Goal: Task Accomplishment & Management: Complete application form

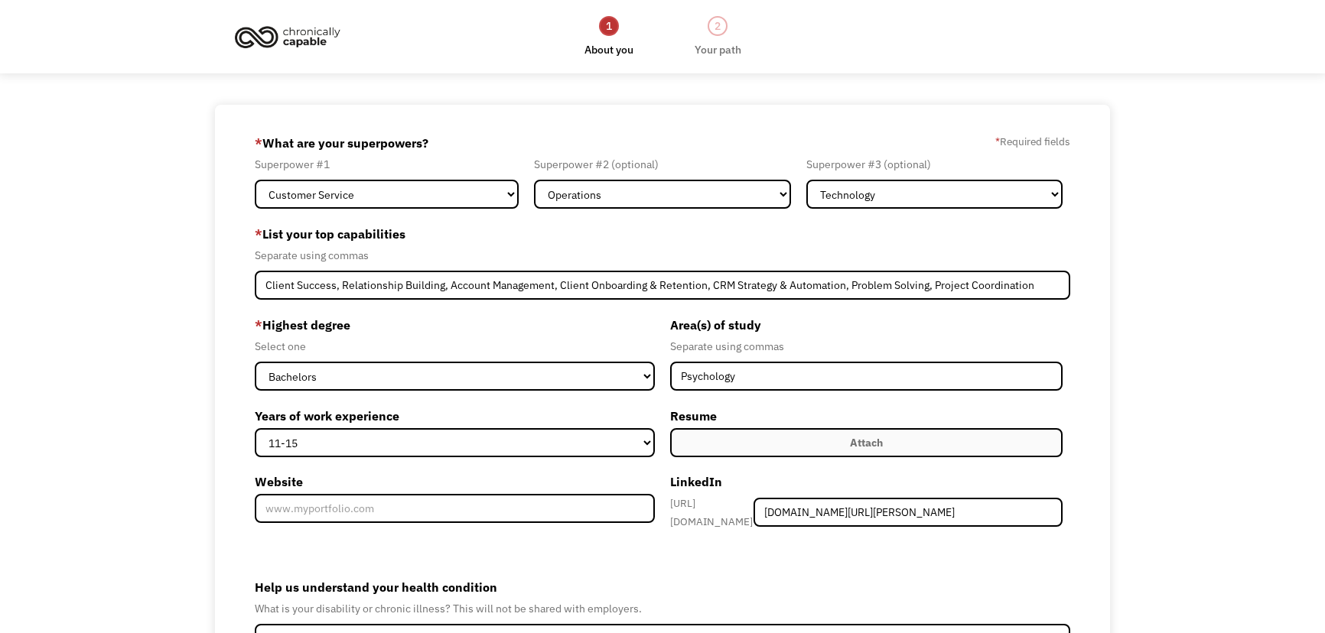
select select "Customer Service"
select select "Operations"
select select "Technology"
select select "bachelors"
select select "11-15"
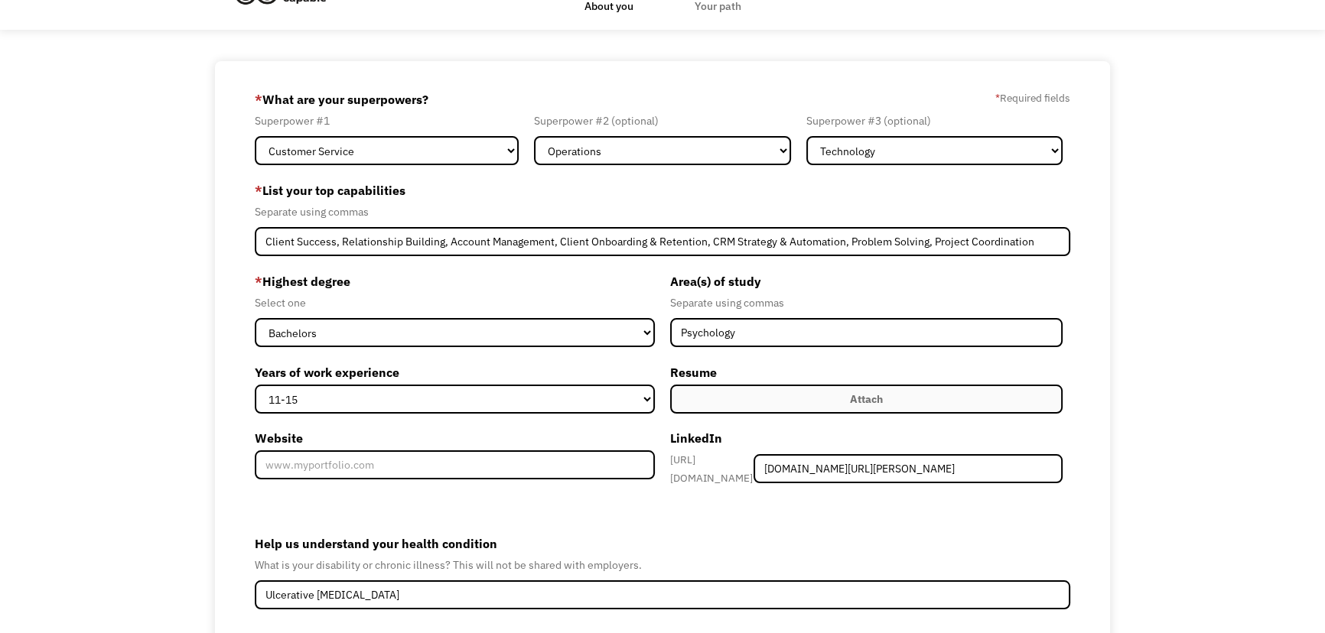
click at [1186, 236] on div "68bef5b6896a6eb029f58722 taliarosner@gmail.com Talia Rosner Other * What are yo…" at bounding box center [662, 404] width 1325 height 687
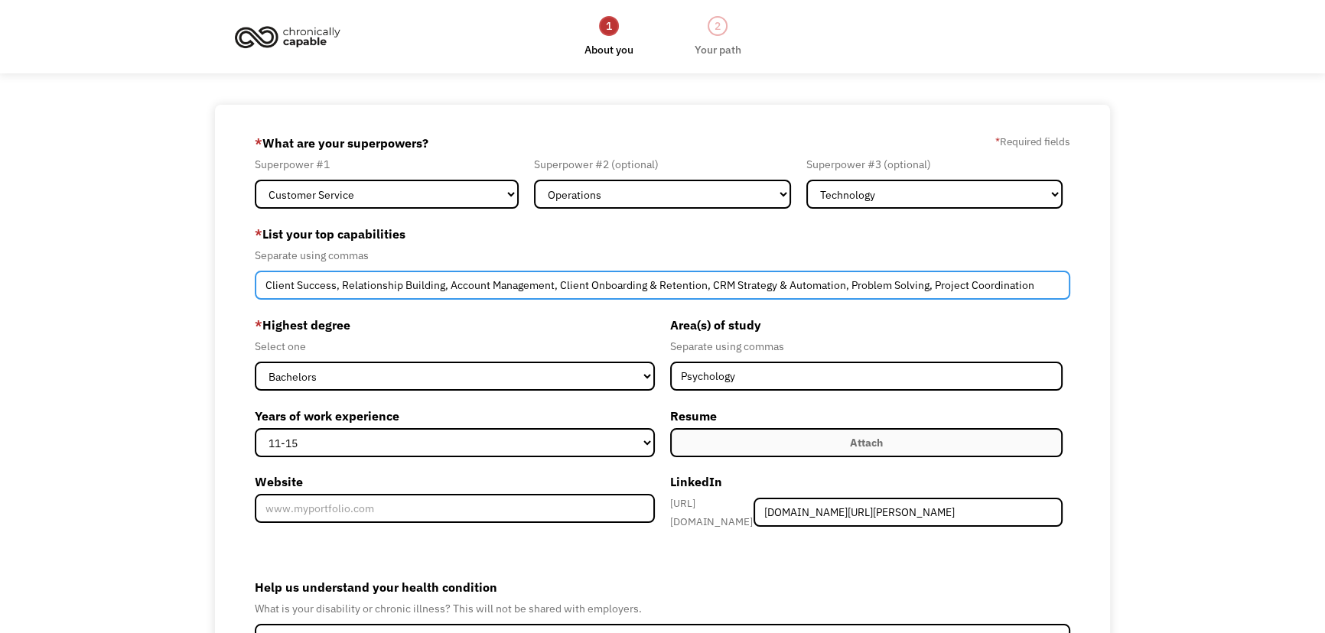
click at [1043, 288] on input "Client Success, Relationship Building, Account Management, Client Onboarding & …" at bounding box center [662, 285] width 815 height 29
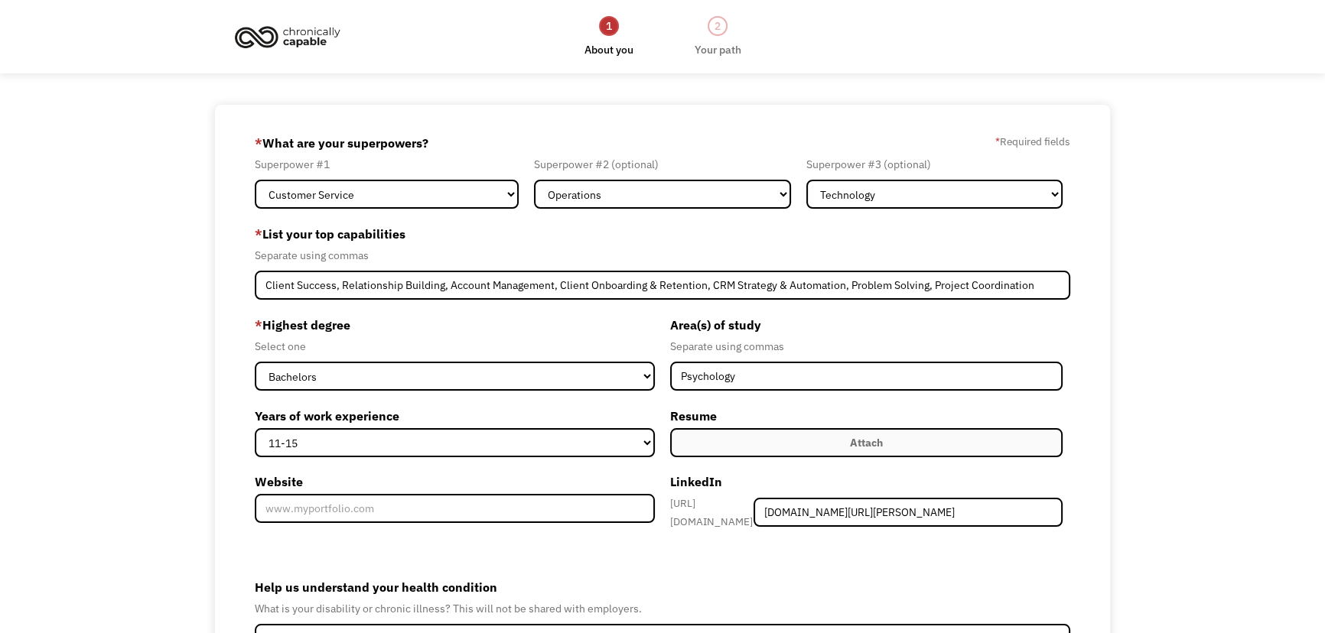
click at [1183, 358] on div "68bef5b6896a6eb029f58722 taliarosner@gmail.com Talia Rosner Other * What are yo…" at bounding box center [662, 448] width 1325 height 687
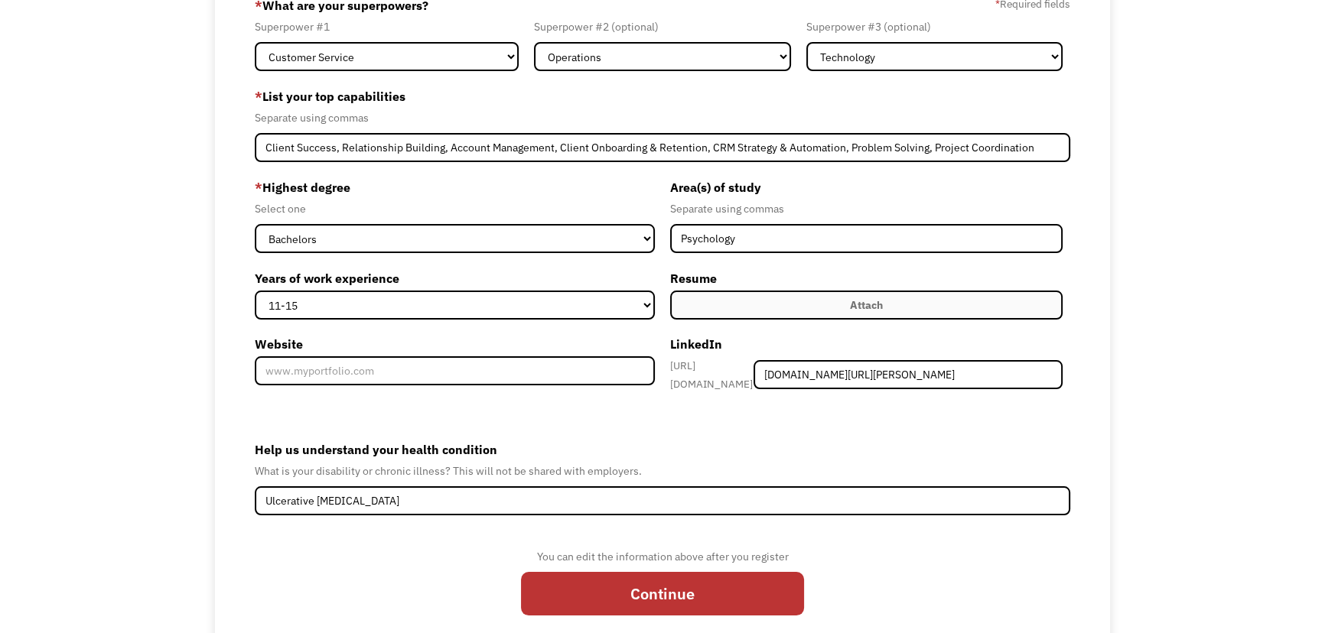
scroll to position [138, 0]
click at [850, 308] on div "Attach" at bounding box center [866, 304] width 33 height 18
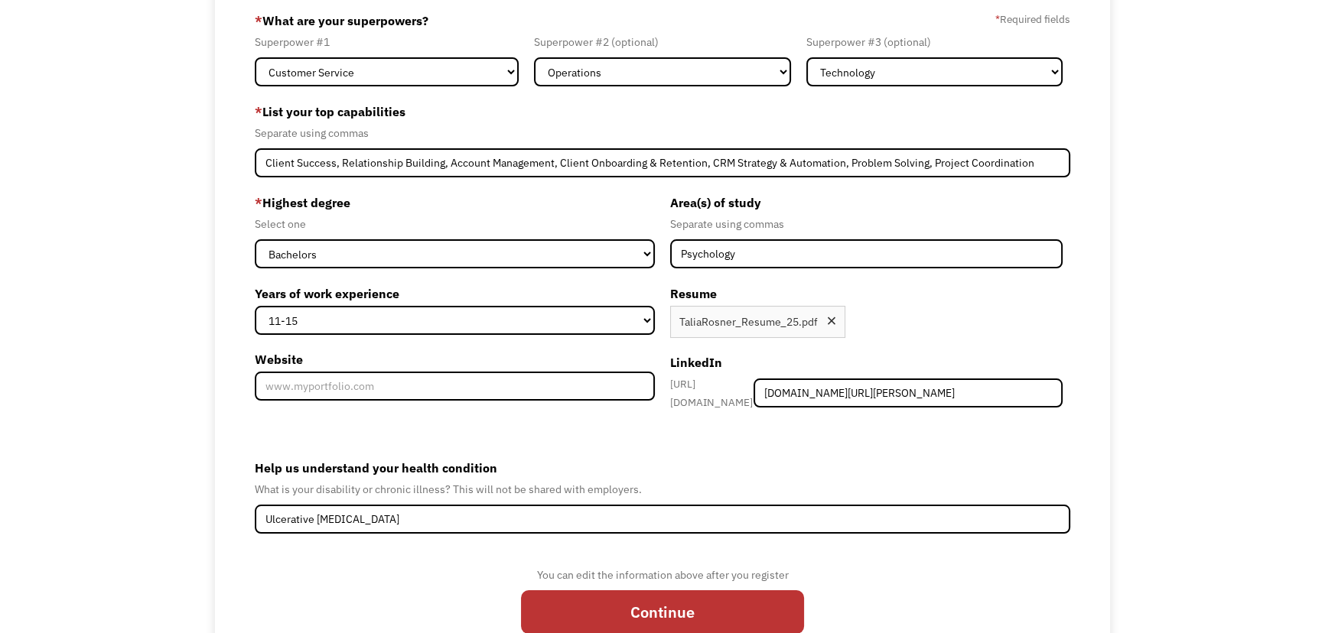
scroll to position [185, 0]
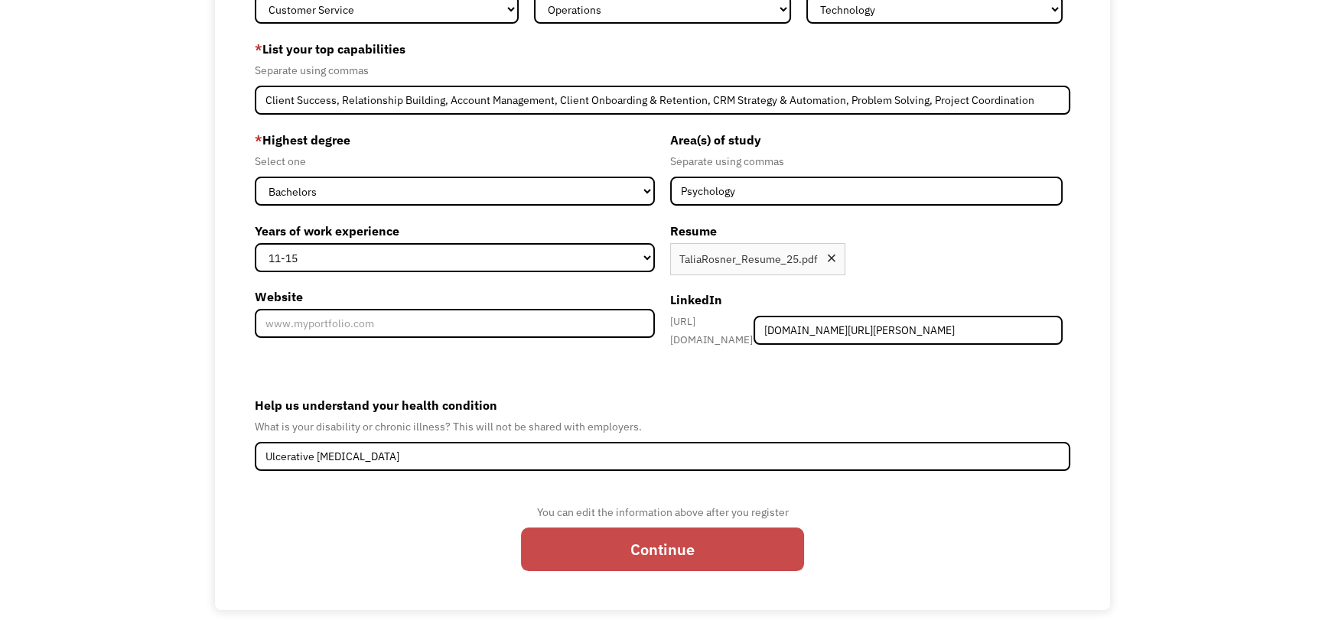
click at [643, 536] on input "Continue" at bounding box center [662, 550] width 283 height 44
type input "Please wait..."
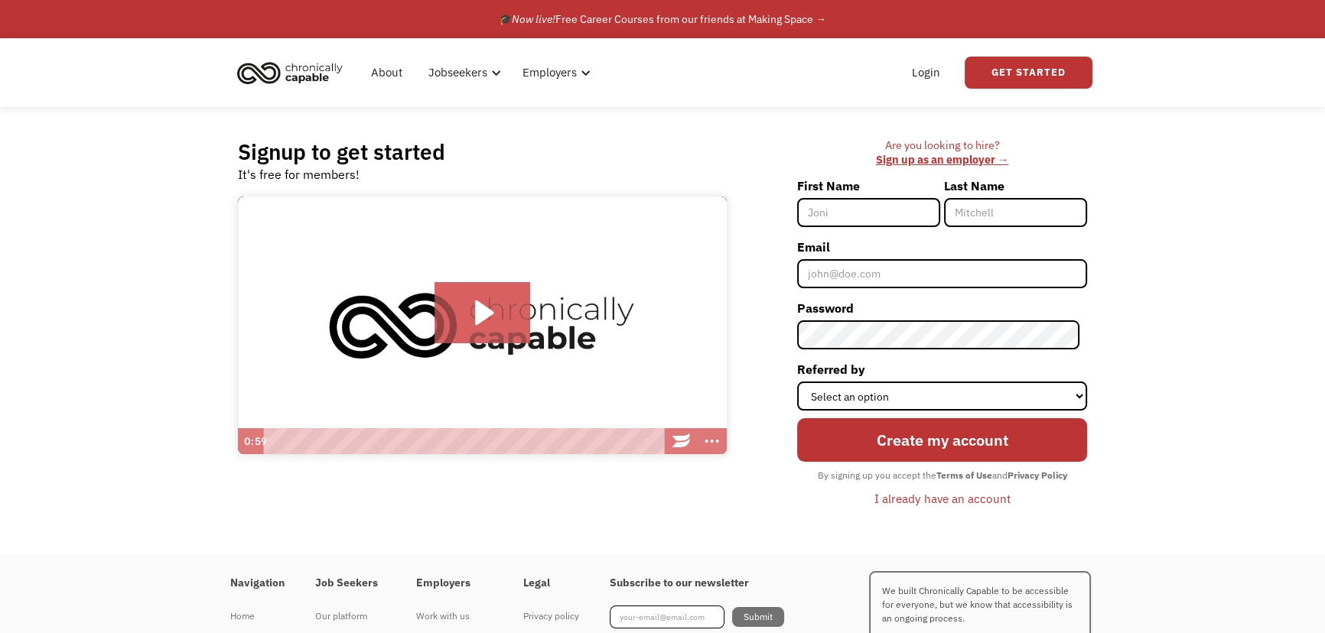
click at [845, 214] on input "First Name" at bounding box center [868, 212] width 143 height 29
type input "Talia"
type input "Rosner"
click at [842, 275] on input "Email" at bounding box center [942, 273] width 290 height 29
type input "taliarosner@gmail.com"
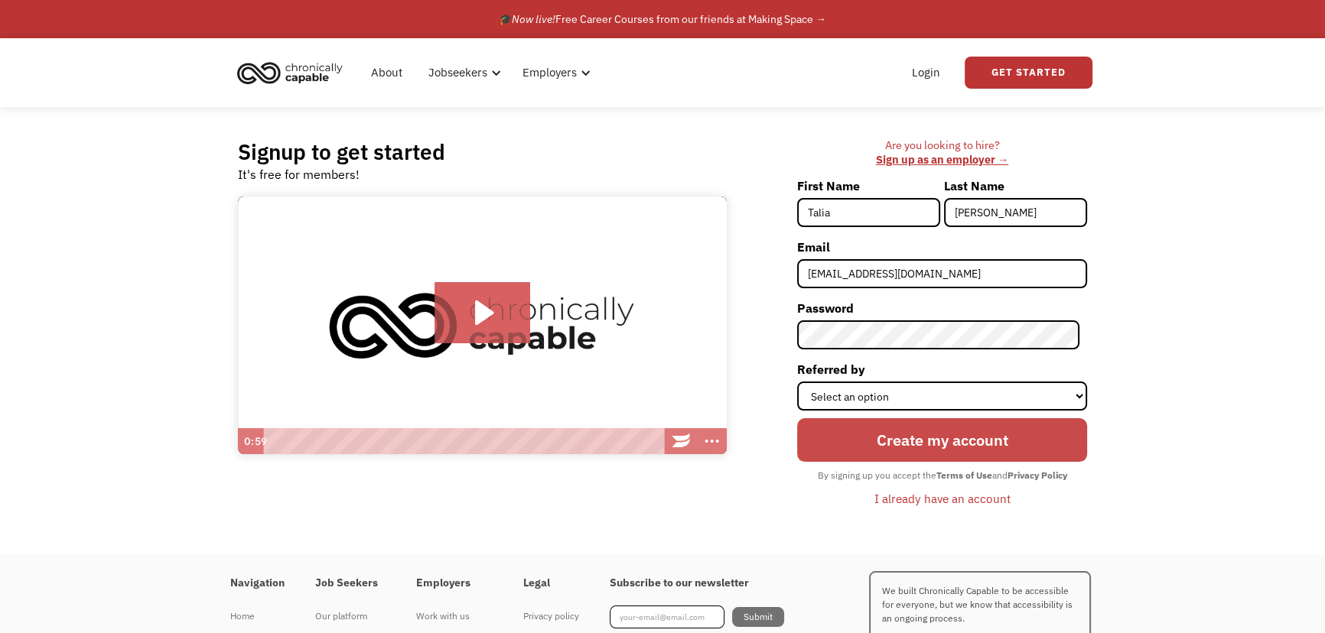
click at [903, 430] on input "Create my account" at bounding box center [942, 440] width 290 height 44
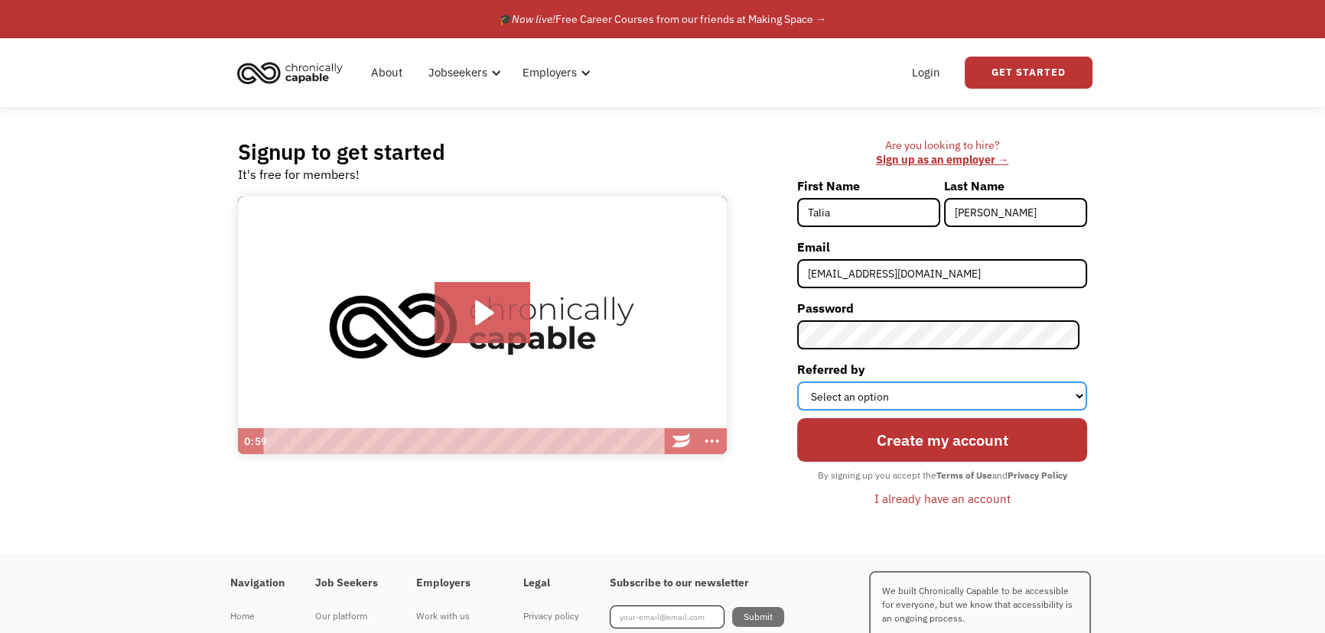
click at [1031, 405] on select "Select an option Instagram Facebook Twitter Search Engine News Article Word of …" at bounding box center [942, 396] width 290 height 29
select select "Other"
click at [804, 382] on select "Select an option Instagram Facebook Twitter Search Engine News Article Word of …" at bounding box center [942, 396] width 290 height 29
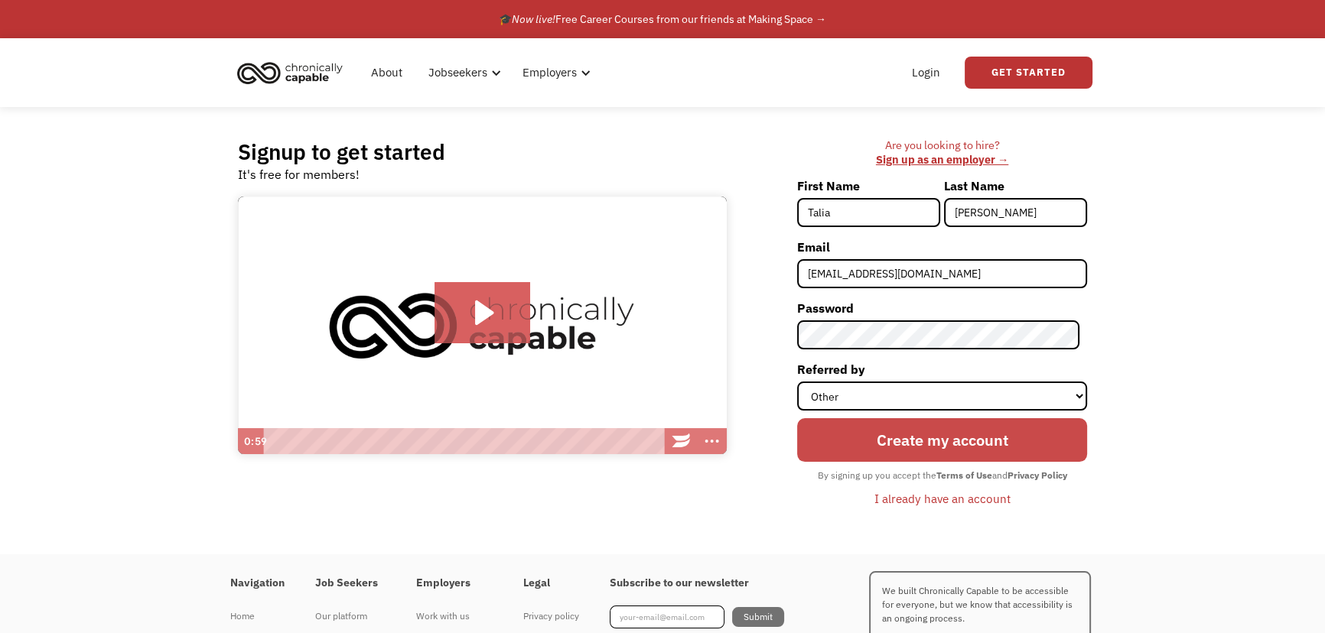
click at [876, 448] on input "Create my account" at bounding box center [942, 440] width 290 height 44
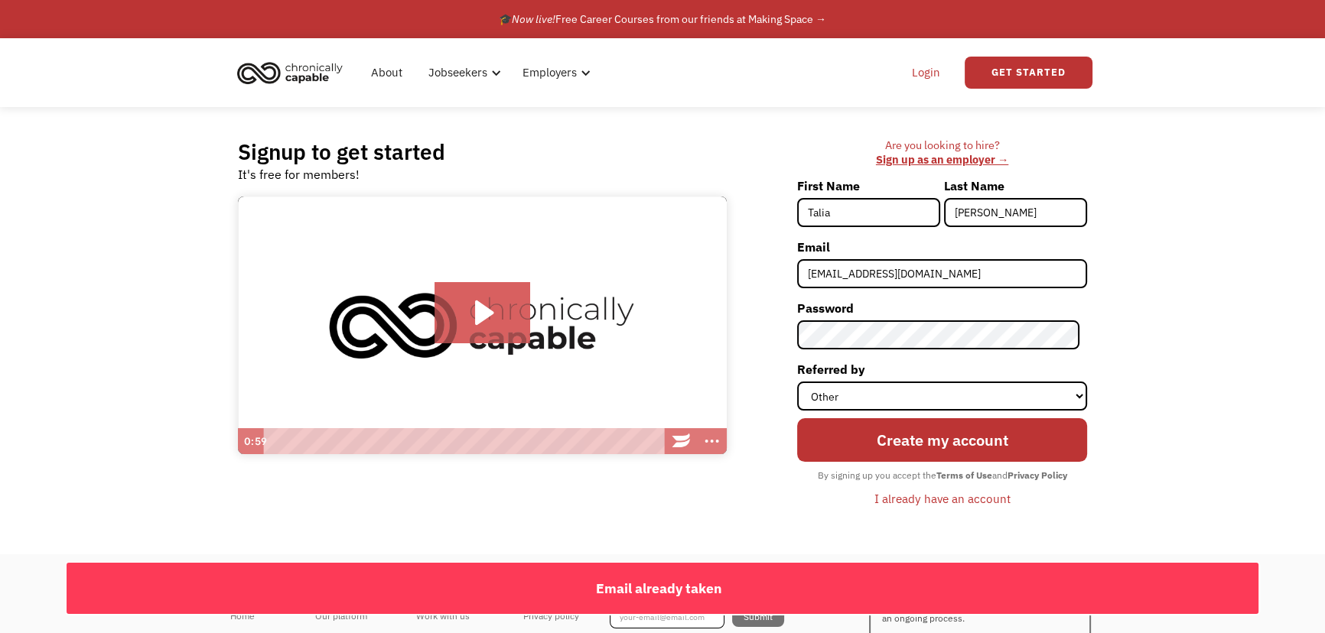
click at [926, 73] on link "Login" at bounding box center [926, 72] width 47 height 49
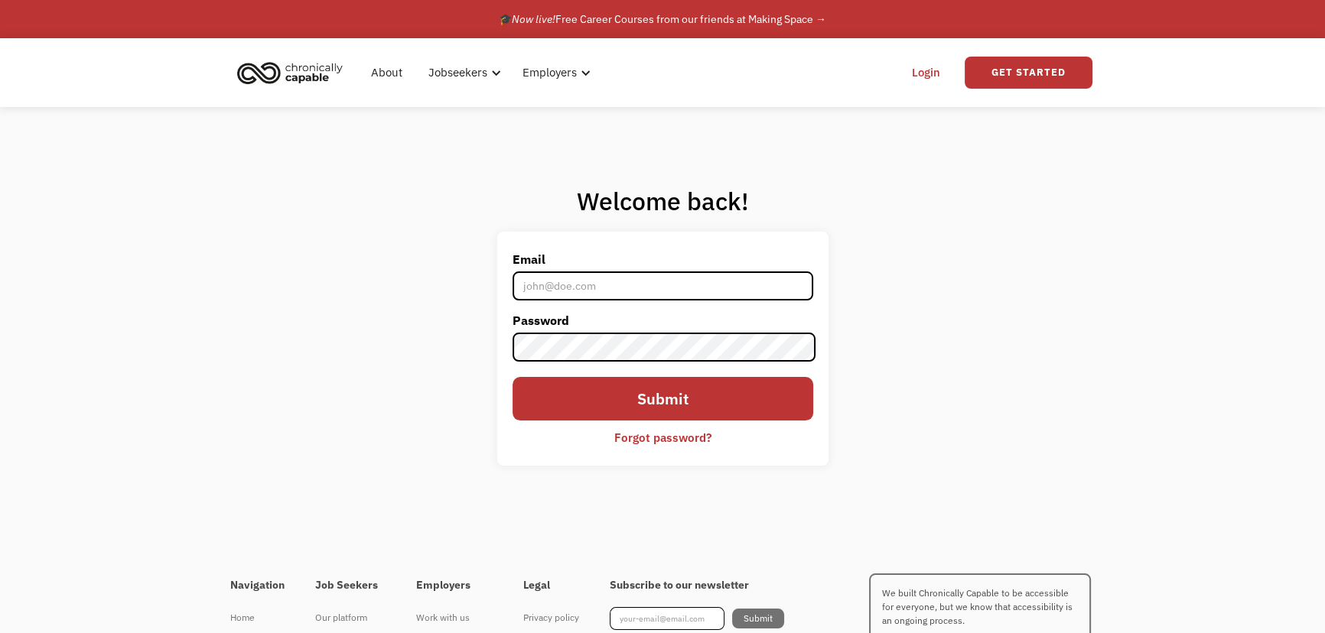
type input "taliarosner@gmail.com"
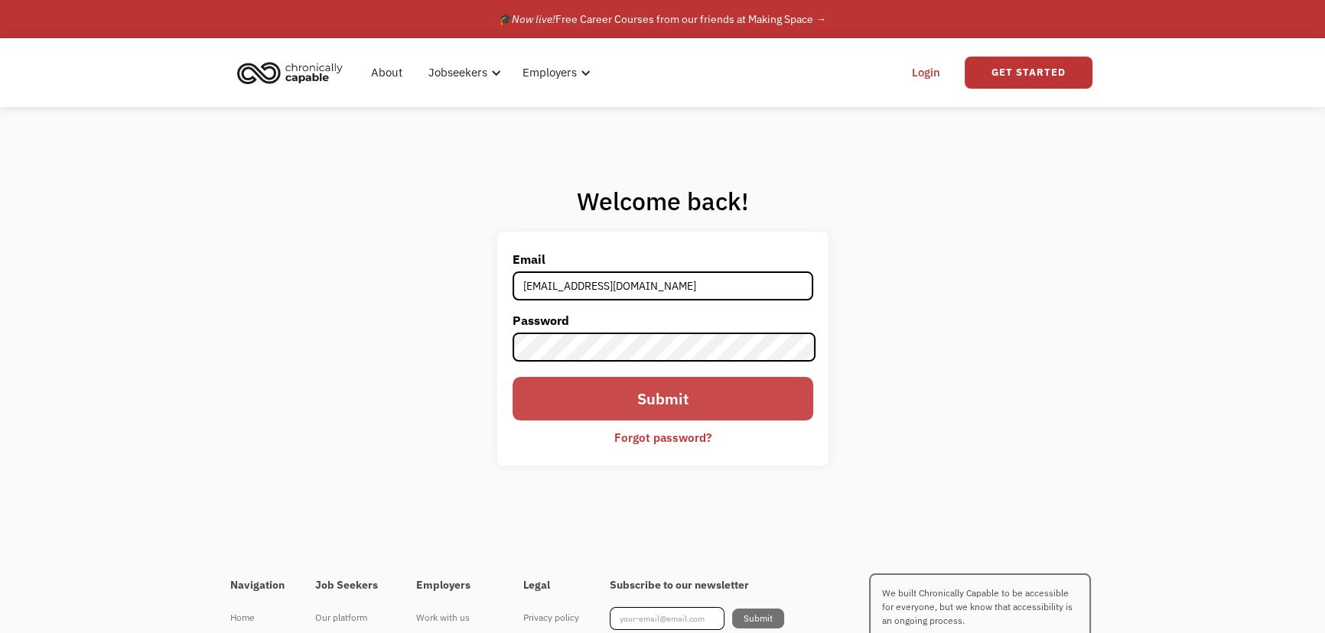
click at [636, 409] on input "Submit" at bounding box center [663, 399] width 301 height 44
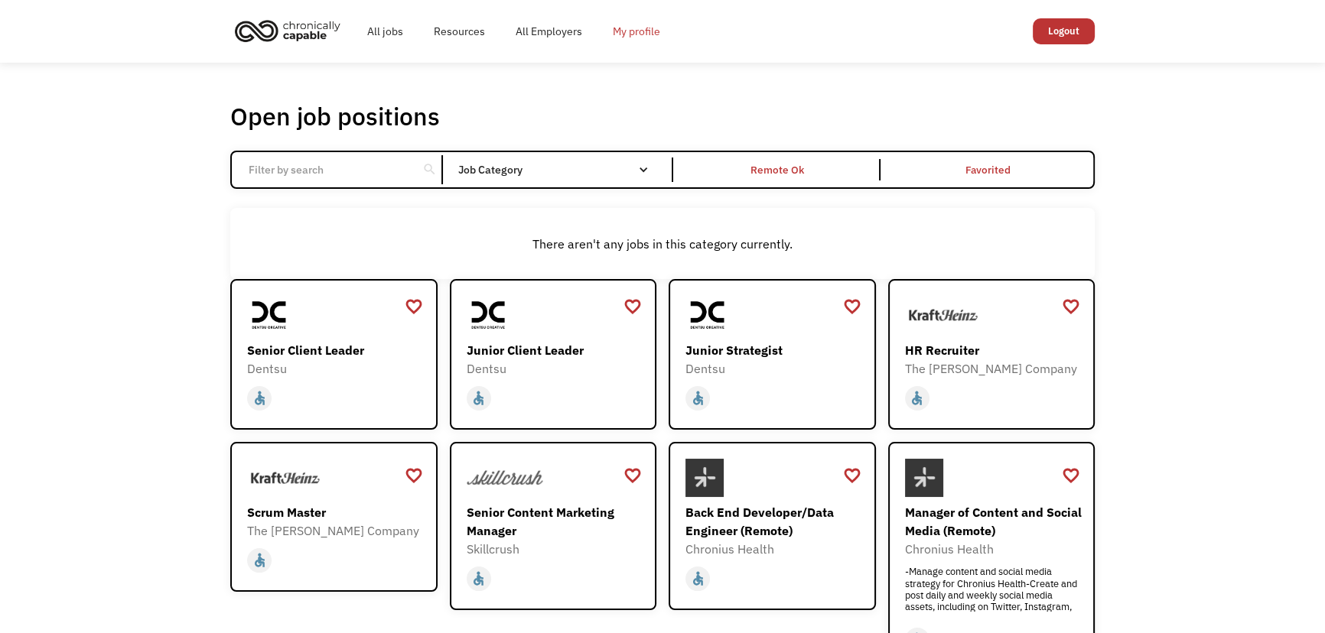
click at [632, 29] on link "My profile" at bounding box center [636, 31] width 78 height 49
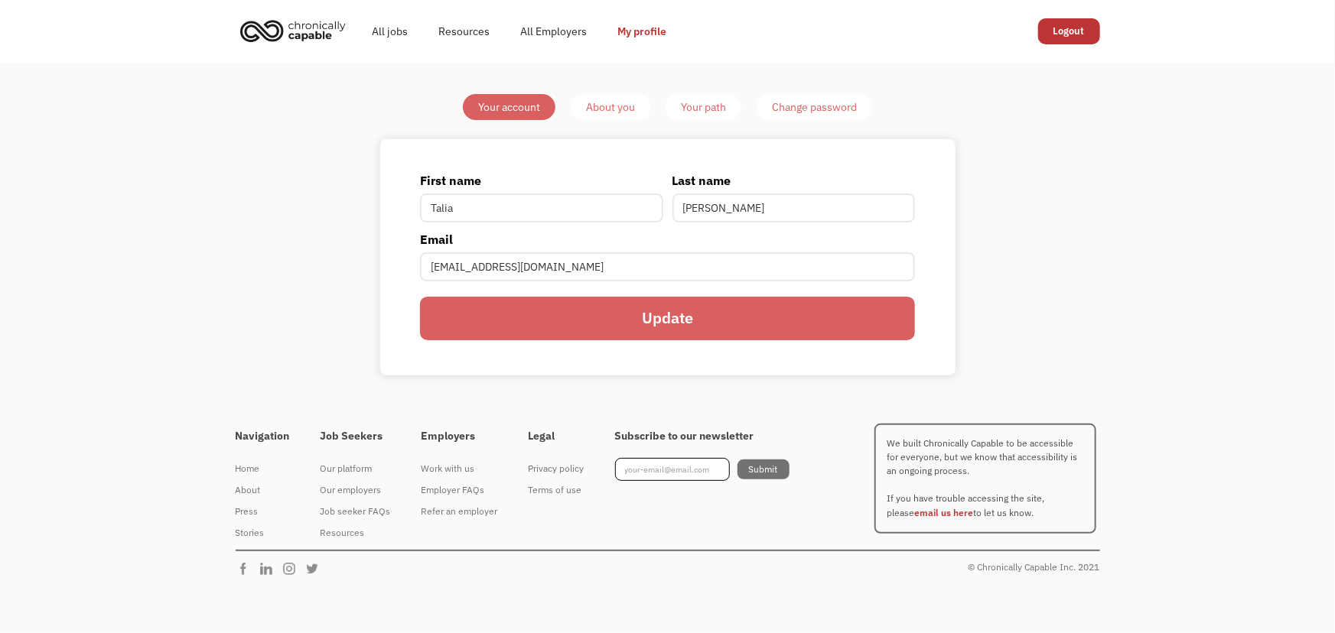
click at [597, 106] on div "About you" at bounding box center [610, 107] width 49 height 18
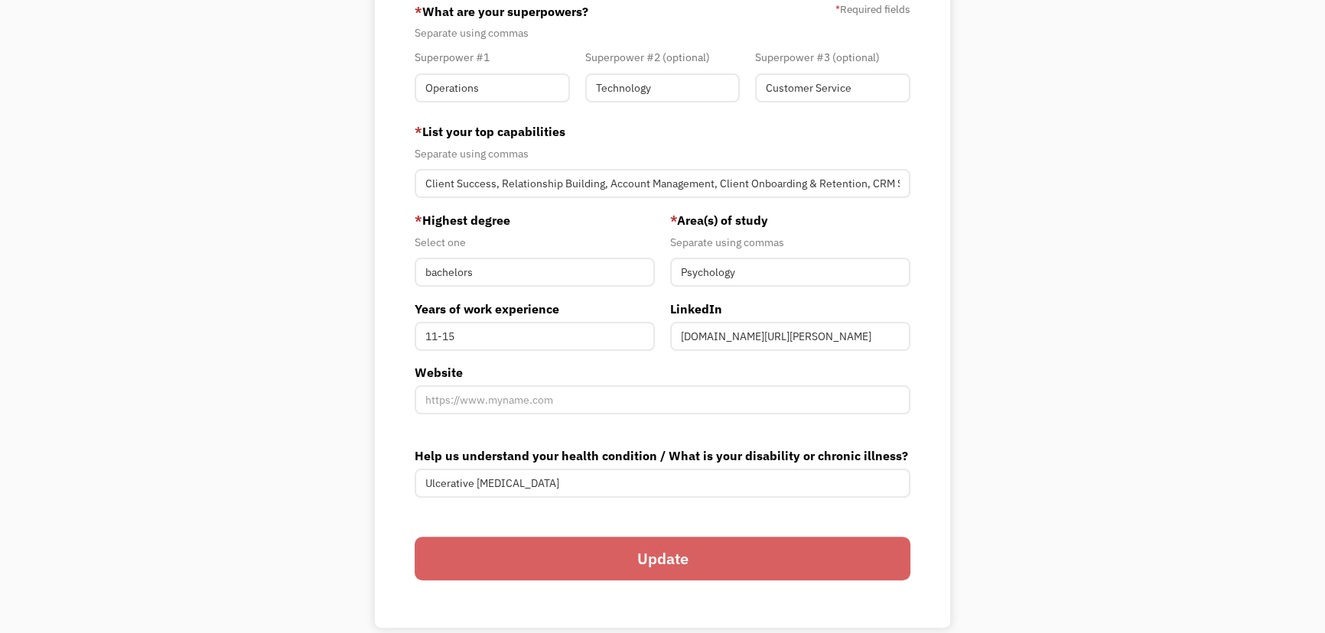
scroll to position [220, 0]
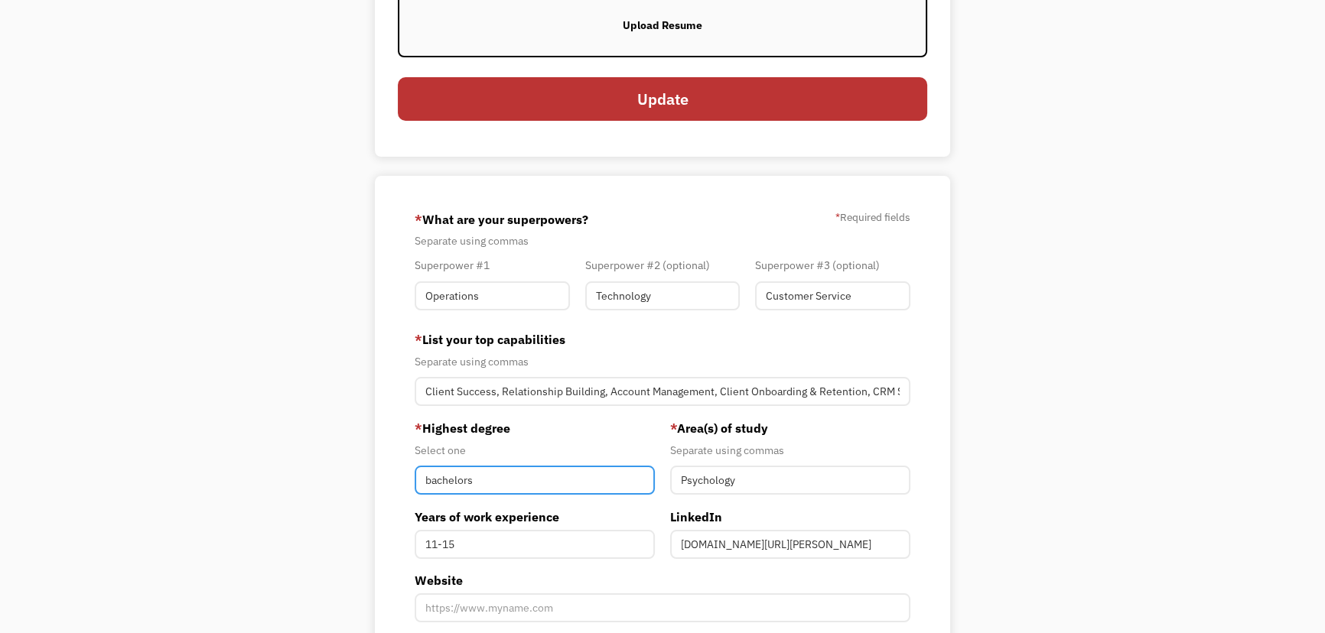
click at [424, 489] on input "bachelors" at bounding box center [535, 480] width 240 height 29
click at [419, 477] on input "bachelors" at bounding box center [535, 480] width 240 height 29
click at [1050, 438] on div "Your Account About you Your Path Change password Resume View your current resum…" at bounding box center [662, 354] width 1325 height 1025
click at [468, 474] on input "Bachelors" at bounding box center [535, 480] width 240 height 29
click at [1066, 395] on div "Your Account About you Your Path Change password Resume View your current resum…" at bounding box center [662, 354] width 1325 height 1025
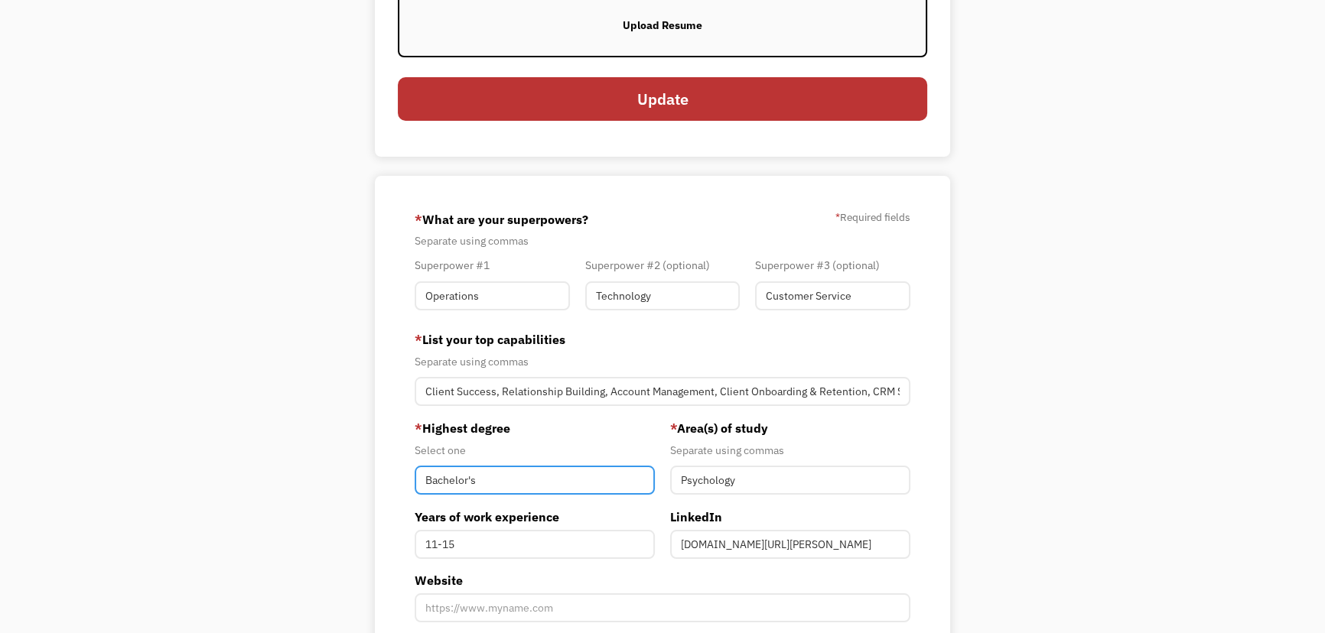
drag, startPoint x: 555, startPoint y: 480, endPoint x: 322, endPoint y: 459, distance: 234.2
click at [330, 460] on div "Your Account About you Your Path Change password Resume View your current resum…" at bounding box center [662, 355] width 719 height 962
paste input "of Art"
type input "Bachelor of Arts"
click at [1056, 372] on div "Your Account About you Your Path Change password Resume View your current resum…" at bounding box center [662, 354] width 1325 height 1025
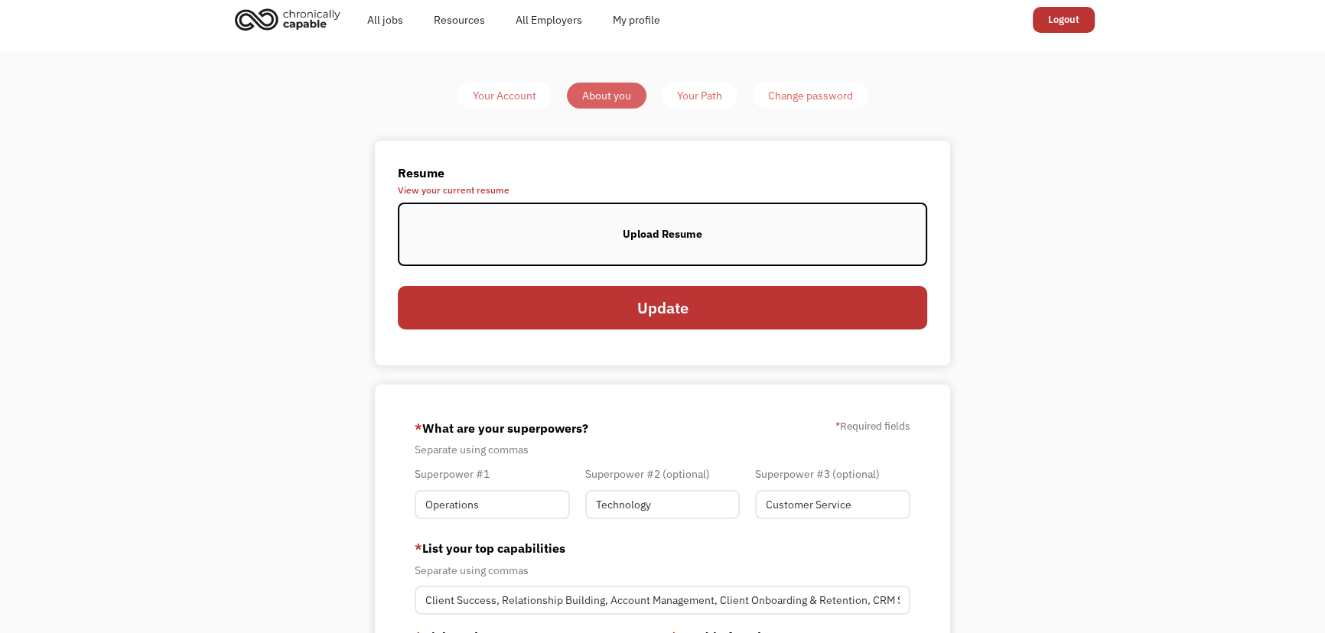
scroll to position [0, 0]
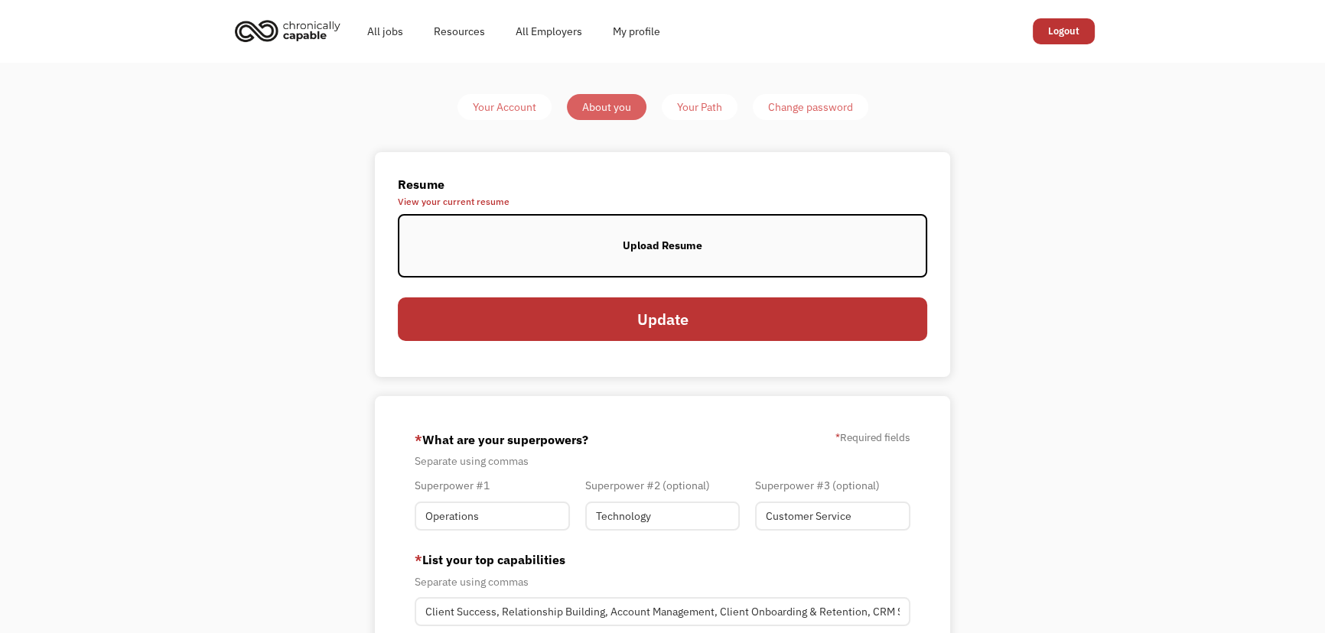
click at [614, 252] on label "Upload Resume" at bounding box center [662, 245] width 529 height 63
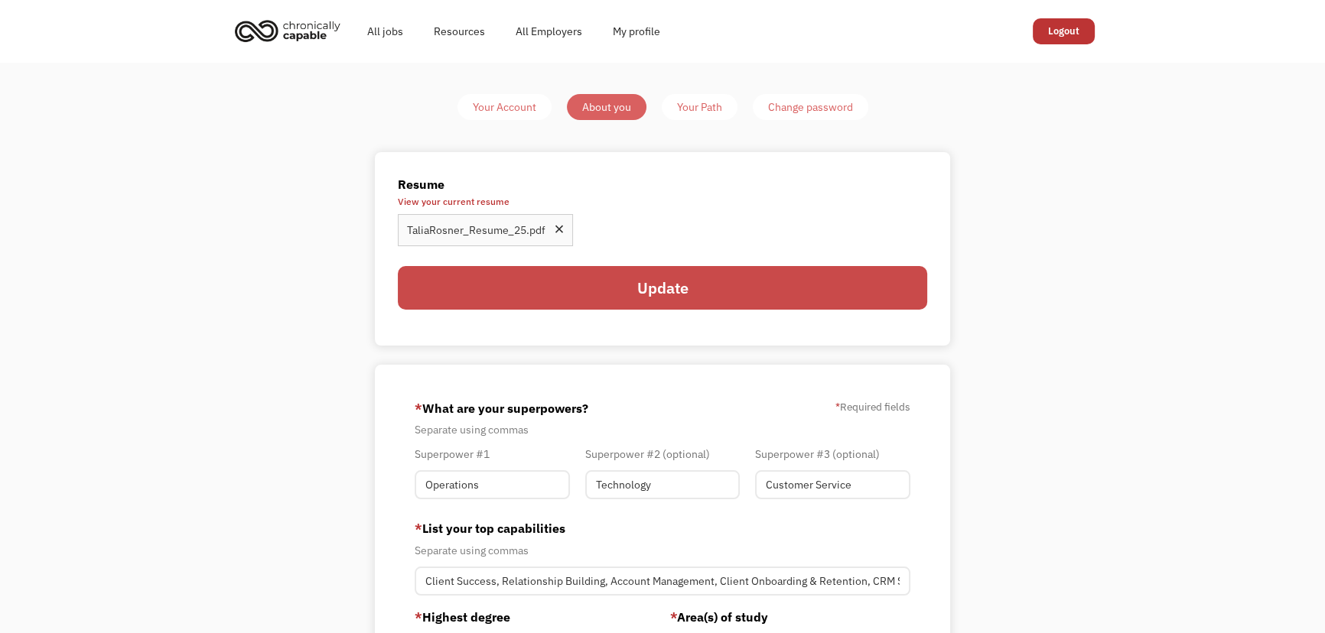
click at [674, 292] on input "Update" at bounding box center [662, 288] width 529 height 44
type input "Please wait..."
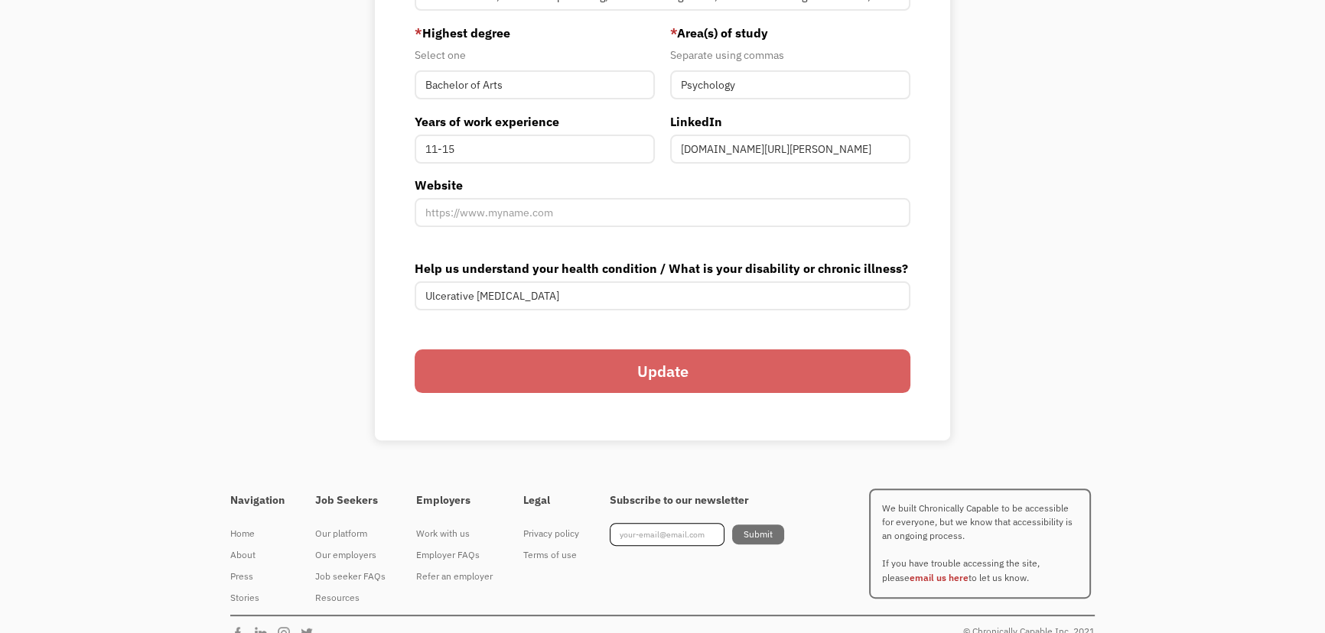
scroll to position [487, 0]
click at [822, 386] on input "Update" at bounding box center [663, 371] width 496 height 44
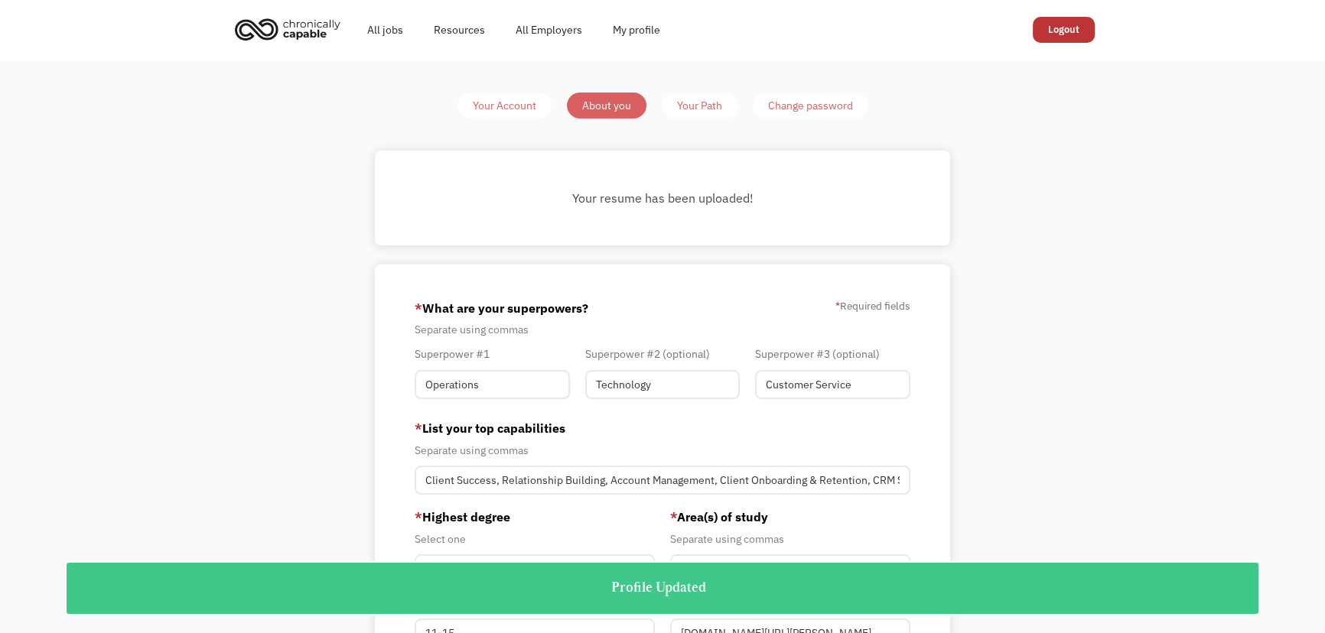
scroll to position [0, 0]
click at [711, 110] on div "Your Path" at bounding box center [699, 107] width 45 height 18
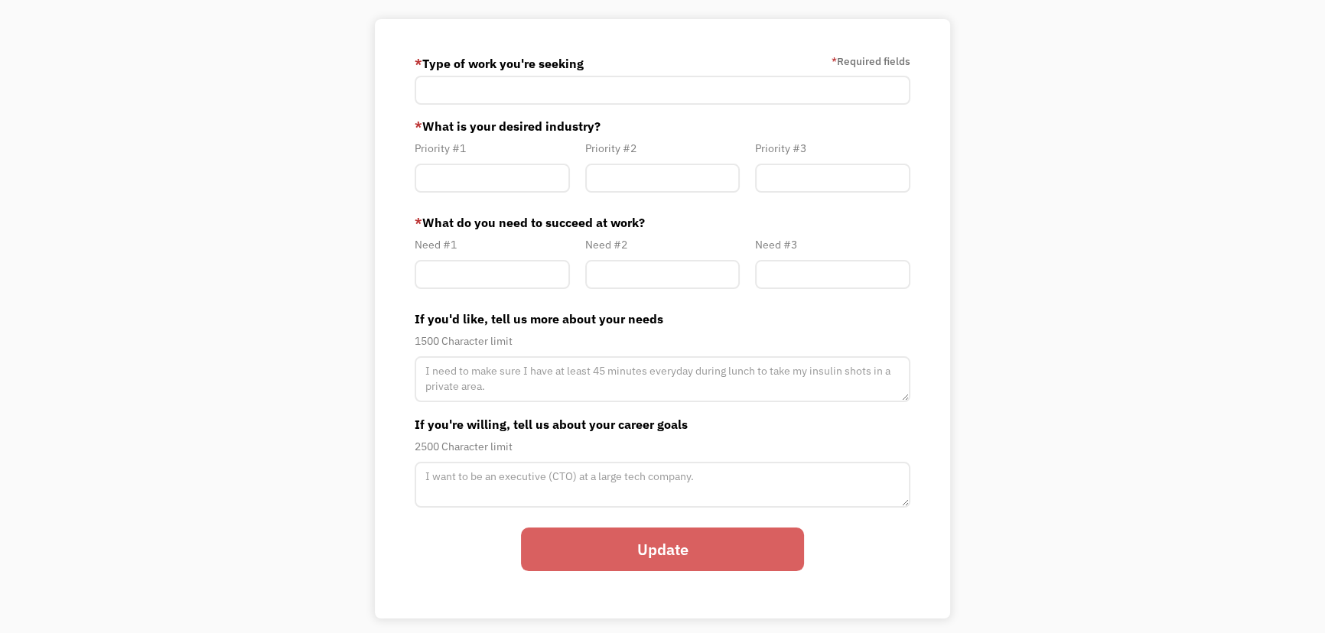
scroll to position [138, 0]
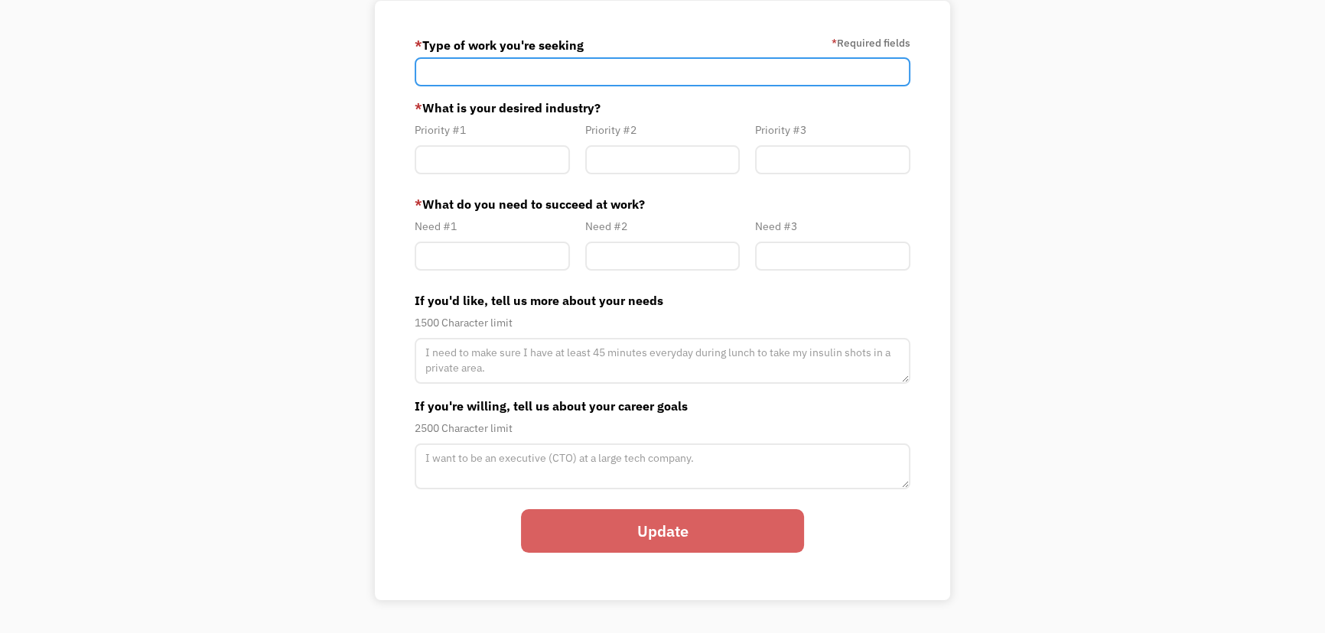
click at [562, 67] on input "Member-Path-Update" at bounding box center [663, 71] width 496 height 29
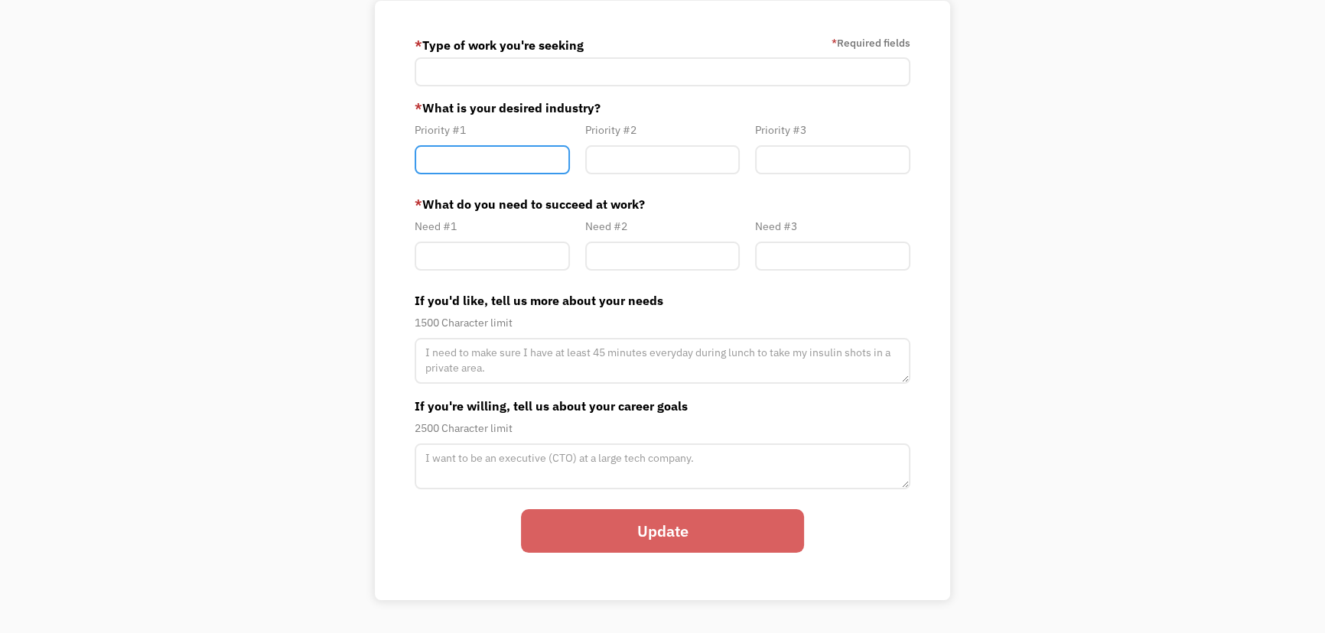
click at [513, 151] on input "Member-Path-Update" at bounding box center [492, 159] width 155 height 29
click at [1086, 357] on div "Your Account About you Your Path Change password * Type of work you're seeking …" at bounding box center [662, 278] width 1325 height 708
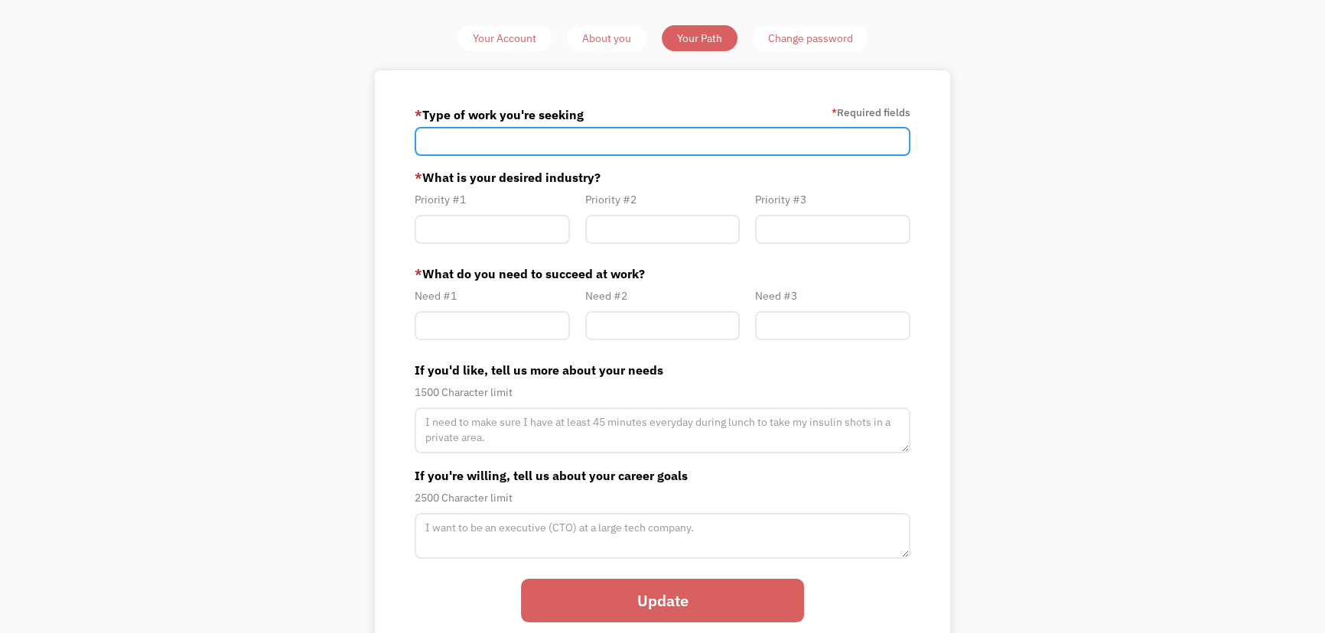
click at [573, 145] on input "Member-Path-Update" at bounding box center [663, 141] width 496 height 29
click at [457, 138] on input "Member-Path-Update" at bounding box center [663, 141] width 496 height 29
paste input "Remote or hybrid roles with flexibility. I’m looking for opportunities in clien…"
drag, startPoint x: 549, startPoint y: 138, endPoint x: 229, endPoint y: 142, distance: 319.8
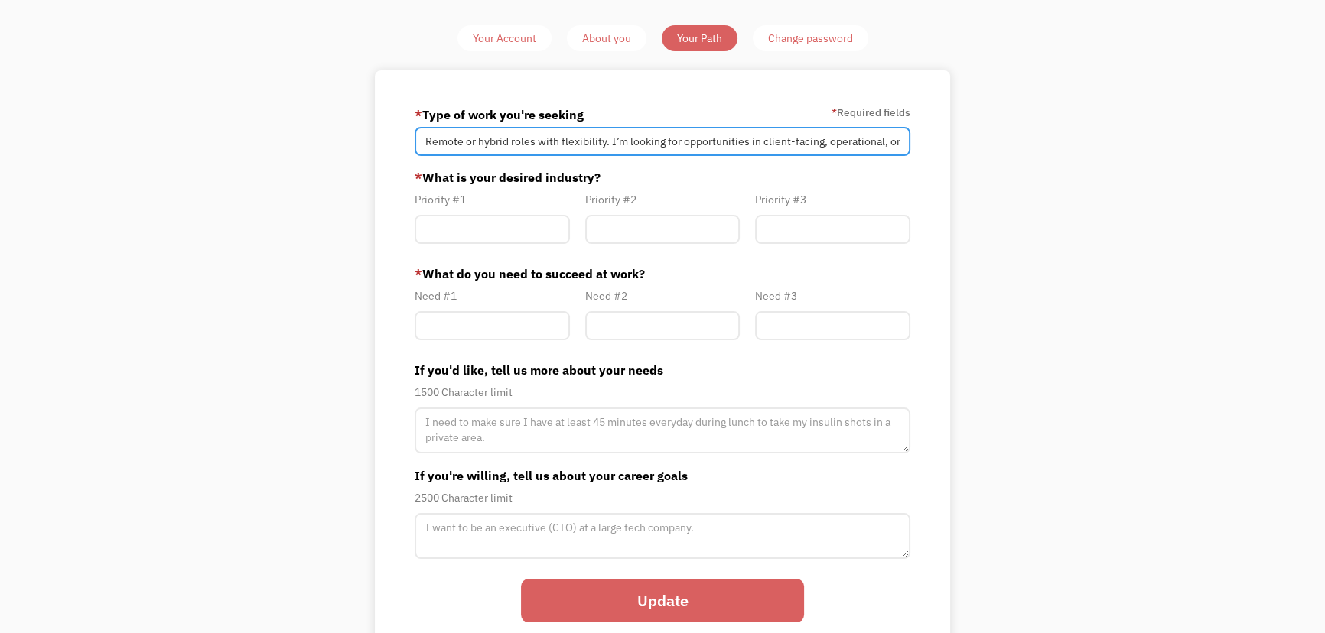
click at [207, 136] on div "Your Account About you Your Path Change password * Type of work you're seeking …" at bounding box center [662, 348] width 1325 height 708
click at [508, 140] on input "Remote or hybrid roles with flexibility. I’m looking for opportunities in clien…" at bounding box center [663, 141] width 496 height 29
click at [757, 144] on input "Remote or hybrid roles with flexibility. I’m looking for opportunities in clien…" at bounding box center [663, 141] width 496 height 29
drag, startPoint x: 871, startPoint y: 136, endPoint x: 894, endPoint y: 138, distance: 23.1
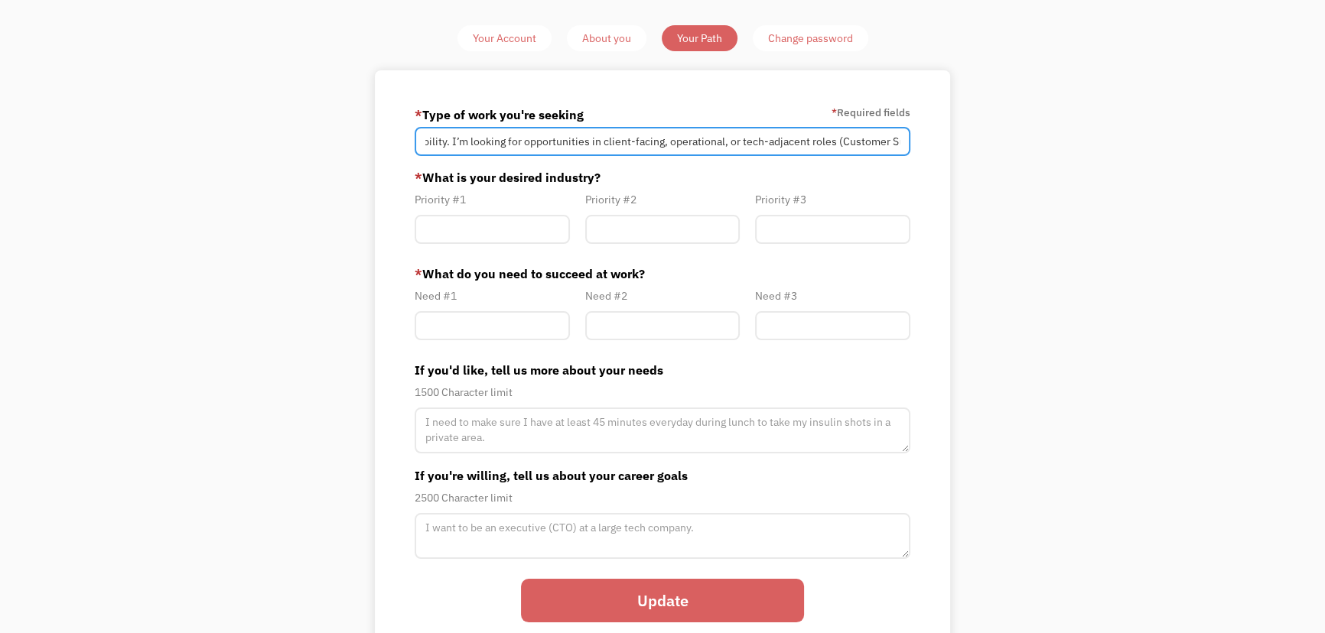
click at [894, 138] on input "Remote or hybrid roles with flexibility. I’m looking for opportunities in clien…" at bounding box center [663, 141] width 496 height 29
click at [721, 145] on input "Remote or hybrid roles with flexibility. I’m looking for opportunities in clien…" at bounding box center [663, 141] width 496 height 29
drag, startPoint x: 832, startPoint y: 138, endPoint x: 888, endPoint y: 142, distance: 56.7
click at [888, 142] on input "Remote or hybrid roles with flexibility. I’m looking for opportunities in clien…" at bounding box center [663, 141] width 496 height 29
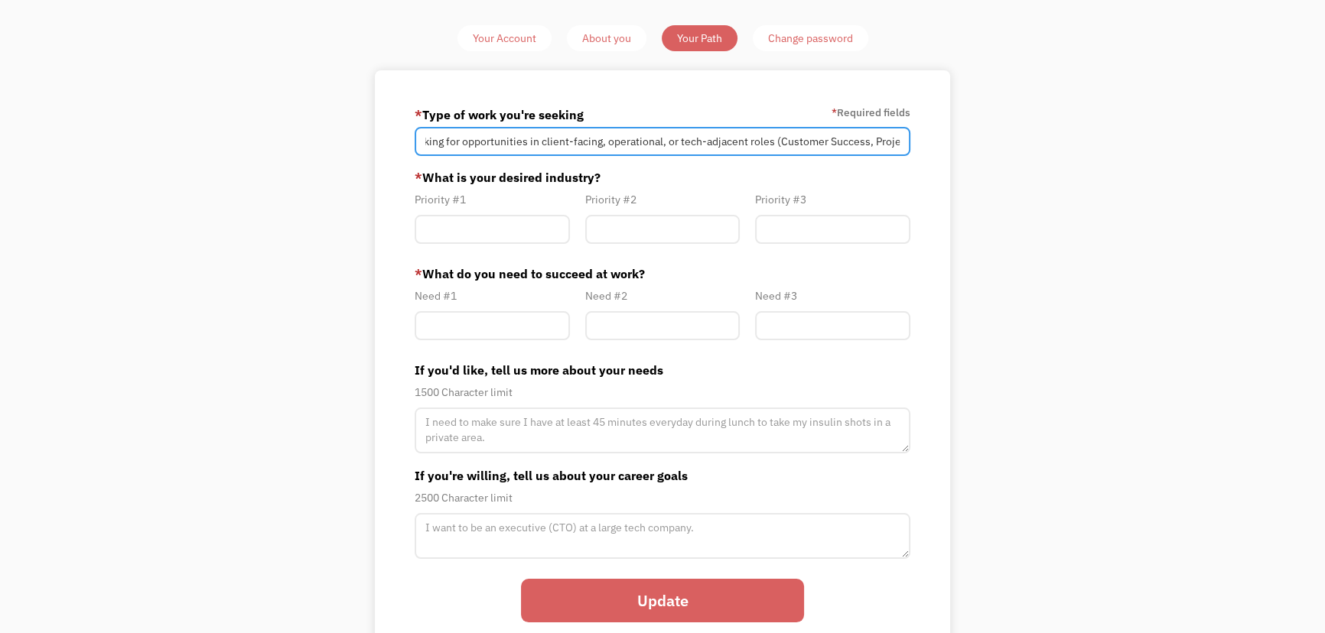
click at [703, 133] on input "Remote or hybrid roles with flexibility. I’m looking for opportunities in clien…" at bounding box center [663, 141] width 496 height 29
drag, startPoint x: 825, startPoint y: 138, endPoint x: 889, endPoint y: 139, distance: 64.3
click at [889, 139] on input "Remote or hybrid roles with flexibility. I’m looking for opportunities in clien…" at bounding box center [663, 141] width 496 height 29
click at [760, 140] on input "Remote or hybrid roles with flexibility. I’m looking for opportunities in clien…" at bounding box center [663, 141] width 496 height 29
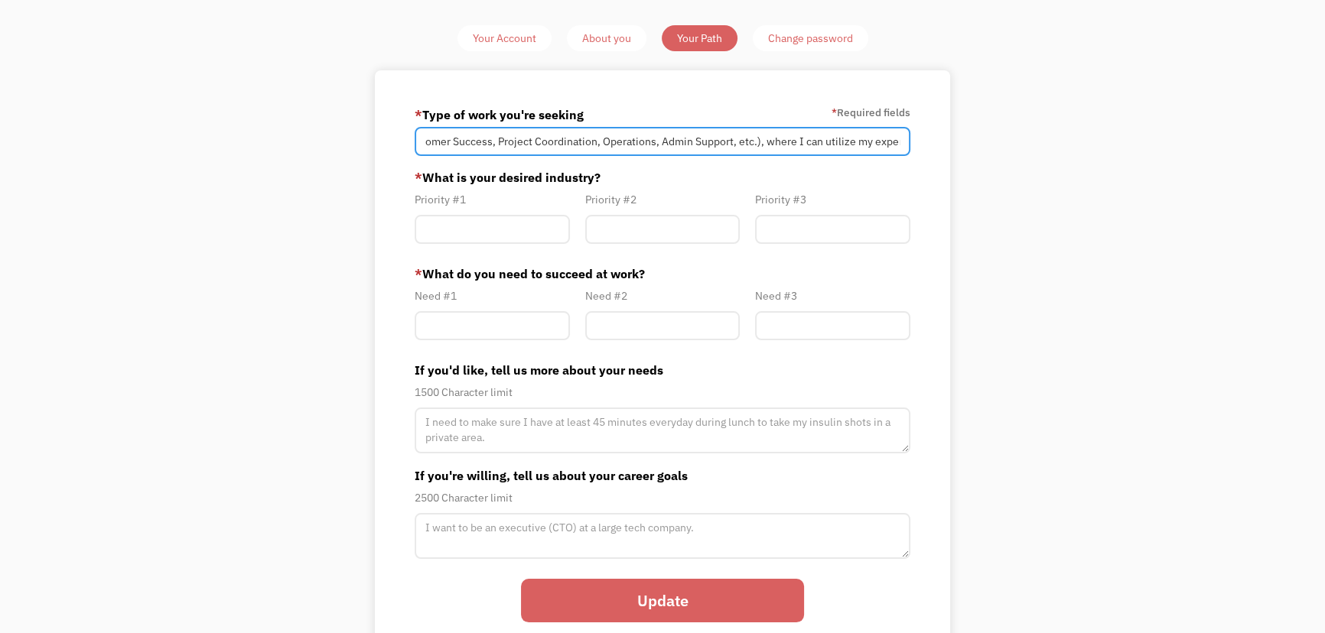
scroll to position [0, 633]
drag, startPoint x: 832, startPoint y: 142, endPoint x: 537, endPoint y: 135, distance: 294.6
click at [537, 135] on input "Remote or hybrid roles with flexibility. I’m looking for opportunities in clien…" at bounding box center [663, 141] width 496 height 29
click at [752, 145] on input "Remote or hybrid roles with flexibility. I’m looking for opportunities in clien…" at bounding box center [663, 141] width 496 height 29
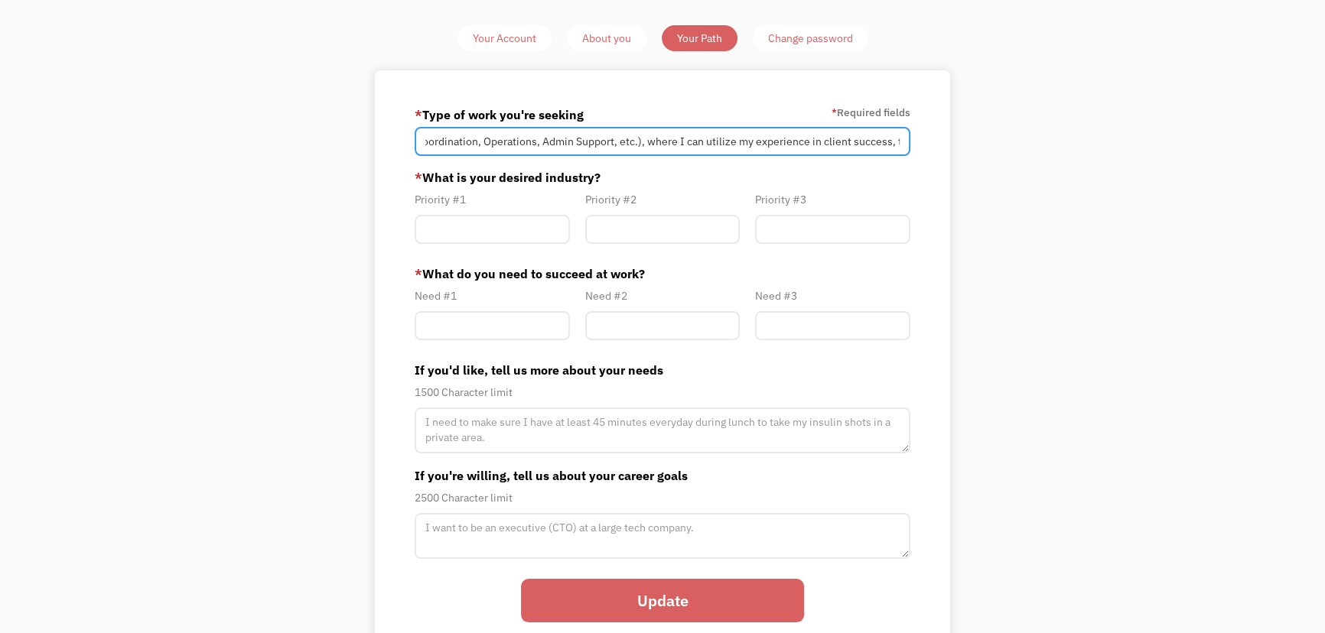
drag, startPoint x: 856, startPoint y: 144, endPoint x: 910, endPoint y: 144, distance: 53.5
click at [910, 144] on input "Remote or hybrid roles with flexibility. I’m looking for opportunities in clien…" at bounding box center [663, 141] width 496 height 29
click at [740, 144] on input "Remote or hybrid roles with flexibility. I’m looking for opportunities in clien…" at bounding box center [663, 141] width 496 height 29
drag, startPoint x: 853, startPoint y: 145, endPoint x: 1058, endPoint y: 135, distance: 205.3
click at [1058, 135] on div "Your Account About you Your Path Change password * Type of work you're seeking …" at bounding box center [662, 348] width 1325 height 708
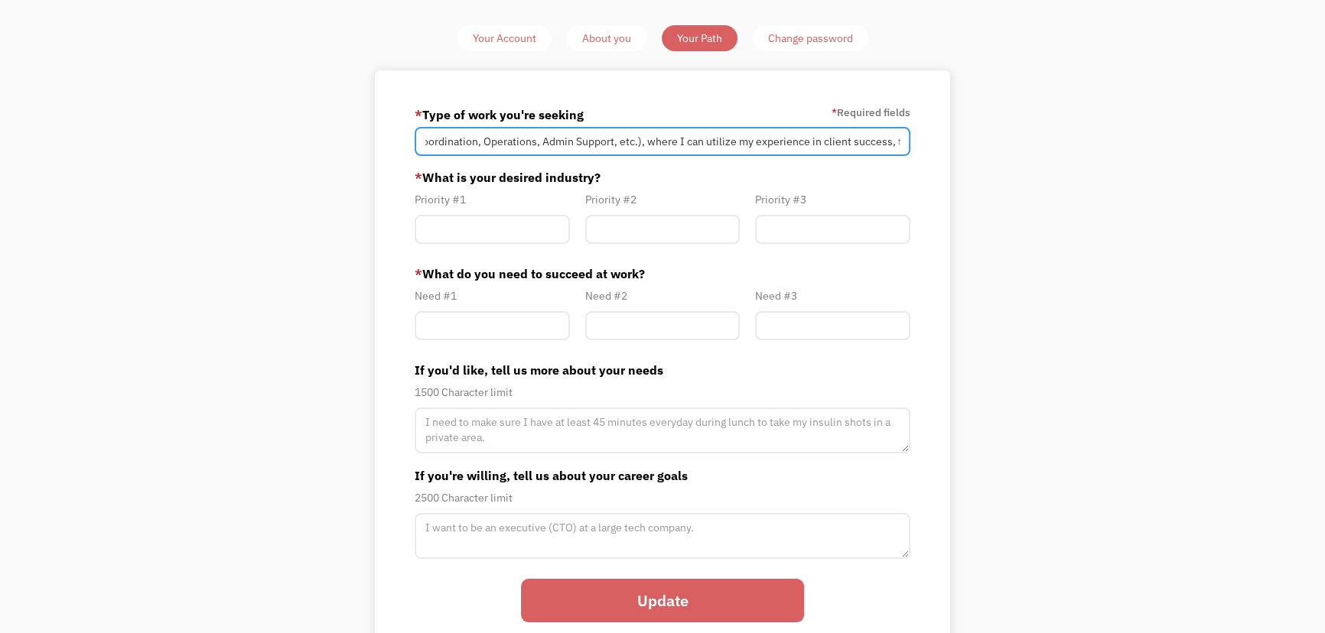
click at [791, 138] on input "Remote or hybrid roles with flexibility. I’m looking for opportunities in clien…" at bounding box center [663, 141] width 496 height 29
drag, startPoint x: 975, startPoint y: 143, endPoint x: 1024, endPoint y: 143, distance: 49.0
click at [1024, 143] on div "Your Account About you Your Path Change password * Type of work you're seeking …" at bounding box center [662, 348] width 1325 height 708
click at [685, 142] on input "Remote or hybrid roles with flexibility. I’m looking for opportunities in clien…" at bounding box center [663, 141] width 496 height 29
click at [628, 140] on input "Remote or hybrid roles with flexibility. I’m looking for opportunities in clien…" at bounding box center [663, 141] width 496 height 29
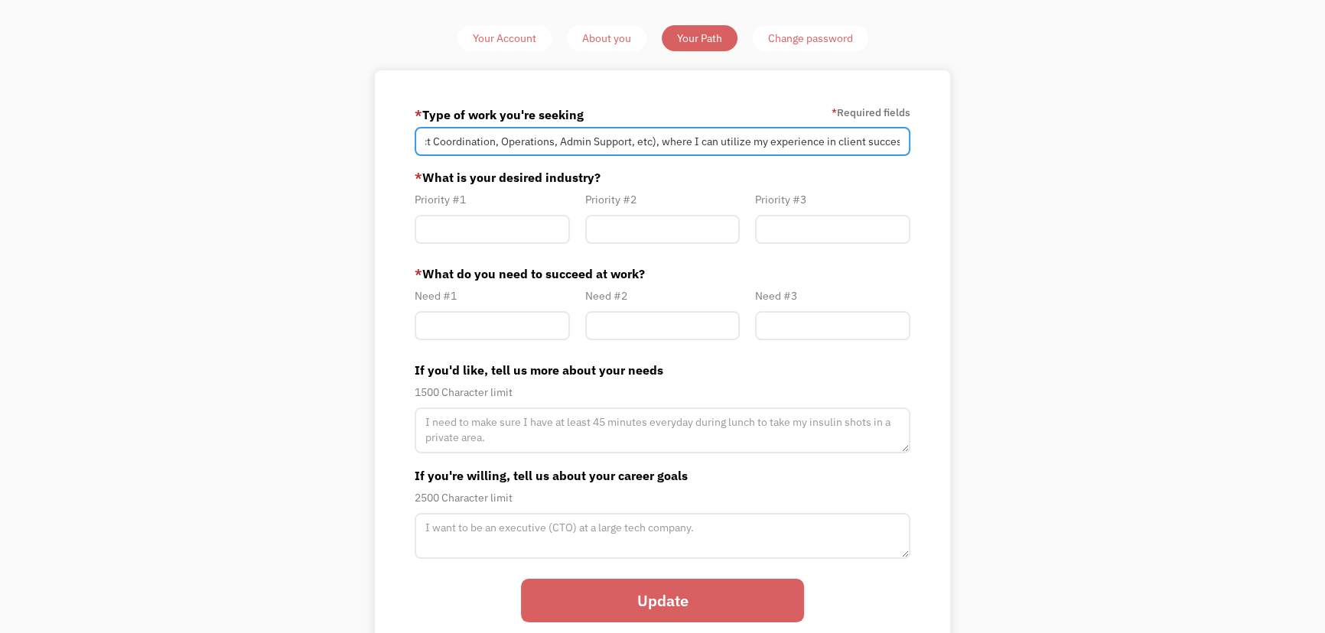
scroll to position [0, 717]
drag, startPoint x: 893, startPoint y: 139, endPoint x: 915, endPoint y: 155, distance: 26.3
click at [915, 155] on div "* Type of work you're seeking * Required fields Remote or hybrid roles with fle…" at bounding box center [662, 370] width 575 height 600
click at [841, 146] on input "Remote or hybrid roles with flexibility. I’m looking for opportunities in clien…" at bounding box center [663, 141] width 496 height 29
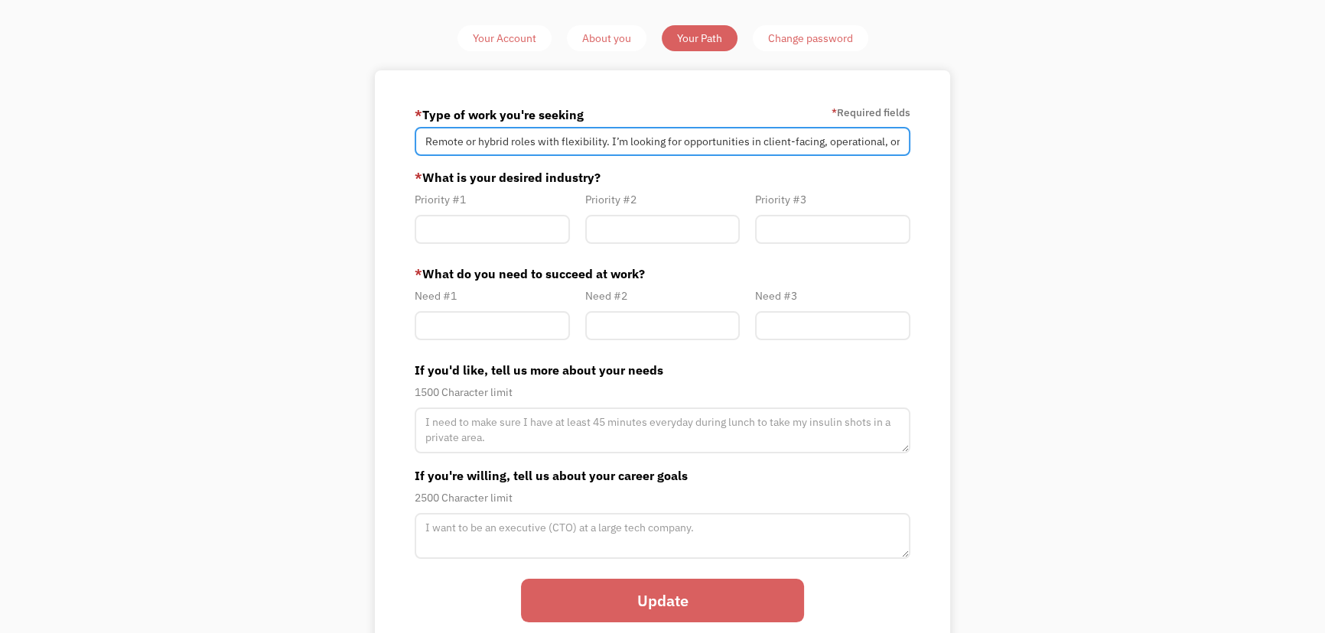
drag, startPoint x: 530, startPoint y: 142, endPoint x: 303, endPoint y: 145, distance: 227.2
click at [303, 145] on div "Your Account About you Your Path Change password * Type of work you're seeking …" at bounding box center [662, 347] width 719 height 645
click at [566, 138] on input "Remote or hybrid roles with flexibility. I’m looking for opportunities in clien…" at bounding box center [663, 141] width 496 height 29
drag, startPoint x: 861, startPoint y: 143, endPoint x: 893, endPoint y: 143, distance: 32.9
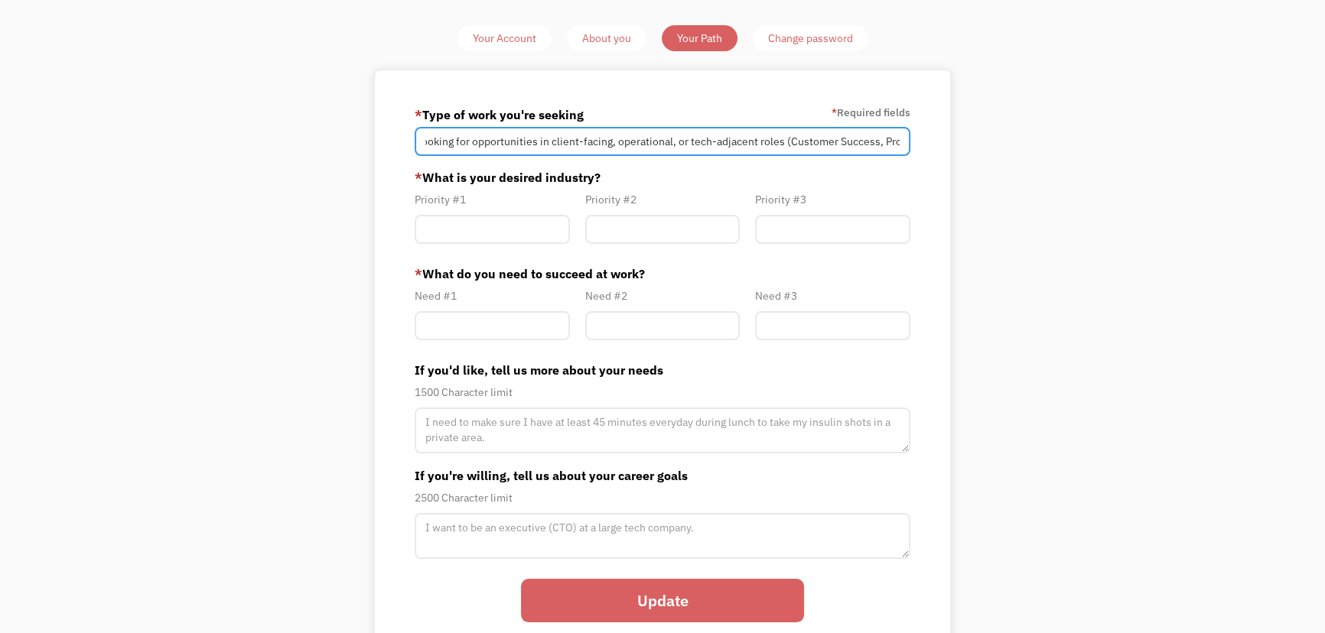
click at [893, 143] on input "Remote or hybrid roles with flexibility. I’m looking for opportunities in clien…" at bounding box center [663, 141] width 496 height 29
click at [600, 145] on input "Remote or hybrid roles with flexibility. I’m looking for opportunities in clien…" at bounding box center [663, 141] width 496 height 29
drag, startPoint x: 873, startPoint y: 142, endPoint x: 903, endPoint y: 142, distance: 29.8
click at [903, 142] on input "Remote or hybrid roles with flexibility. I’m looking for opportunities in clien…" at bounding box center [663, 141] width 496 height 29
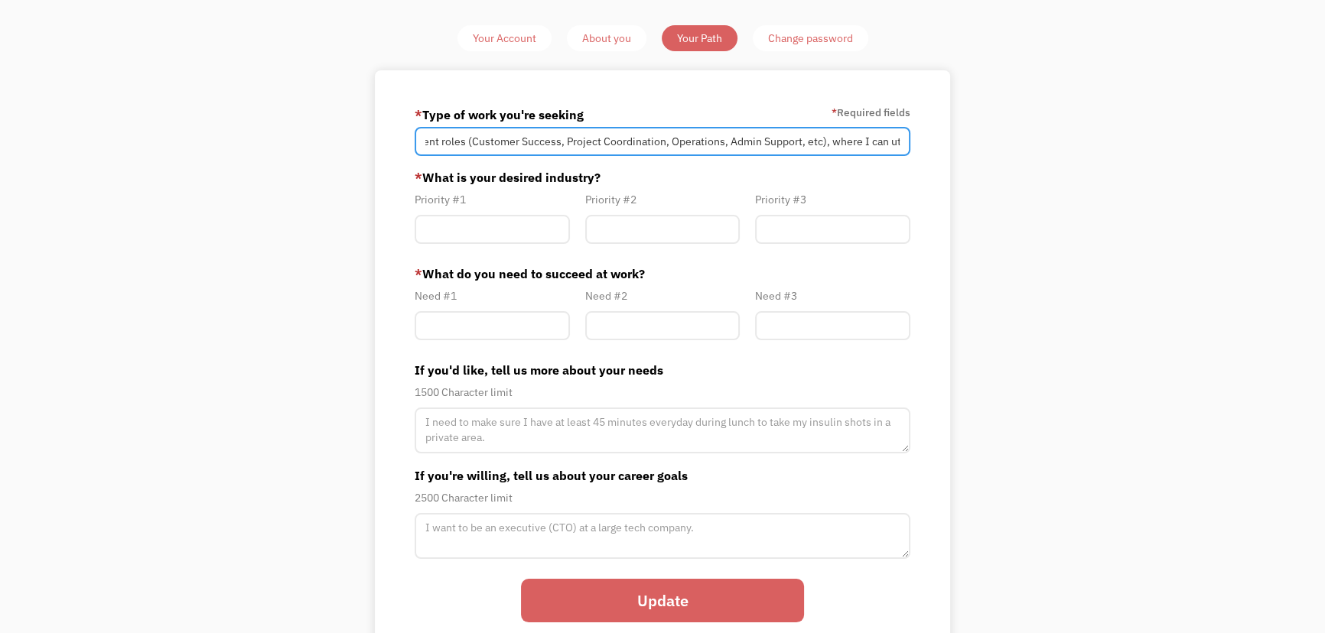
click at [527, 143] on input "Remote or hybrid roles with flexibility. I’m looking for opportunities in clien…" at bounding box center [663, 141] width 496 height 29
drag, startPoint x: 793, startPoint y: 138, endPoint x: 729, endPoint y: 145, distance: 63.8
click at [721, 138] on input "Remote or hybrid roles with flexibility. I’m looking for opportunities in clien…" at bounding box center [663, 141] width 496 height 29
drag, startPoint x: 860, startPoint y: 139, endPoint x: 897, endPoint y: 138, distance: 36.8
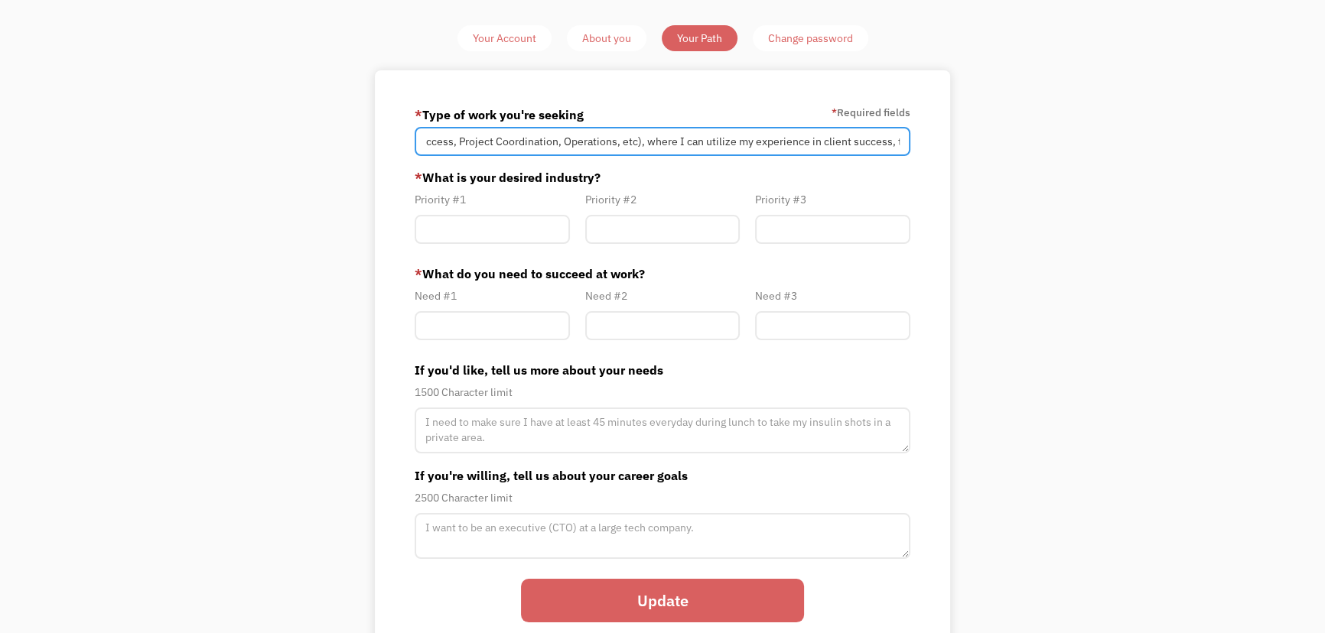
click at [897, 138] on input "Remote or hybrid roles with flexibility. I’m looking for opportunities in clien…" at bounding box center [663, 141] width 496 height 29
click at [702, 147] on input "Remote or hybrid roles with flexibility. I’m looking for opportunities in clien…" at bounding box center [663, 141] width 496 height 29
drag, startPoint x: 975, startPoint y: 145, endPoint x: 909, endPoint y: 145, distance: 65.8
click at [981, 145] on div "Your Account About you Your Path Change password * Type of work you're seeking …" at bounding box center [662, 347] width 719 height 645
click at [896, 144] on input "Remote or hybrid roles with flexibility. I’m looking for opportunities in clien…" at bounding box center [663, 141] width 496 height 29
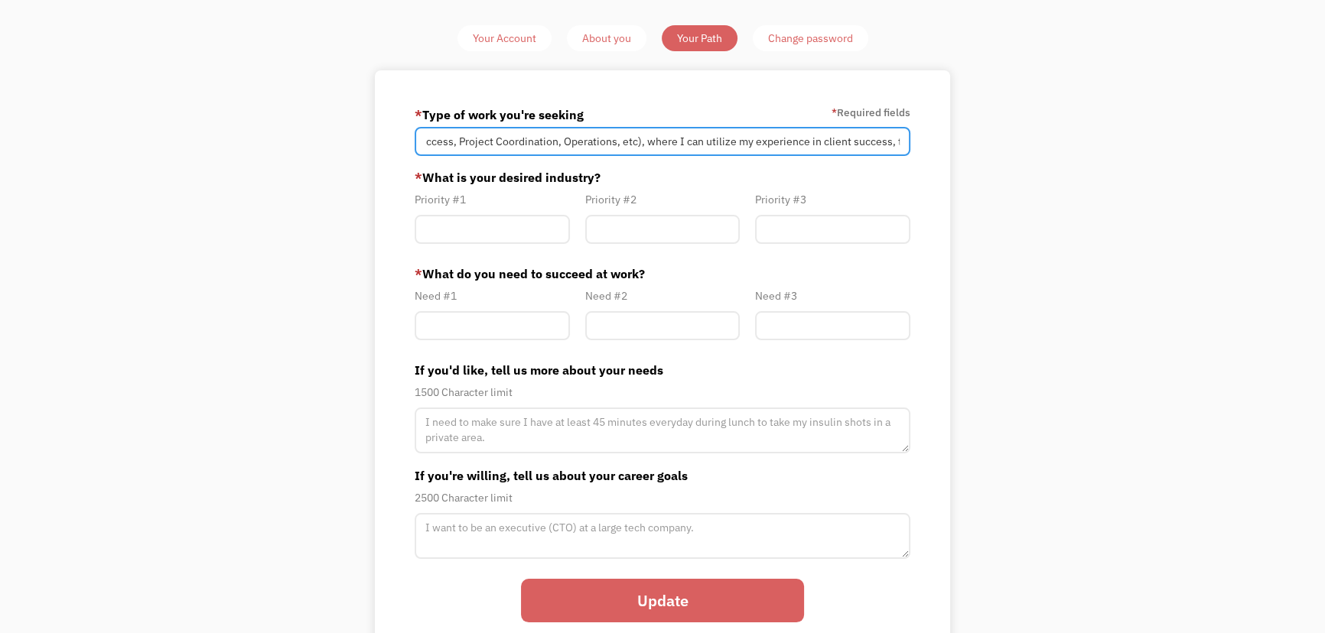
drag, startPoint x: 880, startPoint y: 143, endPoint x: 933, endPoint y: 141, distance: 53.6
click at [931, 143] on div "* Type of work you're seeking * Required fields Remote or hybrid roles with fle…" at bounding box center [662, 370] width 575 height 600
type input "Remote or hybrid roles with flexibility. I’m looking for opportunities in clien…"
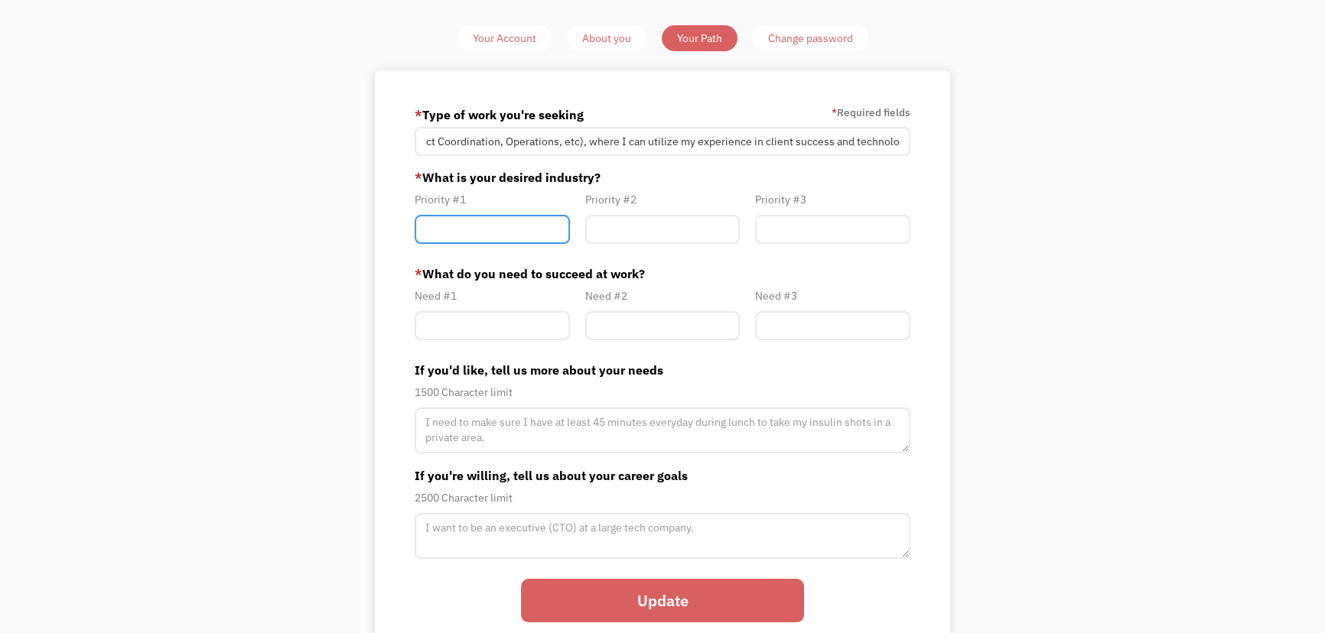
click at [523, 235] on input "Member-Path-Update" at bounding box center [492, 229] width 155 height 29
click at [469, 234] on input "Member-Path-Update" at bounding box center [492, 229] width 155 height 29
paste input "Remote or hybrid roles with flexibility. I’m looking for opportunities in clien…"
type input "Remote or hybrid roles with flexibility. I’m looking for opportunities in clien…"
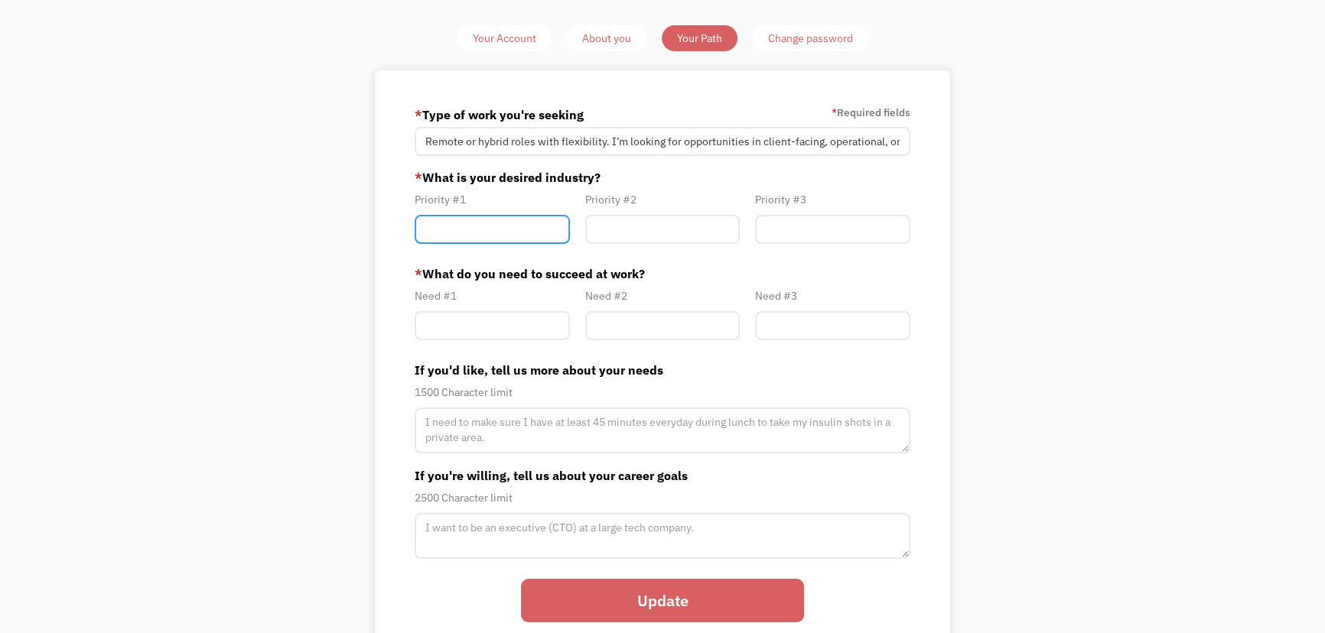
click at [523, 229] on input "Member-Path-Update" at bounding box center [492, 229] width 155 height 29
paste input "Technology / SaaS"
type input "Technology / SaaS"
click at [674, 223] on input "Member-Path-Update" at bounding box center [662, 229] width 155 height 29
paste input "Healthcare / HealthTech"
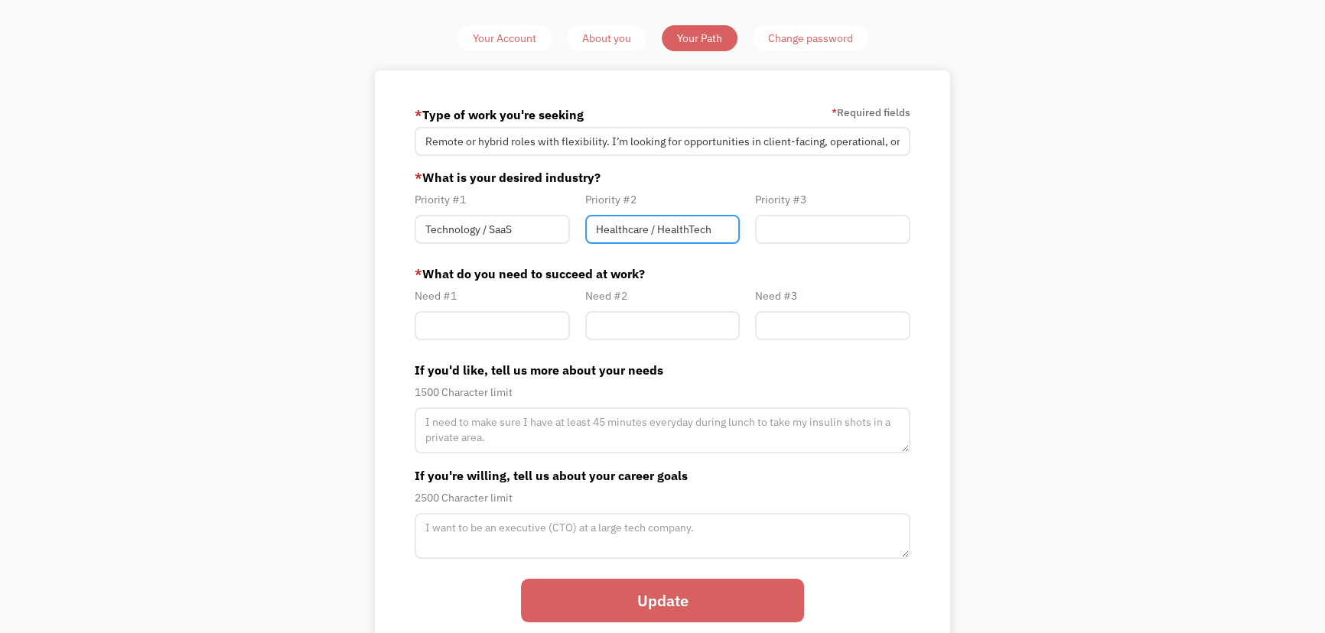
type input "Healthcare / HealthTech"
click at [821, 223] on input "Member-Path-Update" at bounding box center [832, 229] width 155 height 29
paste input "Education / EdTech or Remote Service-Based Industries"
type input "Education / EdTech or Remote Service-Based Industries"
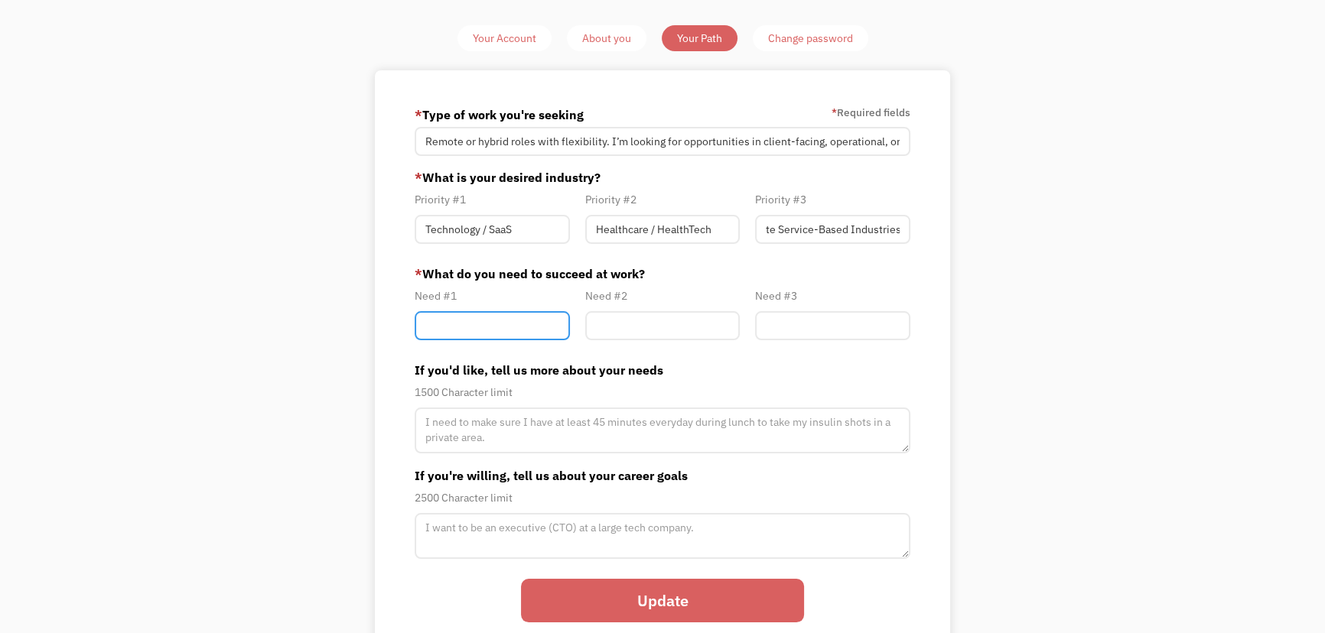
click at [523, 328] on input "Member-Path-Update" at bounding box center [492, 325] width 155 height 29
click at [656, 329] on input "Member-Path-Update" at bounding box center [662, 325] width 155 height 29
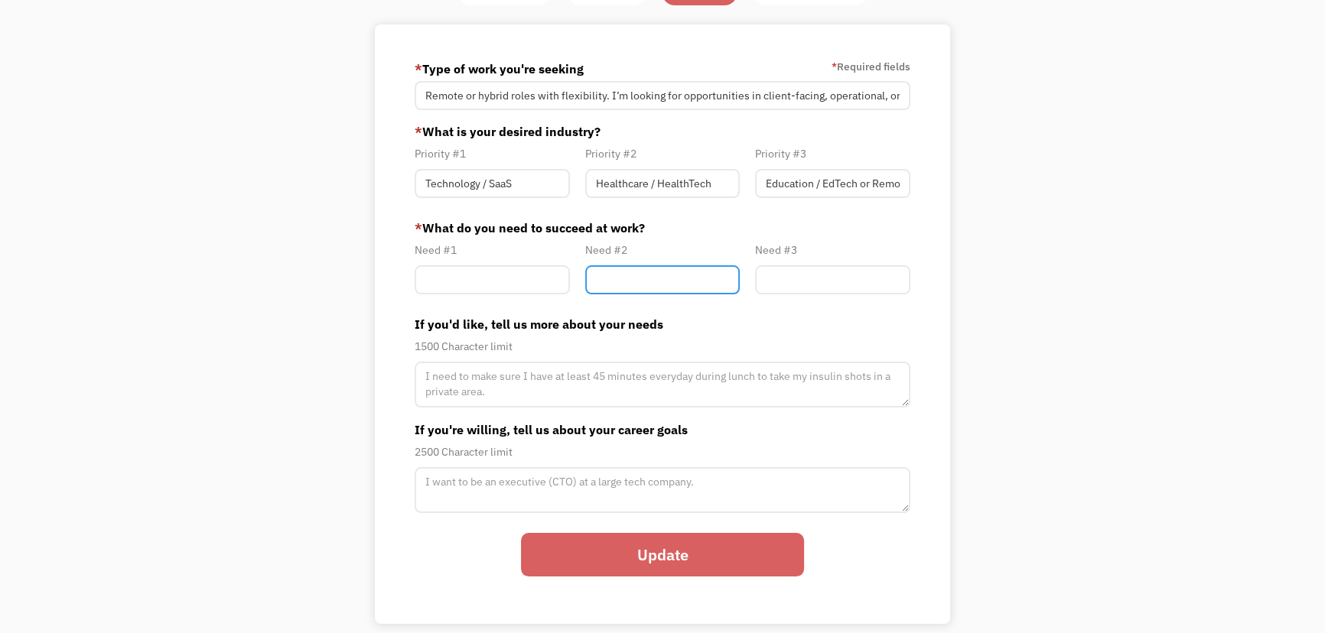
scroll to position [138, 0]
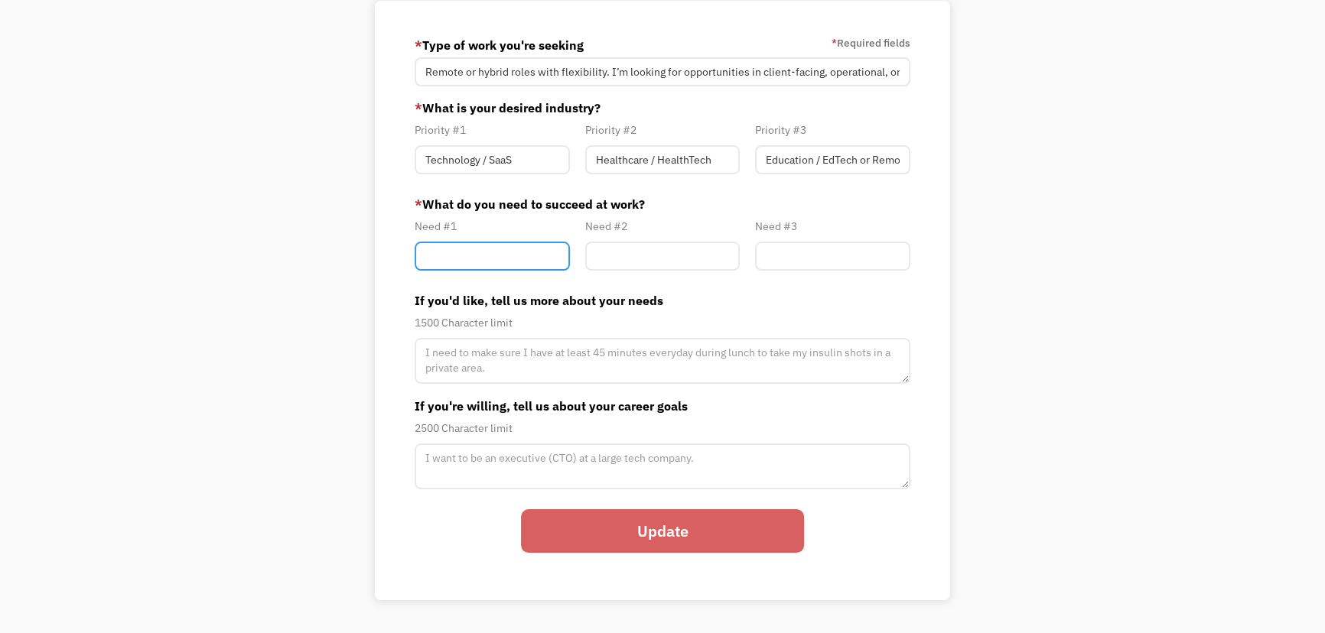
click at [545, 252] on input "Member-Path-Update" at bounding box center [492, 256] width 155 height 29
paste input "Flexible remote work options"
type input "Flexible remote work options"
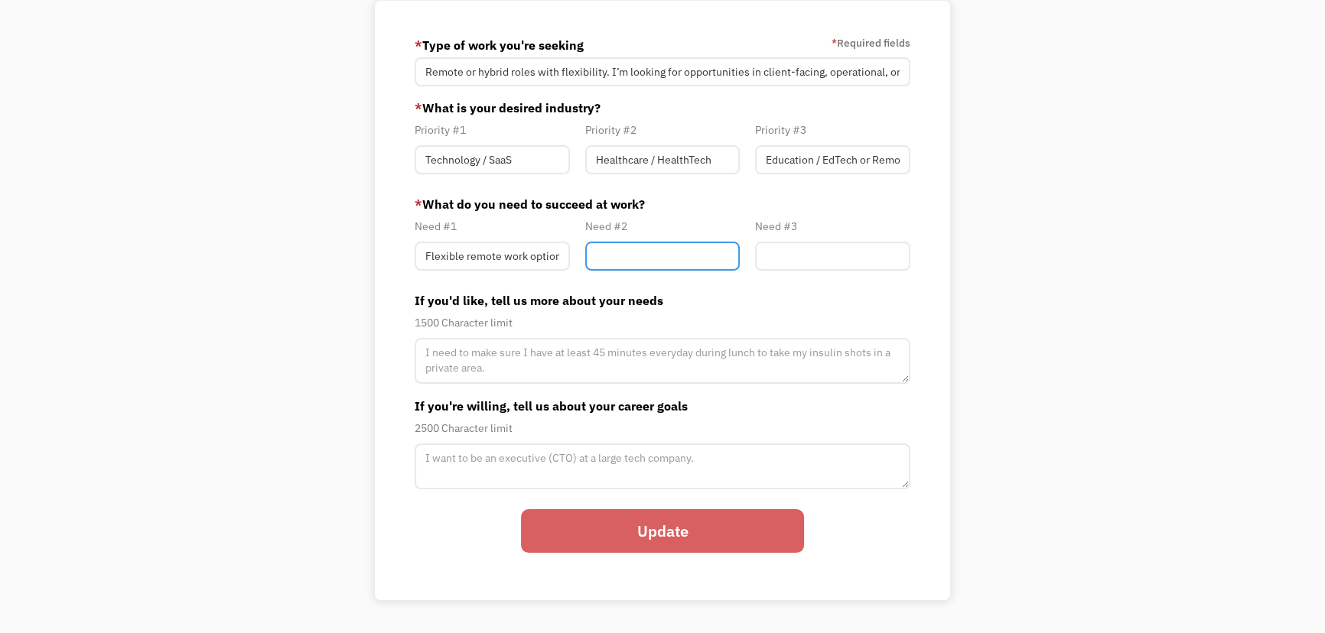
click at [646, 258] on input "Member-Path-Update" at bounding box center [662, 256] width 155 height 29
paste input "Understanding of unpredictable chronic health flare-ups"
type input "Understanding of unpredictable chronic health flare-ups"
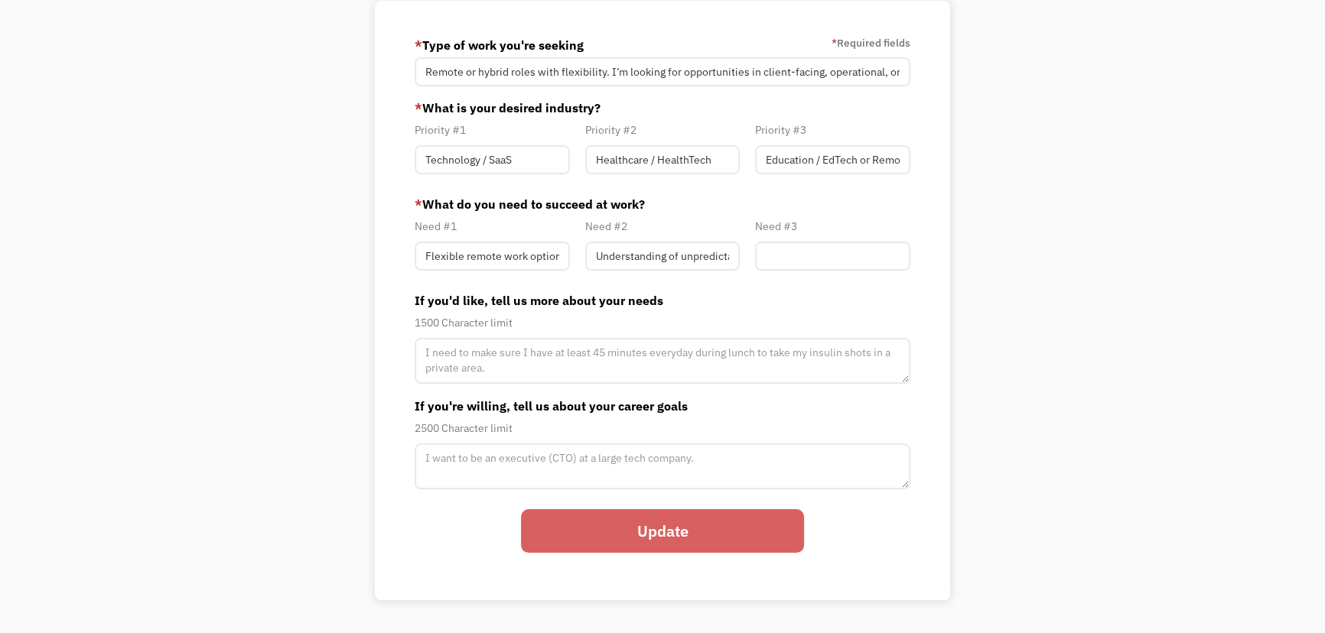
click at [1085, 292] on div "Your Account About you Your Path Change password * Type of work you're seeking …" at bounding box center [662, 278] width 1325 height 708
drag, startPoint x: 483, startPoint y: 259, endPoint x: 585, endPoint y: 259, distance: 101.7
click at [585, 259] on div "Need #1 Flexible remote work options Need #2 Understanding of unpredictable chr…" at bounding box center [662, 247] width 511 height 61
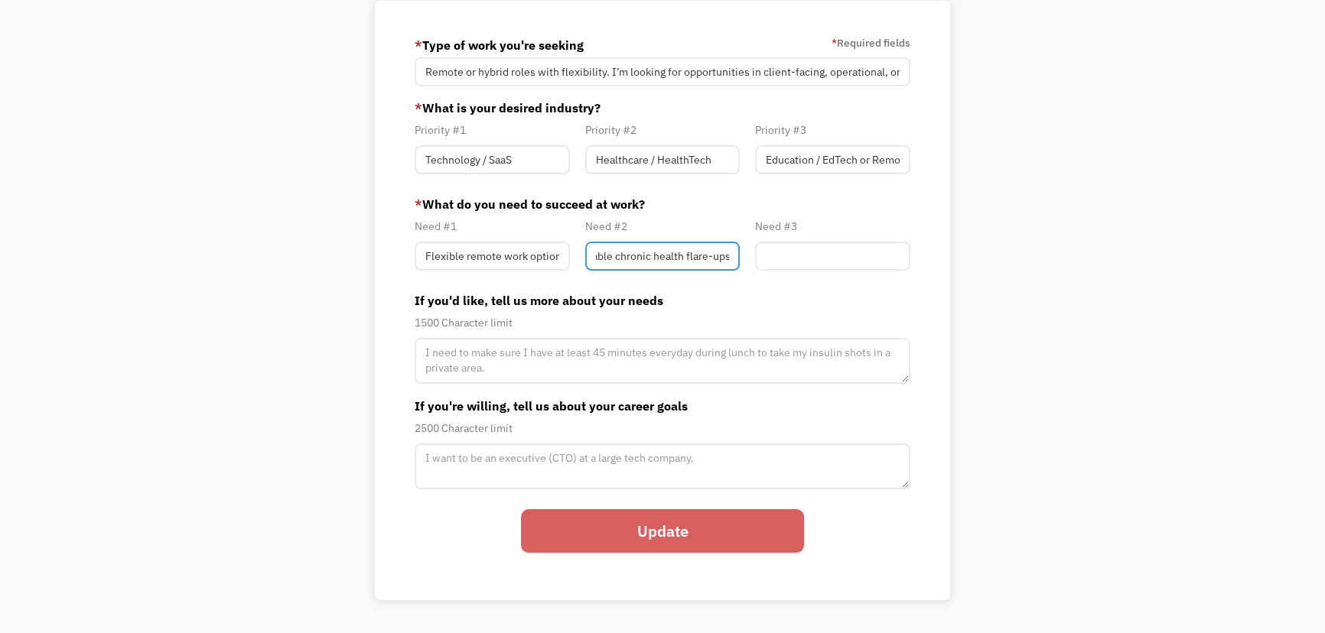
drag, startPoint x: 658, startPoint y: 259, endPoint x: 753, endPoint y: 259, distance: 95.6
click at [753, 259] on div "Need #1 Flexible remote work options Need #2 Understanding of unpredictable chr…" at bounding box center [662, 247] width 511 height 61
click at [832, 250] on input "Member-Path-Update" at bounding box center [832, 256] width 155 height 29
click at [826, 258] on input "Member-Path-Update" at bounding box center [832, 256] width 155 height 29
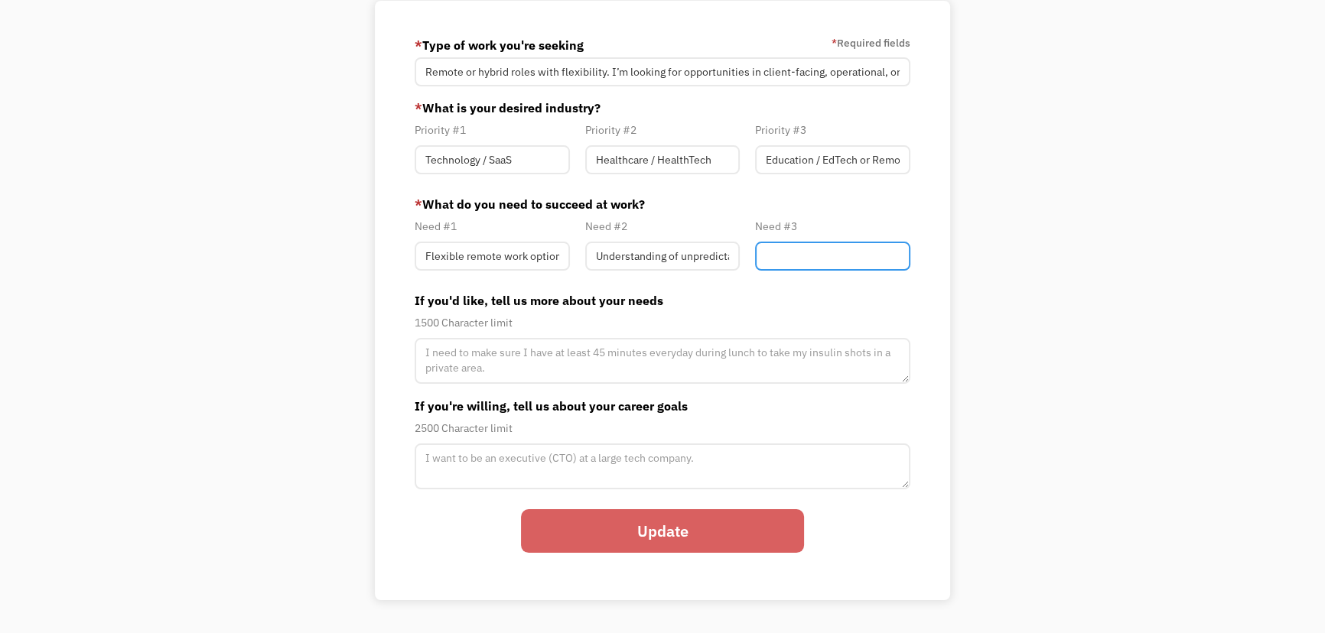
paste input "A supportive and communicative team environment"
type input "A supportive and communicative team environment"
click at [1041, 408] on div "Your Account About you Your Path Change password * Type of work you're seeking …" at bounding box center [662, 278] width 1325 height 708
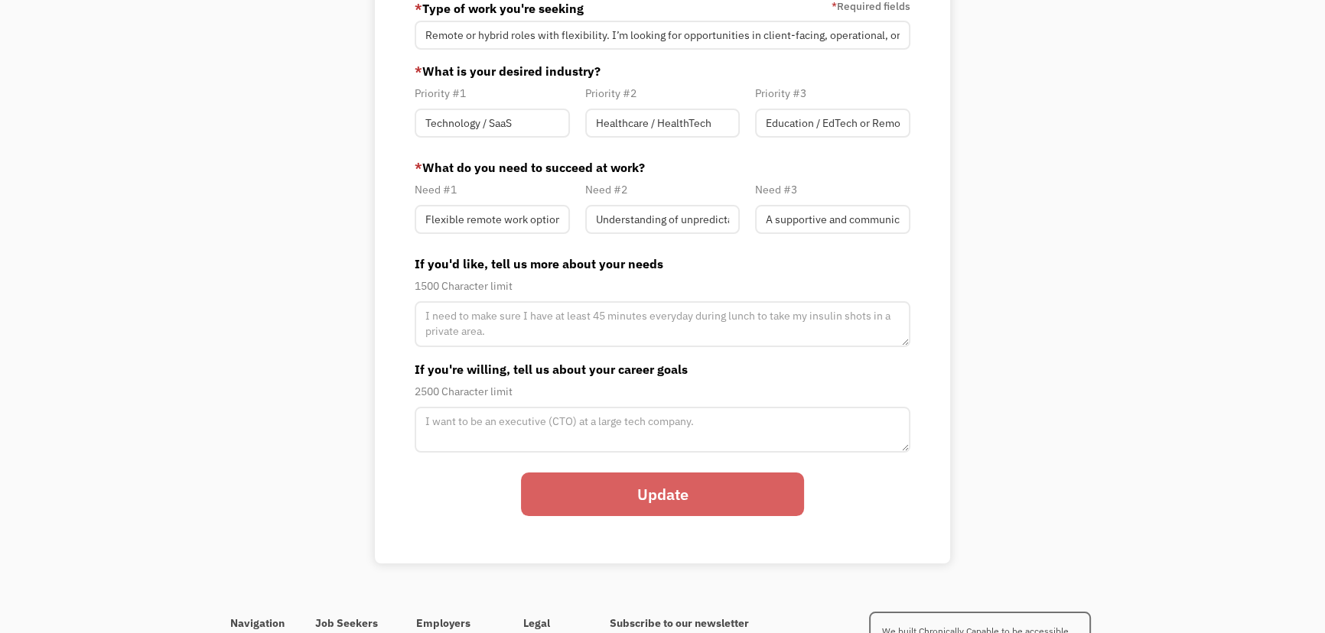
scroll to position [208, 0]
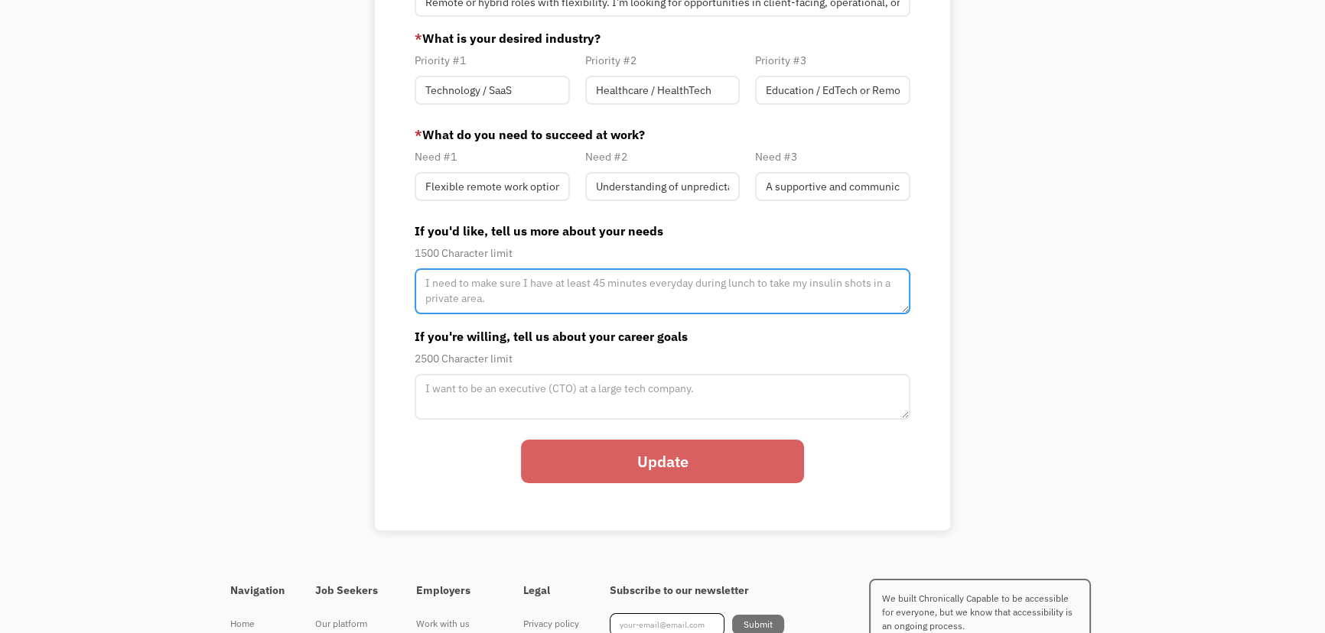
click at [543, 283] on textarea "Member-Path-Update" at bounding box center [663, 292] width 496 height 46
paste textarea "I have a chronic illness (ulcerative colitis) that can flare up unpredictably a…"
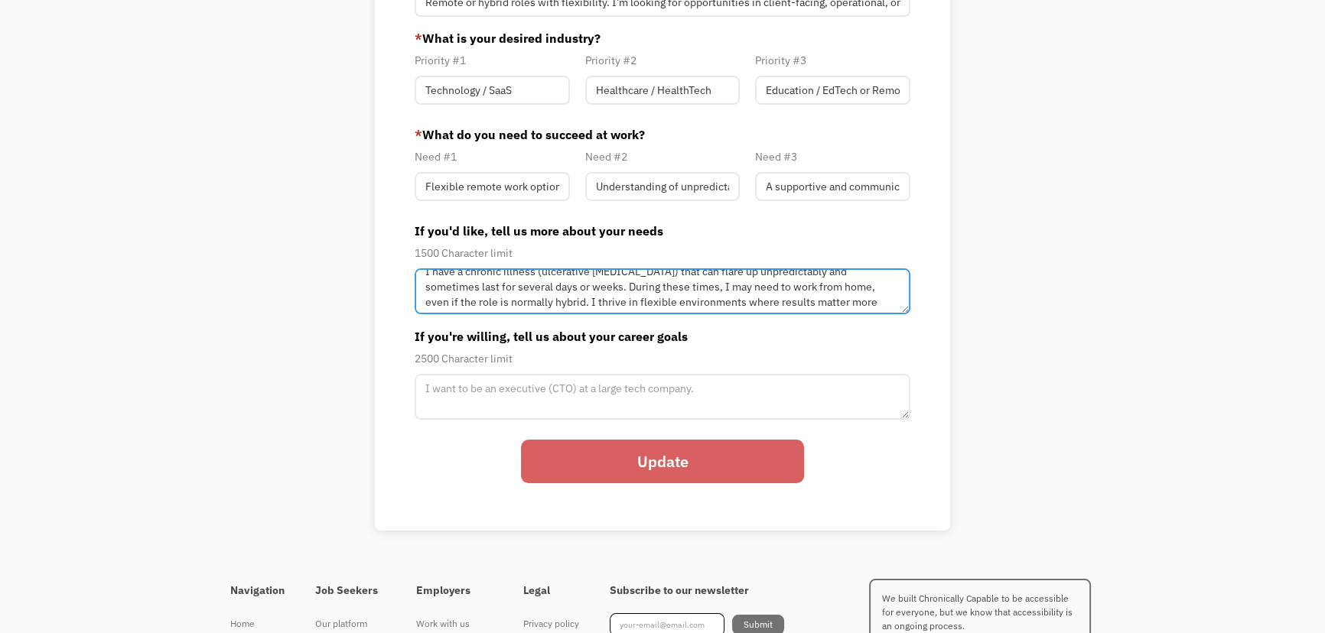
scroll to position [0, 0]
drag, startPoint x: 539, startPoint y: 288, endPoint x: 529, endPoint y: 275, distance: 16.8
click at [529, 275] on textarea "I have a chronic illness (ulcerative colitis) that can flare up unpredictably a…" at bounding box center [663, 292] width 496 height 46
click at [653, 292] on textarea "I have a chronic illness (ulcerative colitis) that can flare up unpredictably a…" at bounding box center [663, 292] width 496 height 46
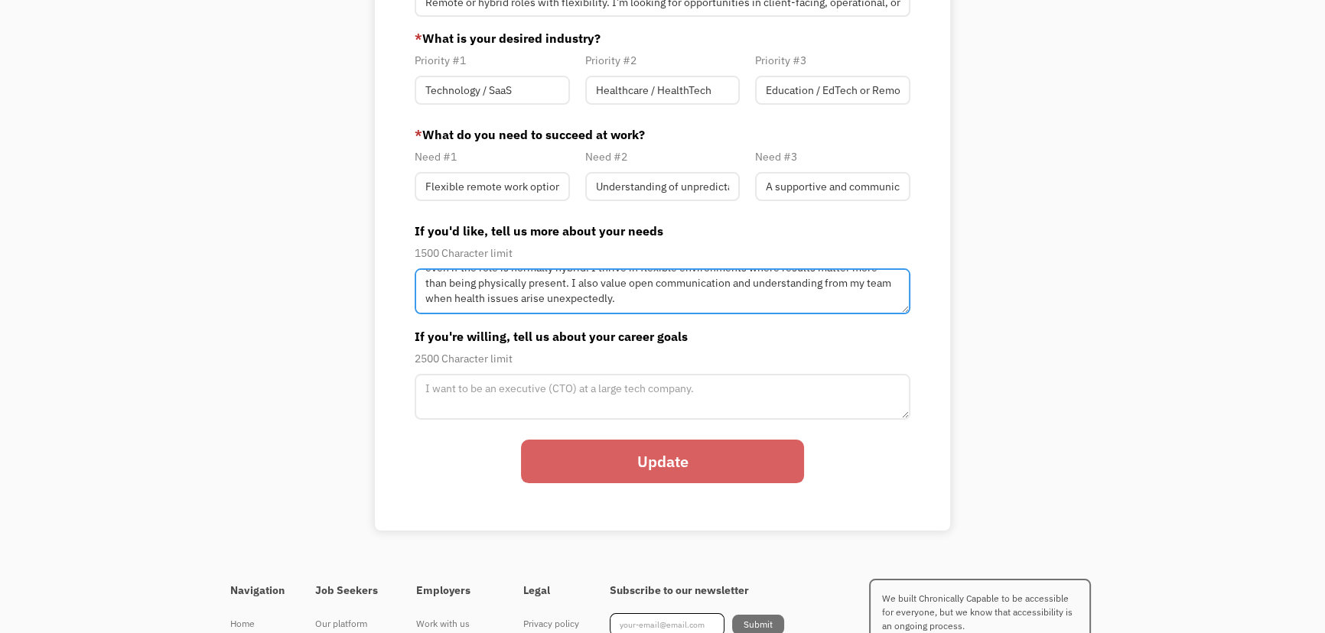
click at [516, 285] on textarea "I have a chronic illness (ulcerative colitis) that can flare up unpredictably a…" at bounding box center [663, 292] width 496 height 46
click at [550, 285] on textarea "I have a chronic illness (ulcerative colitis) that can flare up unpredictably a…" at bounding box center [663, 292] width 496 height 46
click at [558, 298] on textarea "I have a chronic illness (ulcerative colitis) that can flare up unpredictably a…" at bounding box center [663, 292] width 496 height 46
click at [526, 282] on textarea "I have a chronic illness (ulcerative colitis) that can flare up unpredictably a…" at bounding box center [663, 292] width 496 height 46
click at [766, 293] on textarea "I have a chronic illness (ulcerative colitis) that can flare up unpredictably a…" at bounding box center [663, 292] width 496 height 46
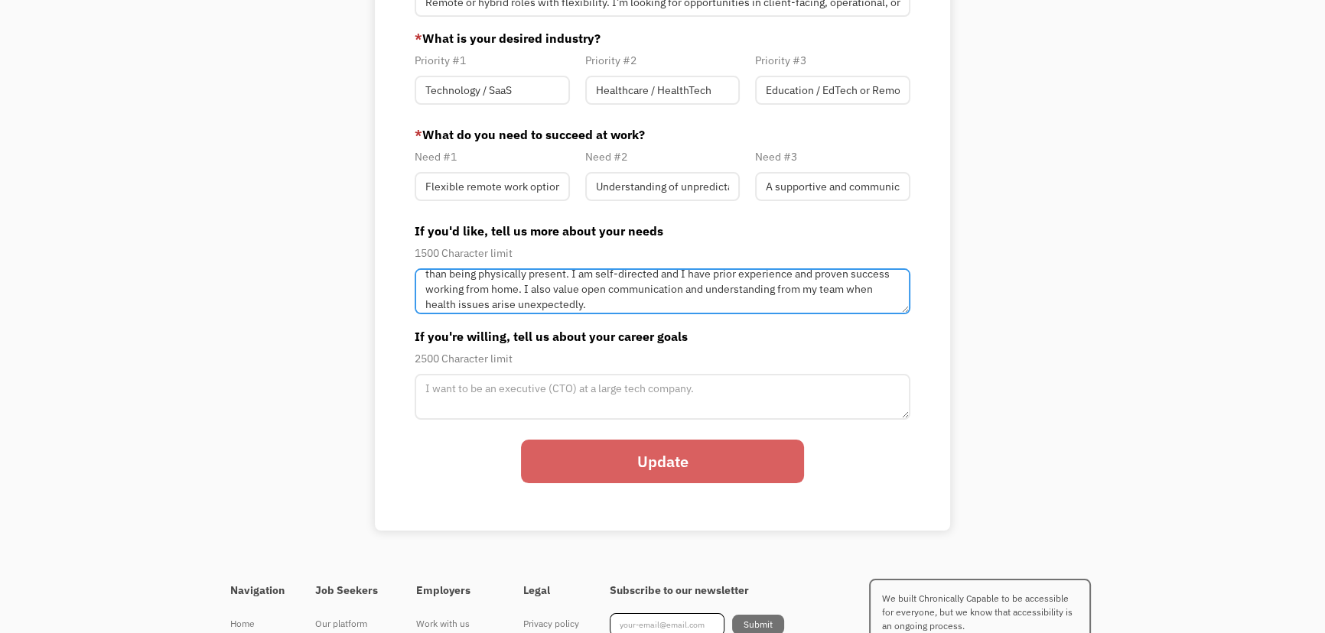
scroll to position [61, 0]
drag, startPoint x: 482, startPoint y: 288, endPoint x: 566, endPoint y: 308, distance: 86.5
click at [566, 308] on textarea "I have a chronic illness (ulcerative colitis) that can flare up unpredictably a…" at bounding box center [663, 292] width 496 height 46
click at [587, 302] on textarea "I have a chronic illness (ulcerative colitis) that can flare up unpredictably a…" at bounding box center [663, 292] width 496 height 46
type textarea "I have a chronic illness (ulcerative colitis) that can flare up unpredictably a…"
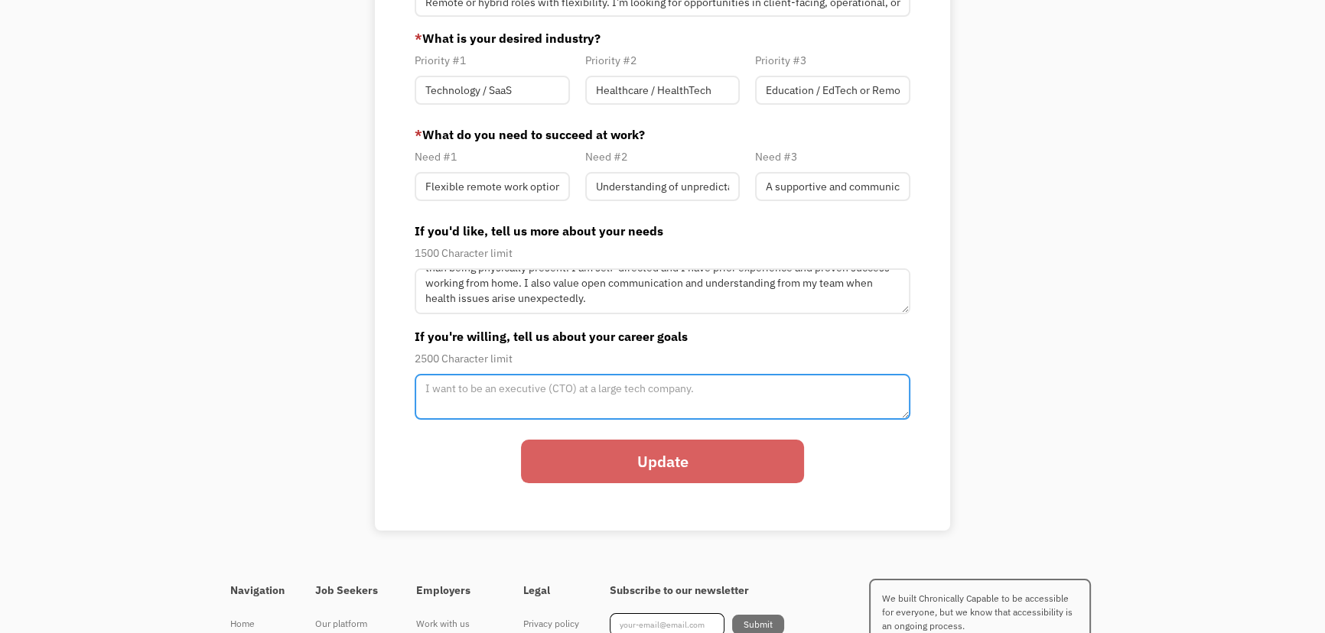
click at [653, 388] on textarea "Member-Path-Update" at bounding box center [663, 397] width 496 height 46
paste textarea "I’m passionate about growth, both personally and professionally. I’m currently …"
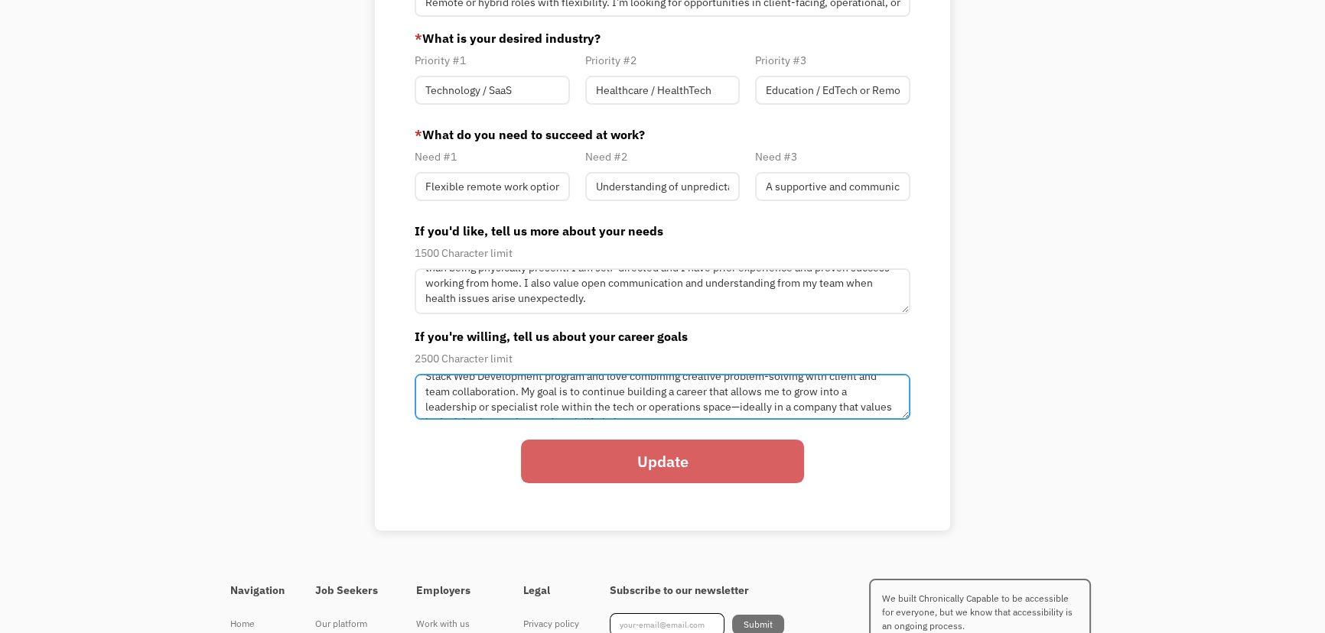
scroll to position [46, 0]
click at [734, 386] on textarea "I’m passionate about growth, both personally and professionally. I’m currently …" at bounding box center [663, 397] width 496 height 46
click at [587, 405] on textarea "I’m passionate about growth, both personally and professionally. I’m currently …" at bounding box center [663, 397] width 496 height 46
click at [728, 406] on textarea "I’m passionate about growth, both personally and professionally. I’m currently …" at bounding box center [663, 397] width 496 height 46
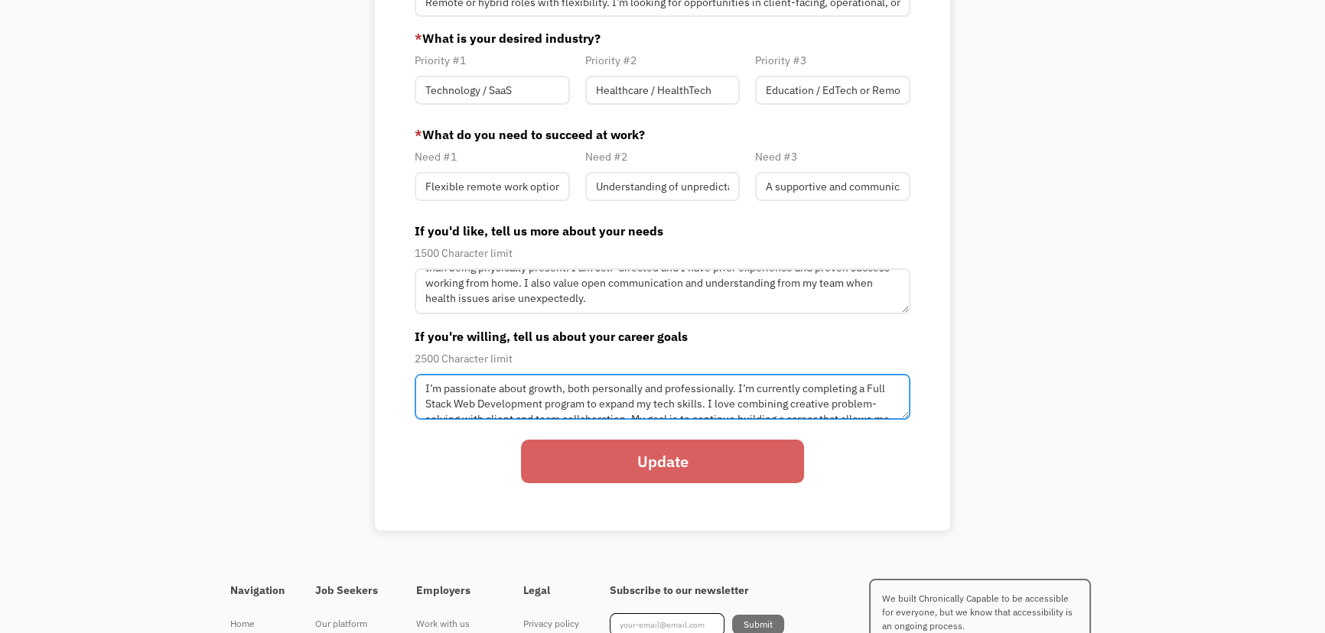
scroll to position [28, 0]
click at [725, 378] on textarea "I’m passionate about growth, both personally and professionally. I’m currently …" at bounding box center [663, 397] width 496 height 46
click at [655, 392] on textarea "I’m passionate about growth, both personally and professionally. I’m currently …" at bounding box center [663, 397] width 496 height 46
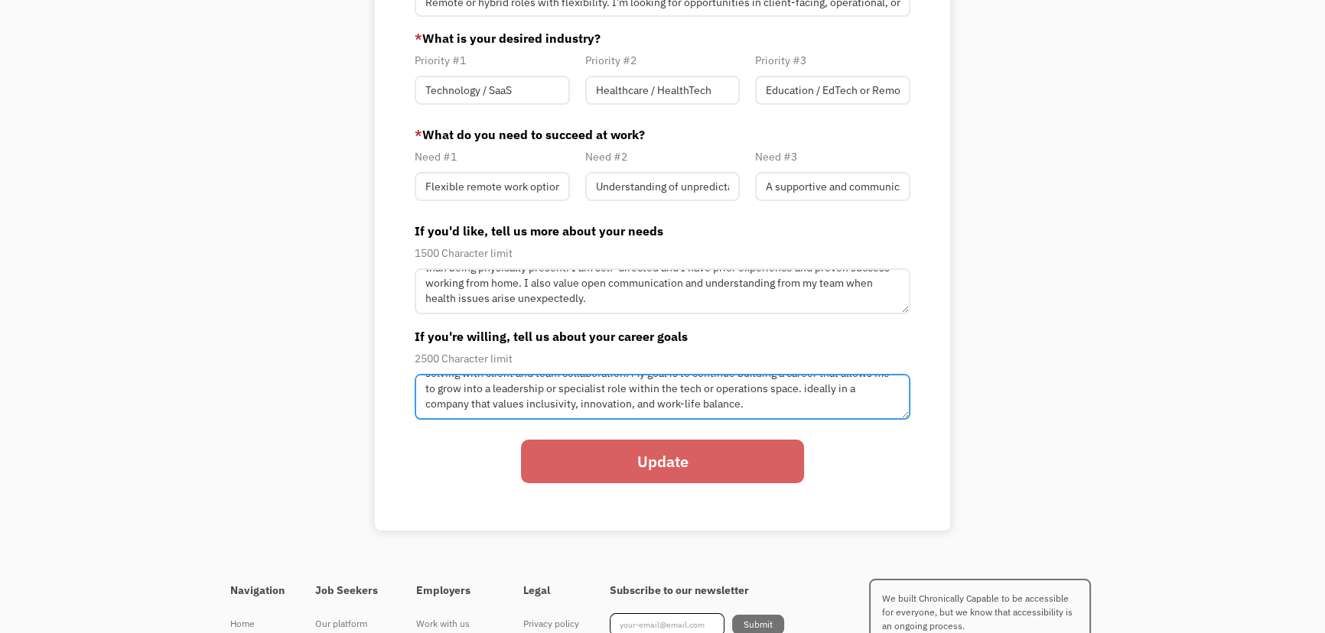
click at [819, 389] on textarea "I’m passionate about growth, both personally and professionally. I’m currently …" at bounding box center [663, 397] width 496 height 46
click at [788, 404] on textarea "I’m passionate about growth, both personally and professionally. I’m currently …" at bounding box center [663, 397] width 496 height 46
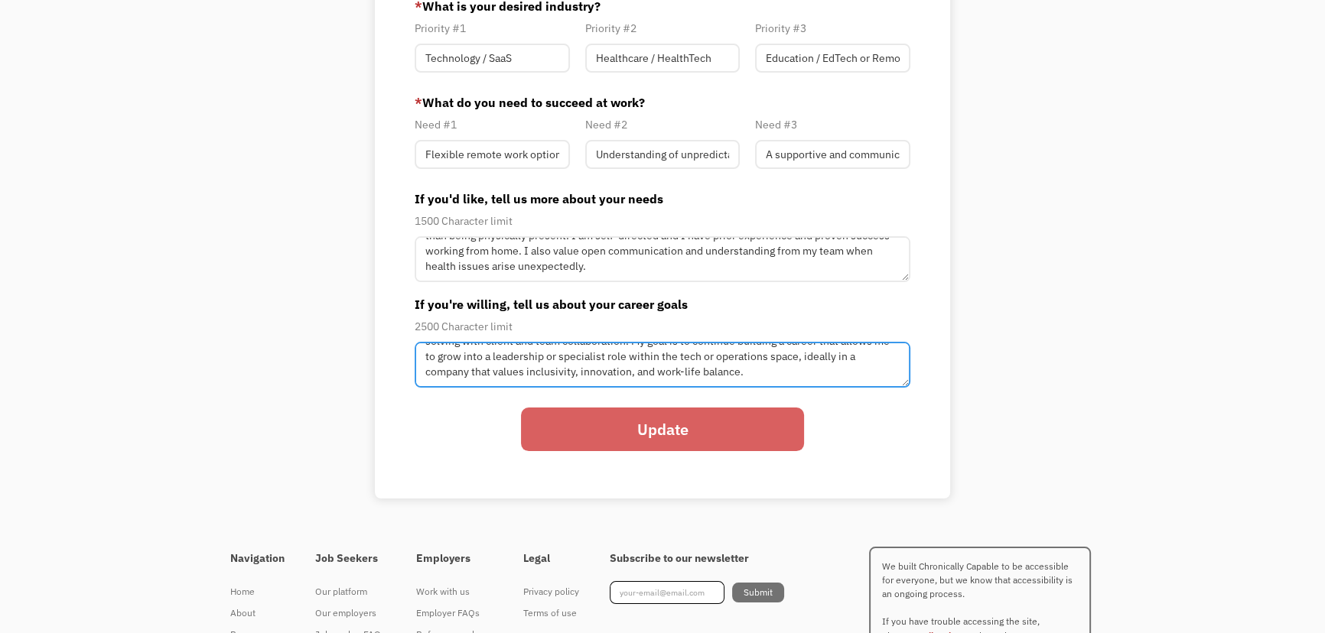
scroll to position [208, 0]
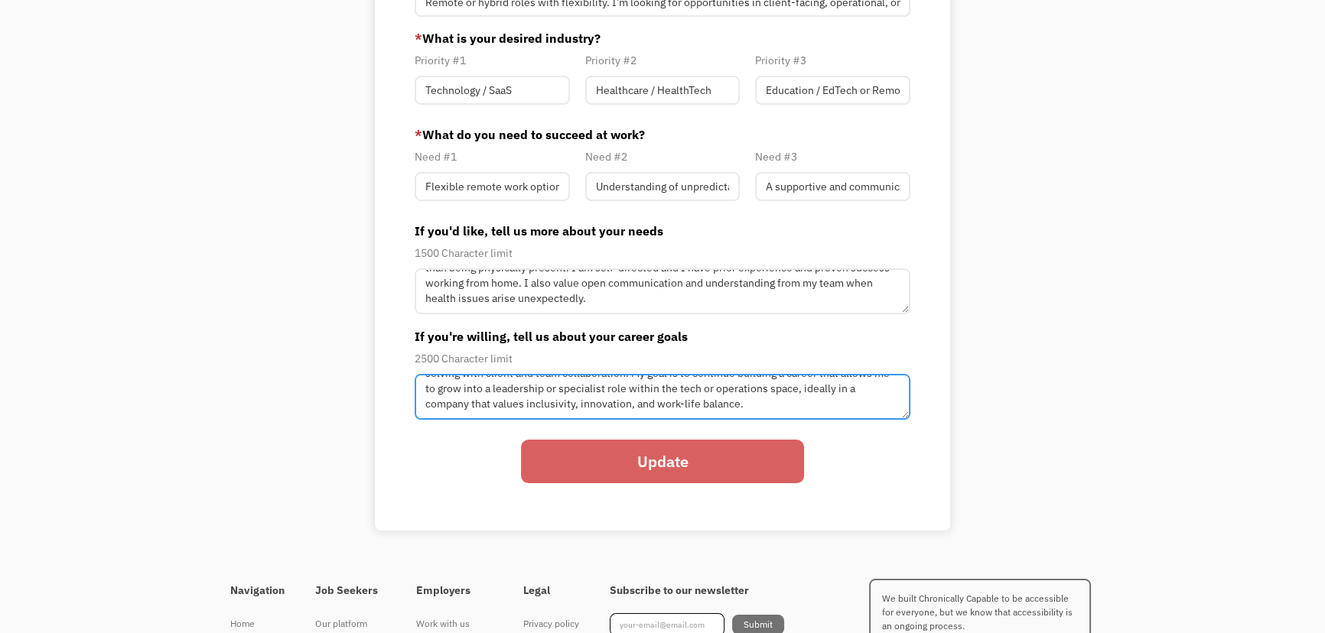
drag, startPoint x: 662, startPoint y: 406, endPoint x: 631, endPoint y: 411, distance: 31.7
click at [631, 411] on textarea "I’m passionate about growth, both personally and professionally. I’m currently …" at bounding box center [663, 397] width 496 height 46
click at [577, 404] on textarea "I’m passionate about growth, both personally and professionally. I’m currently …" at bounding box center [663, 397] width 496 height 46
type textarea "I’m passionate about growth, both personally and professionally. I’m currently …"
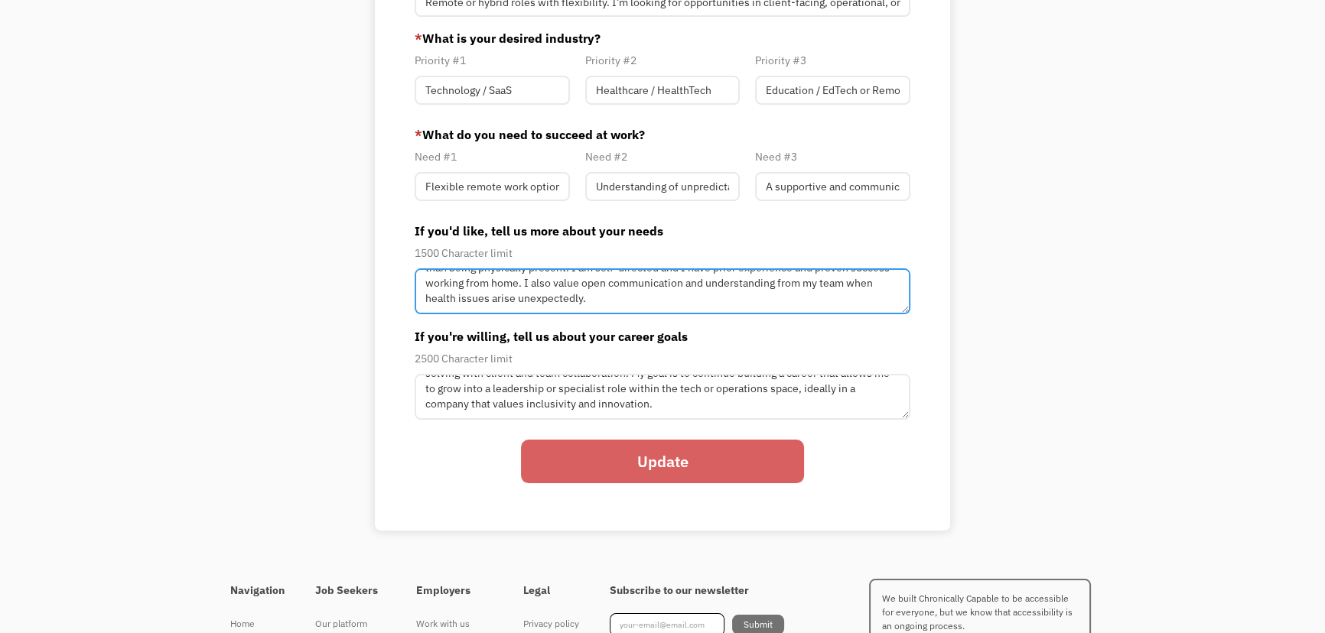
click at [708, 298] on textarea "I have a chronic illness (ulcerative colitis) that can flare up unpredictably a…" at bounding box center [663, 292] width 496 height 46
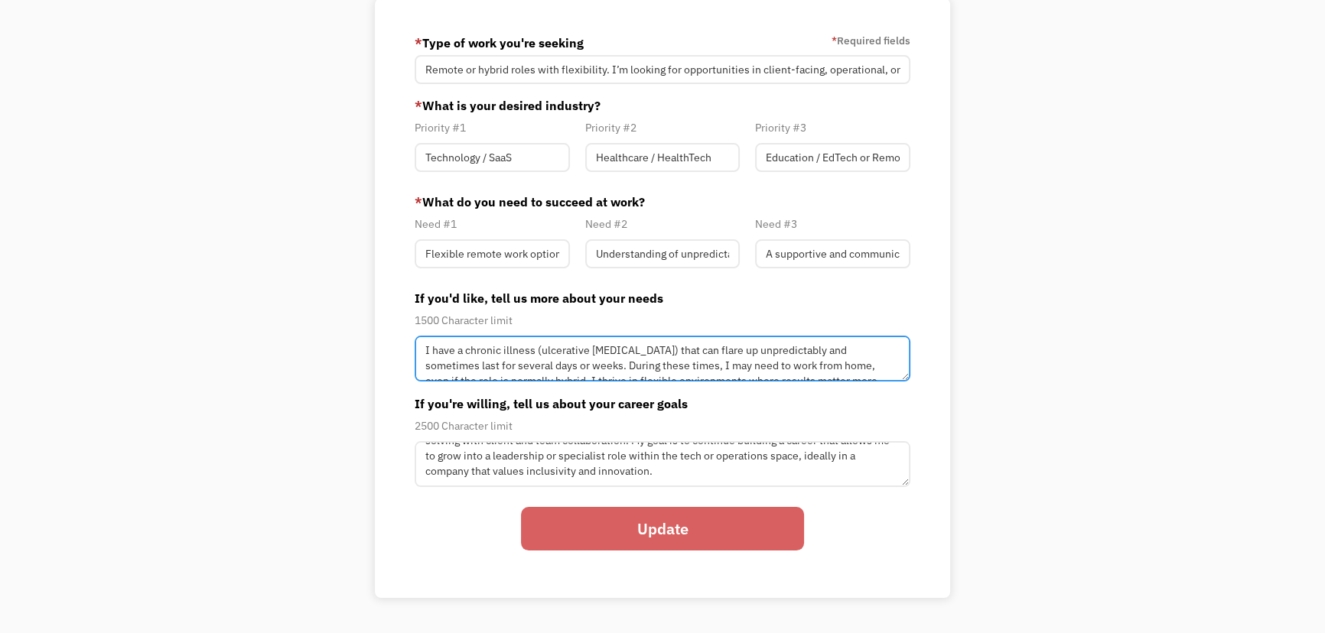
scroll to position [208, 0]
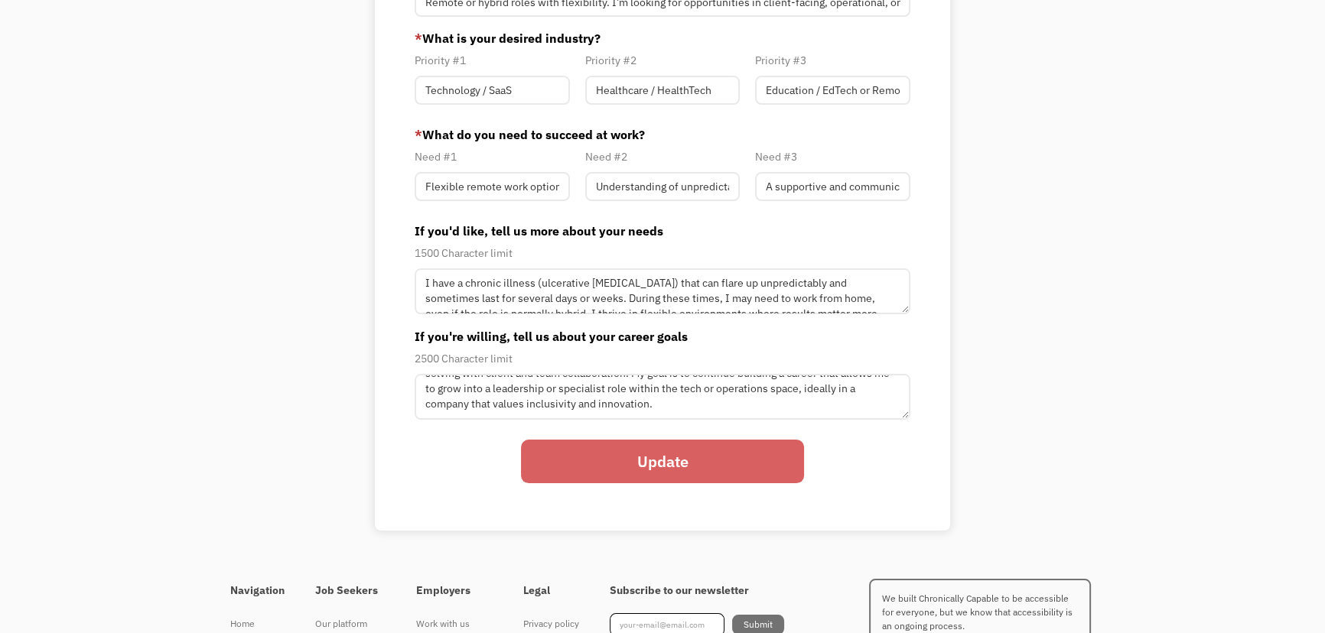
click at [681, 455] on input "Update" at bounding box center [662, 462] width 283 height 44
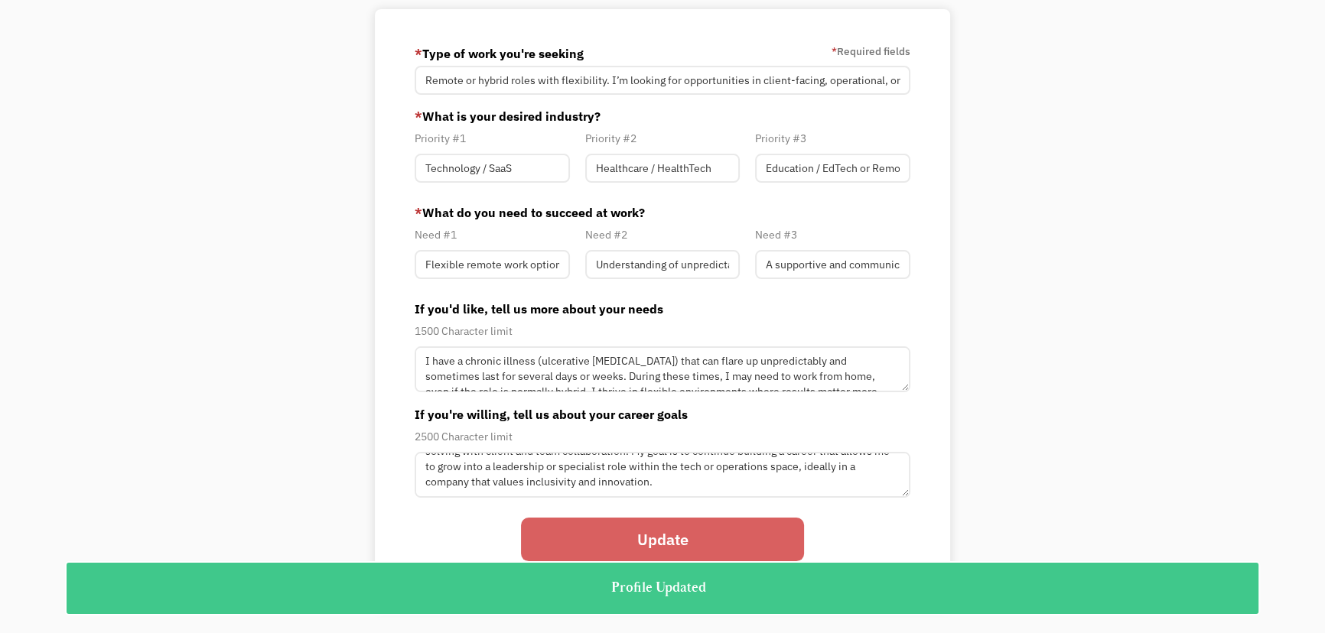
scroll to position [0, 0]
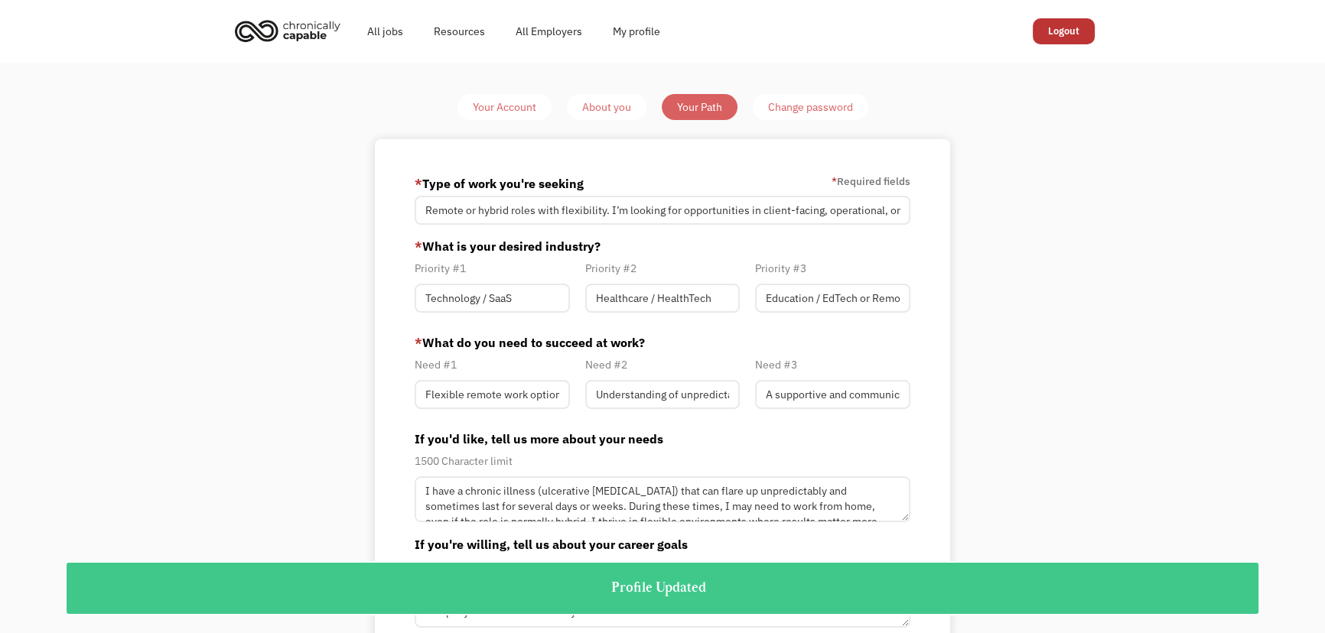
click at [838, 107] on div "Change password" at bounding box center [810, 107] width 85 height 18
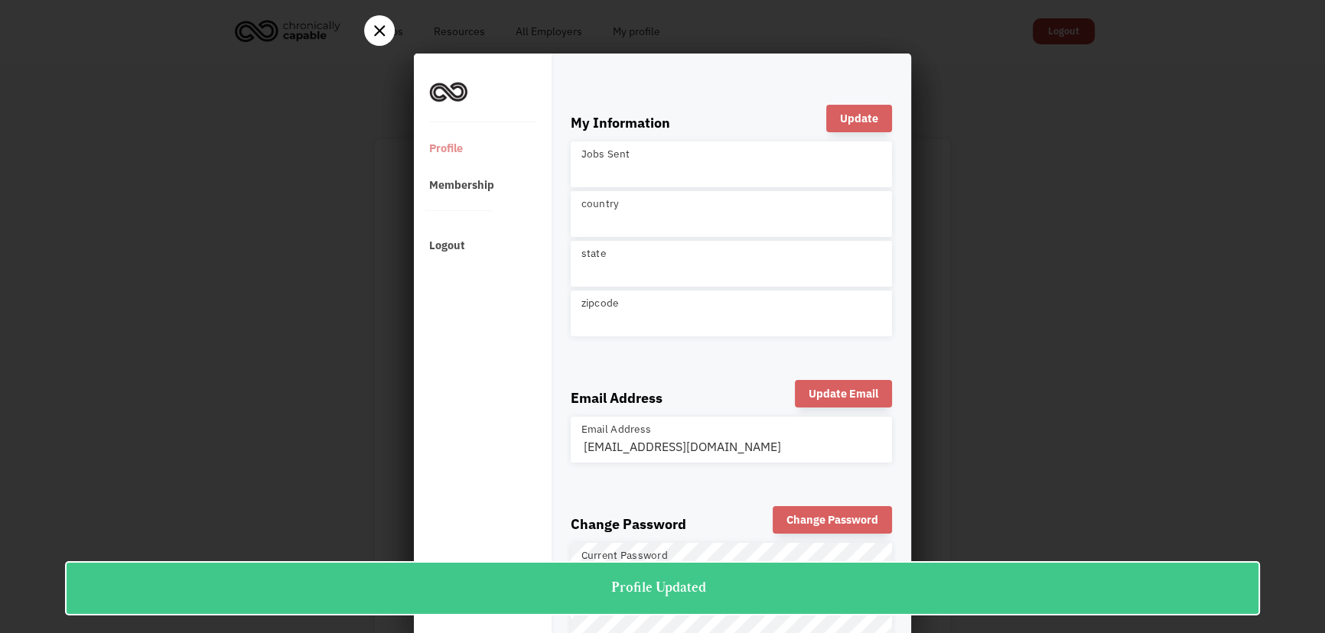
click at [373, 31] on icon at bounding box center [379, 31] width 21 height 21
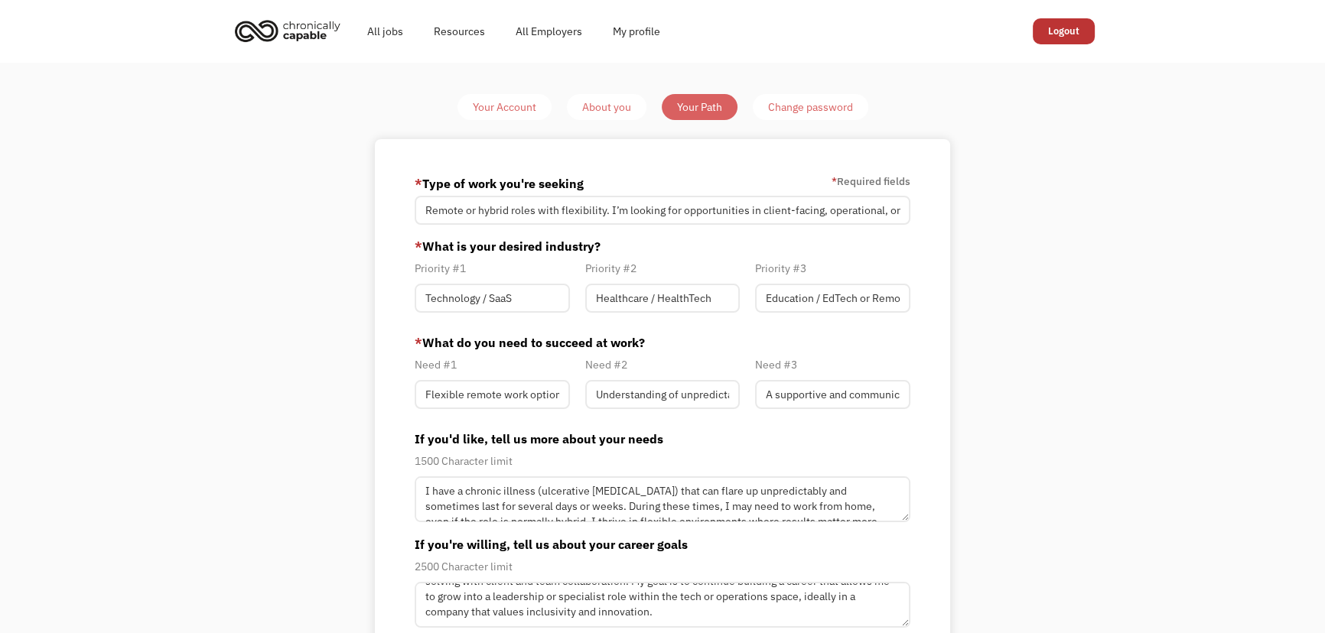
click at [493, 108] on div "Your Account" at bounding box center [504, 107] width 63 height 18
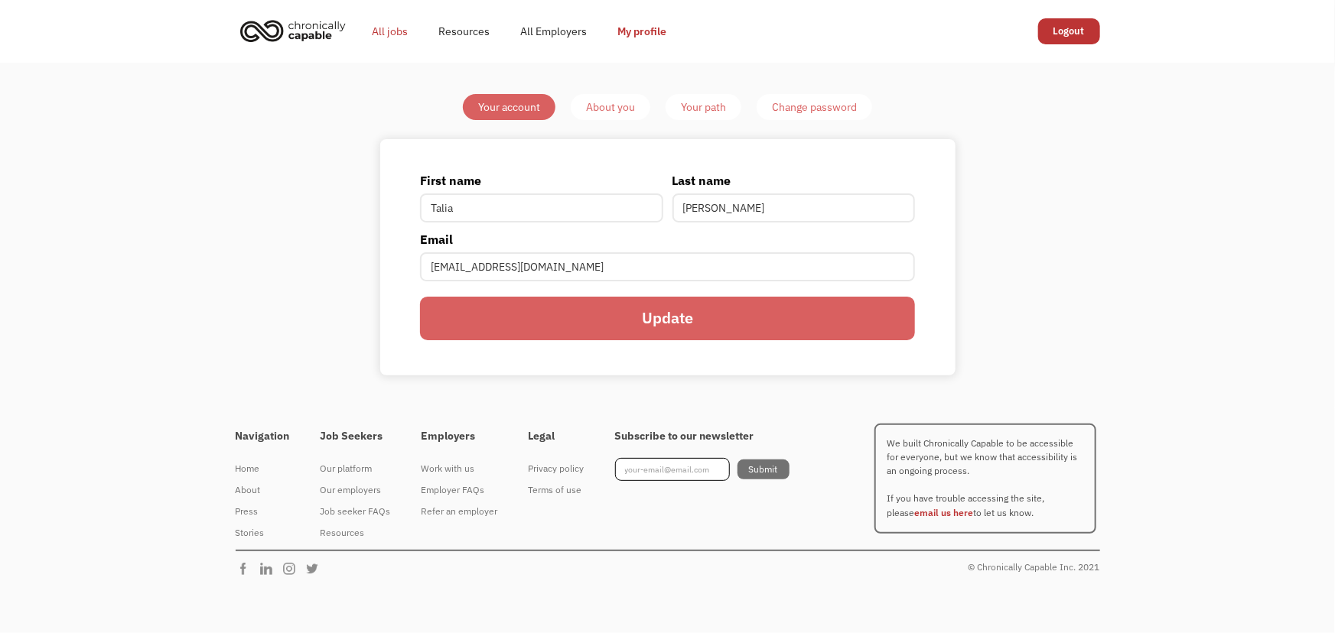
click at [393, 34] on link "All jobs" at bounding box center [390, 31] width 67 height 49
click at [369, 513] on div "Job seeker FAQs" at bounding box center [356, 512] width 70 height 18
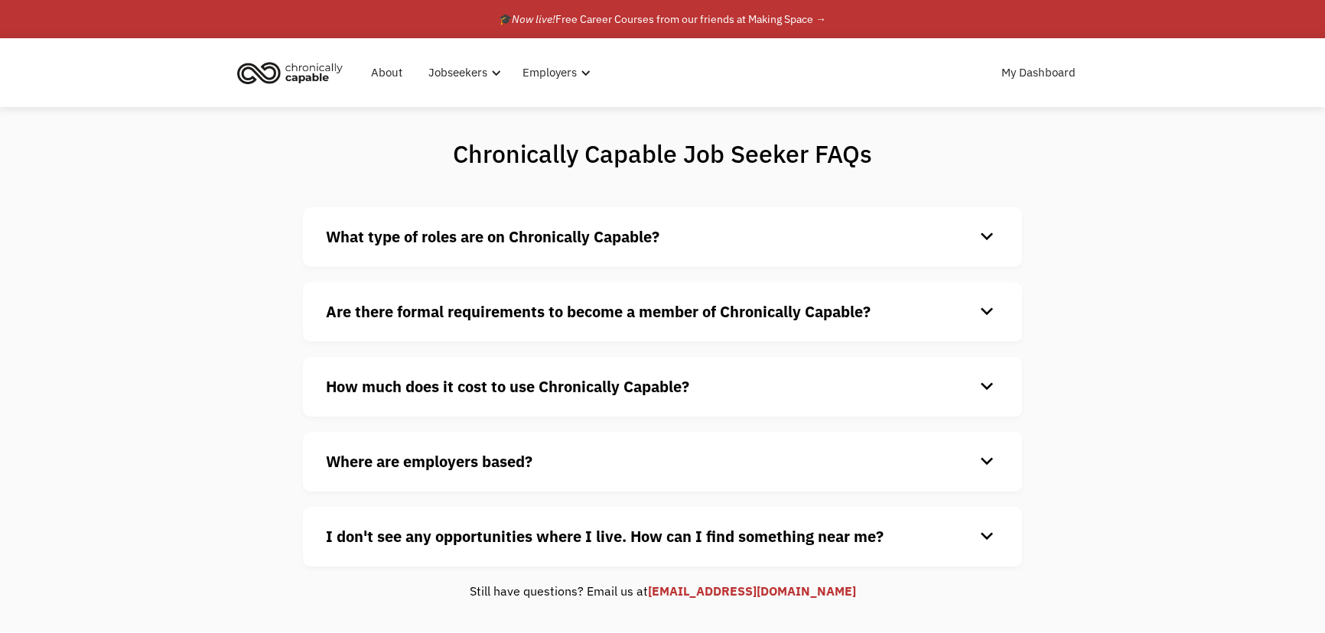
click at [985, 243] on div "keyboard_arrow_down" at bounding box center [987, 237] width 24 height 23
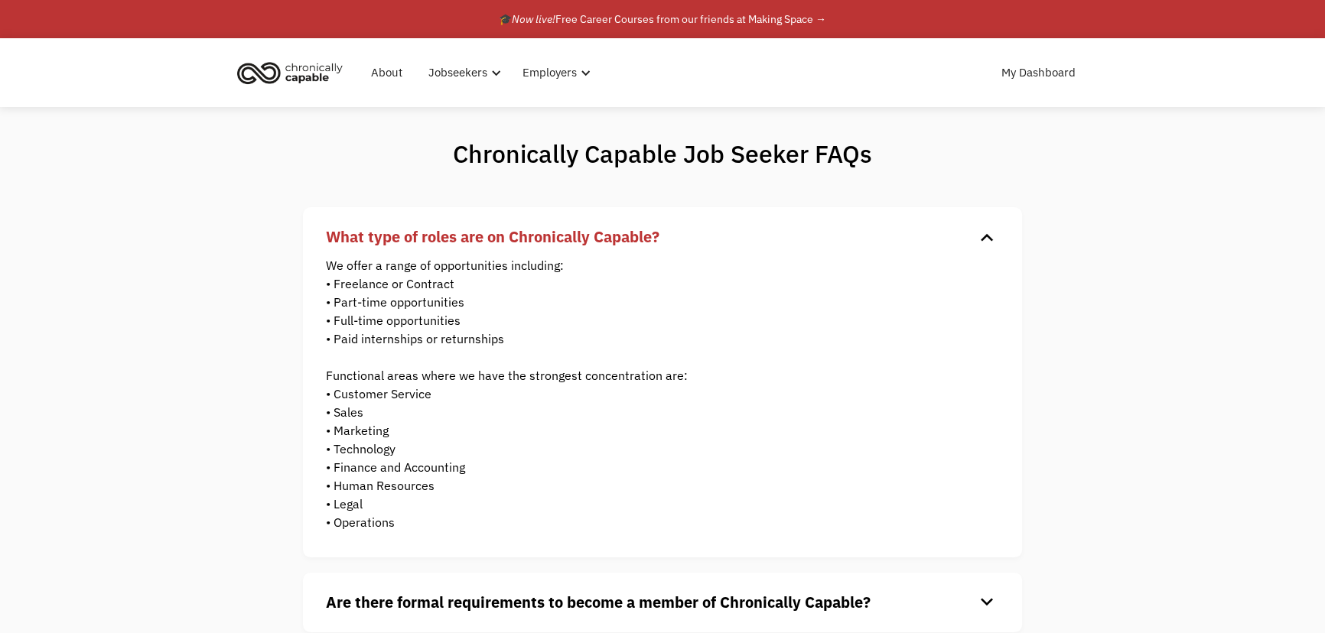
click at [989, 238] on div "keyboard_arrow_down" at bounding box center [987, 237] width 24 height 23
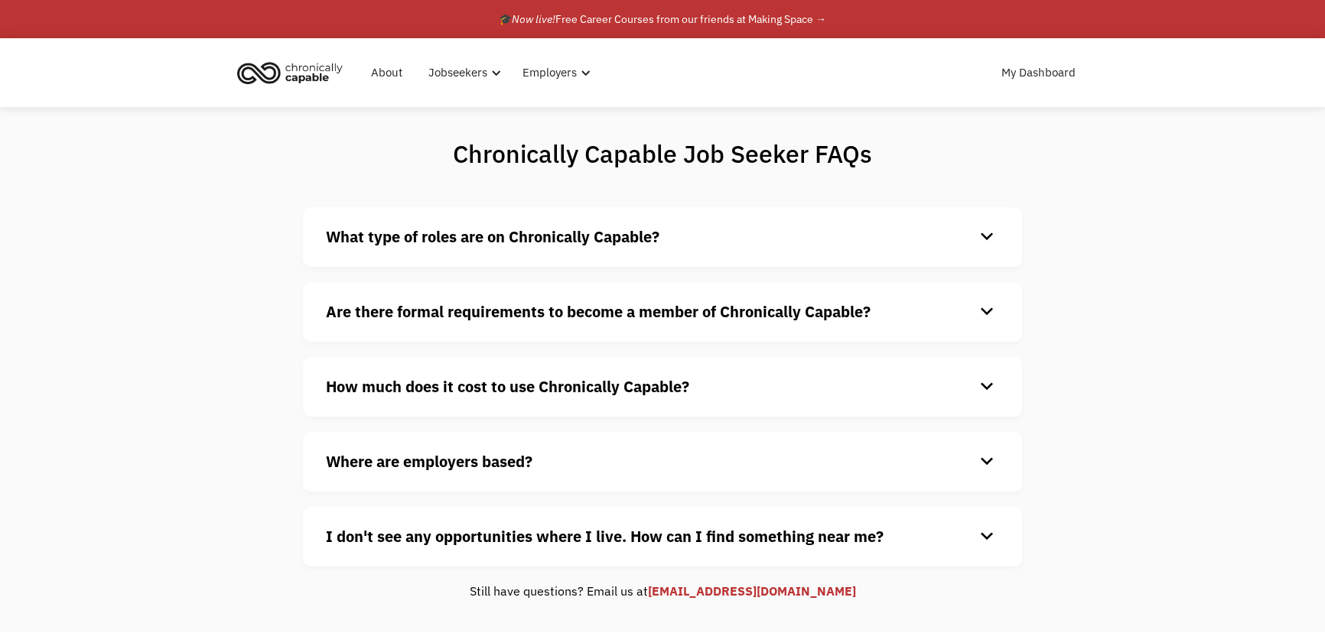
click at [989, 238] on div "keyboard_arrow_down" at bounding box center [987, 237] width 24 height 23
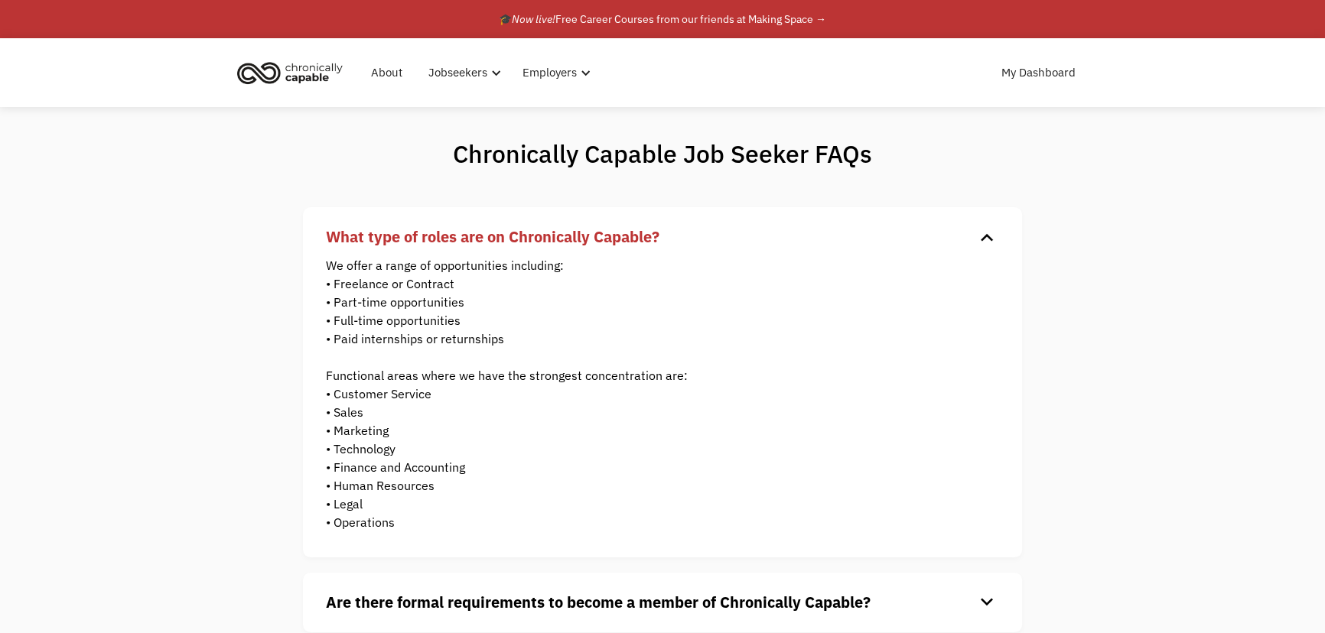
click at [989, 238] on div "keyboard_arrow_down" at bounding box center [987, 237] width 24 height 23
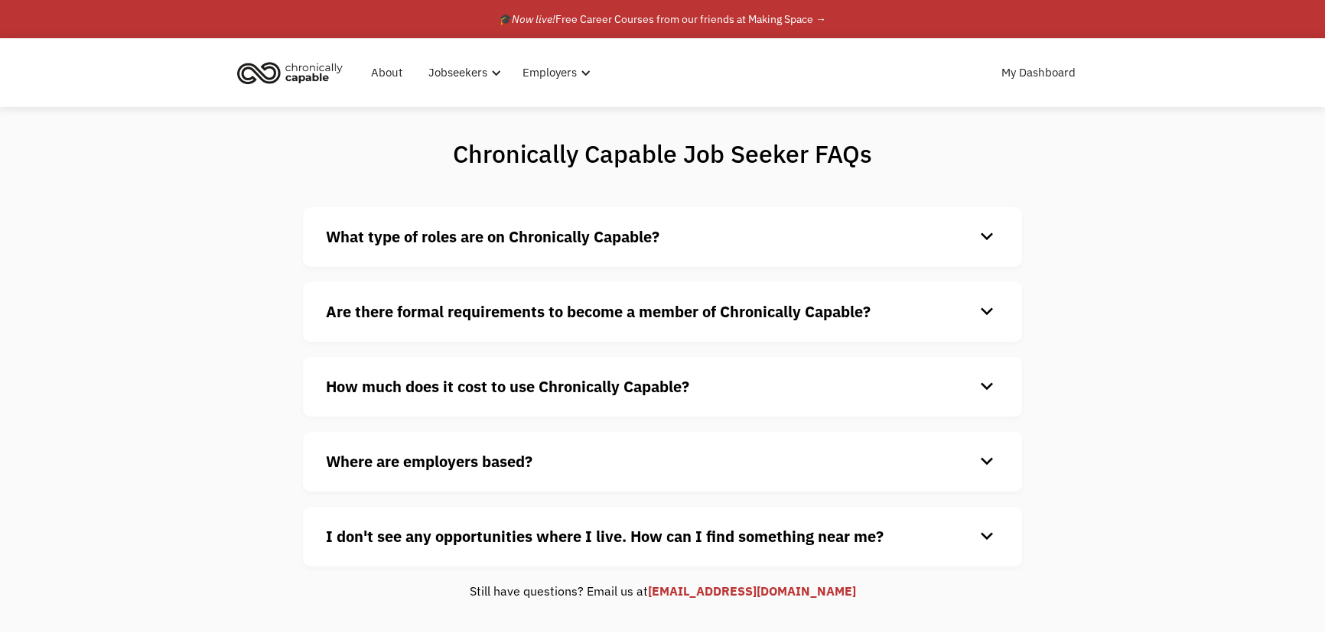
click at [991, 312] on div "keyboard_arrow_down" at bounding box center [987, 312] width 24 height 23
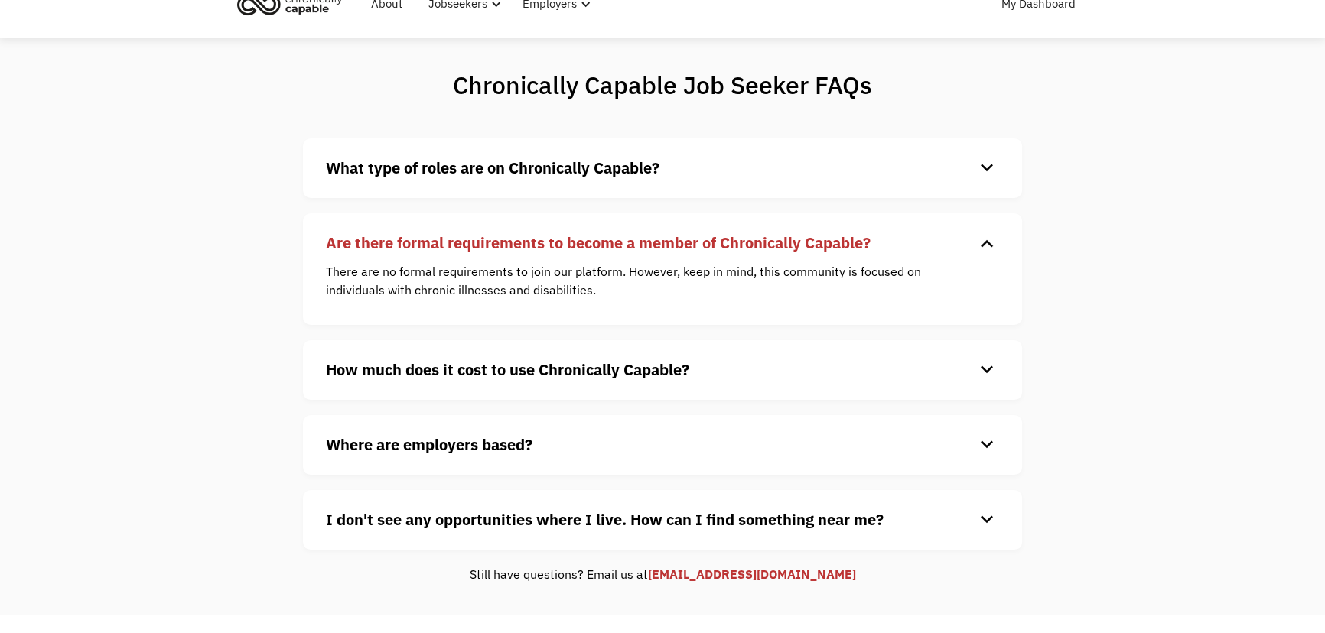
scroll to position [138, 0]
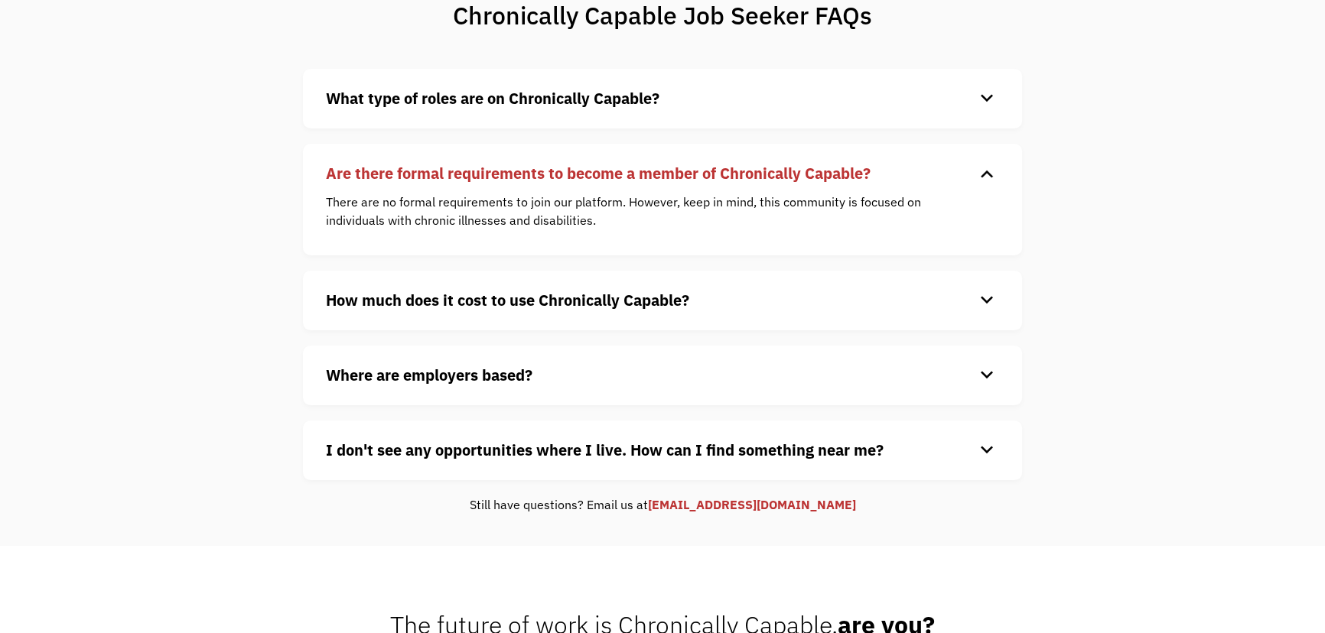
click at [994, 284] on div "How much does it cost to use Chronically Capable? keyboard_arrow_down Chronical…" at bounding box center [662, 301] width 719 height 60
click at [982, 305] on div "keyboard_arrow_down" at bounding box center [987, 300] width 24 height 23
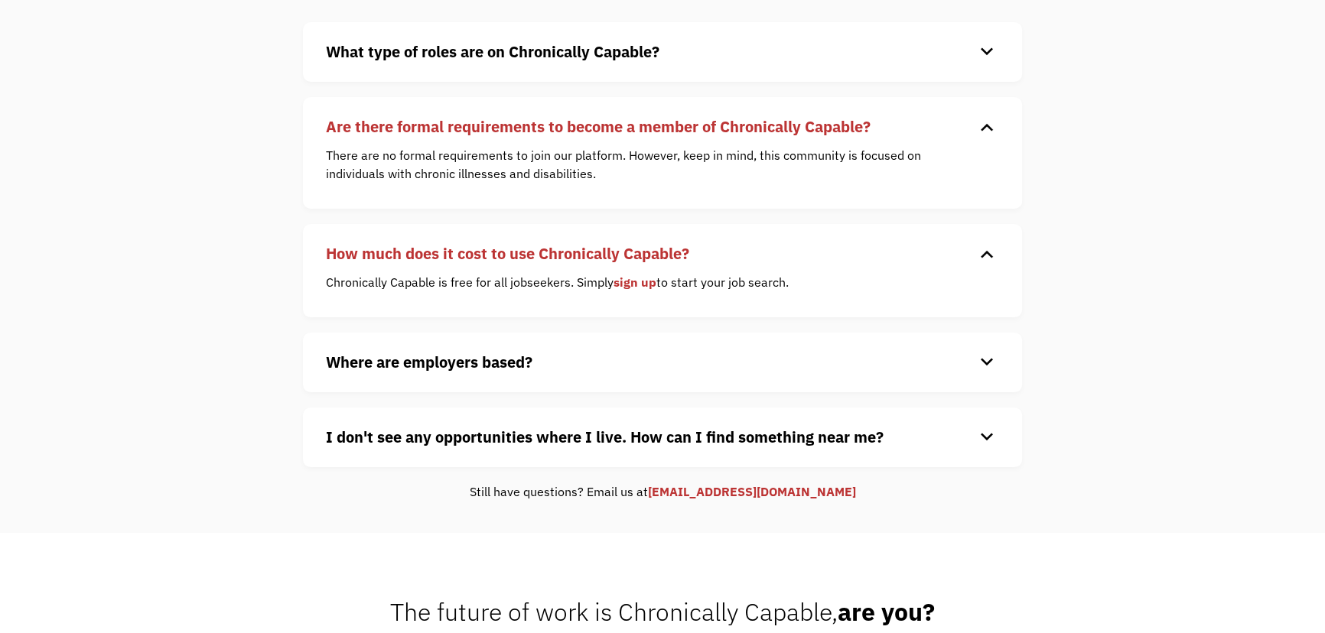
scroll to position [278, 0]
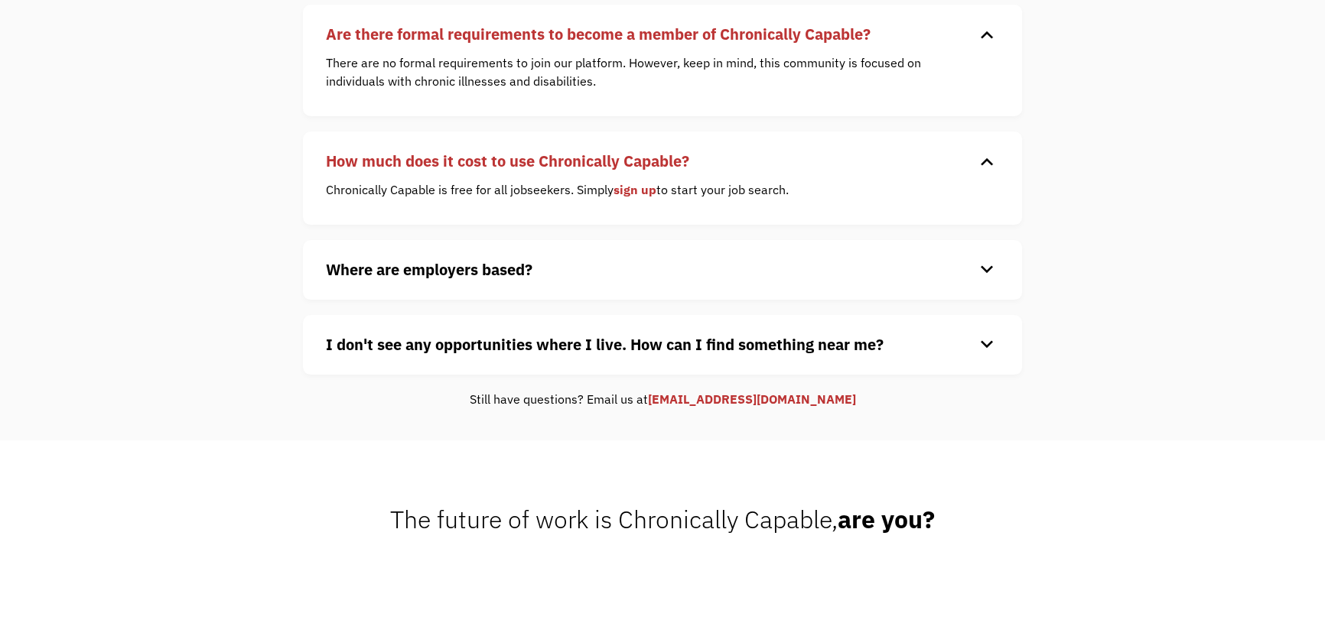
click at [988, 264] on div "keyboard_arrow_down" at bounding box center [987, 270] width 24 height 23
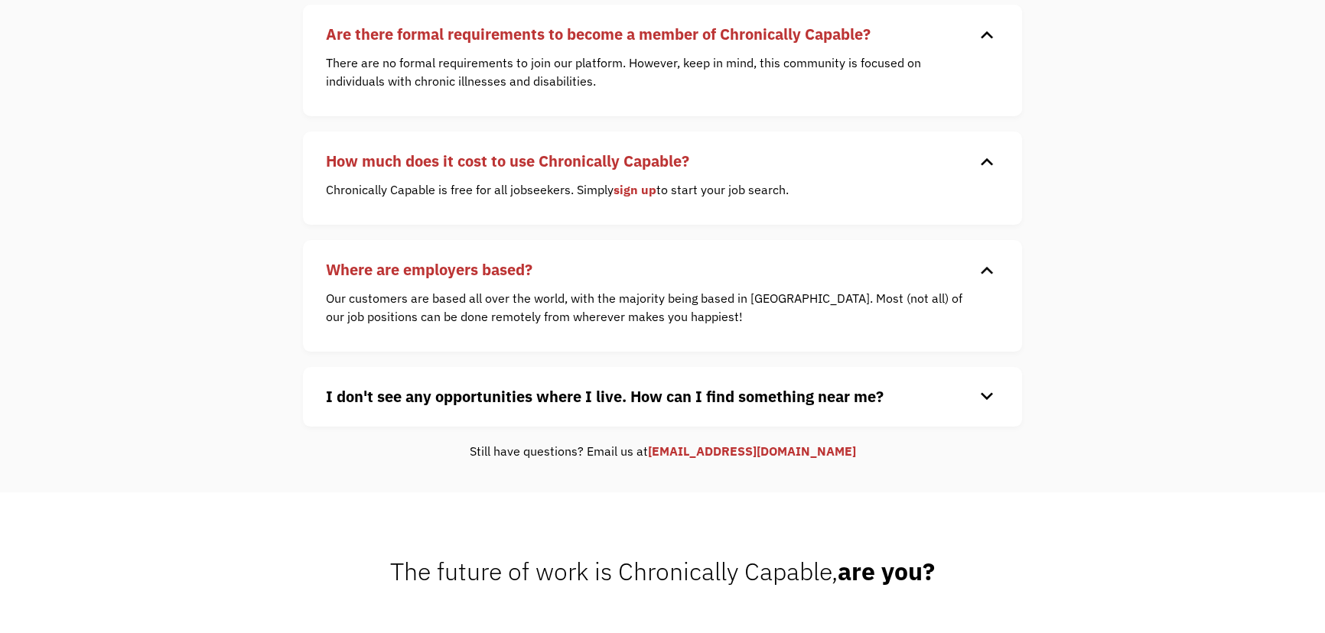
click at [988, 395] on div "keyboard_arrow_down" at bounding box center [987, 397] width 24 height 23
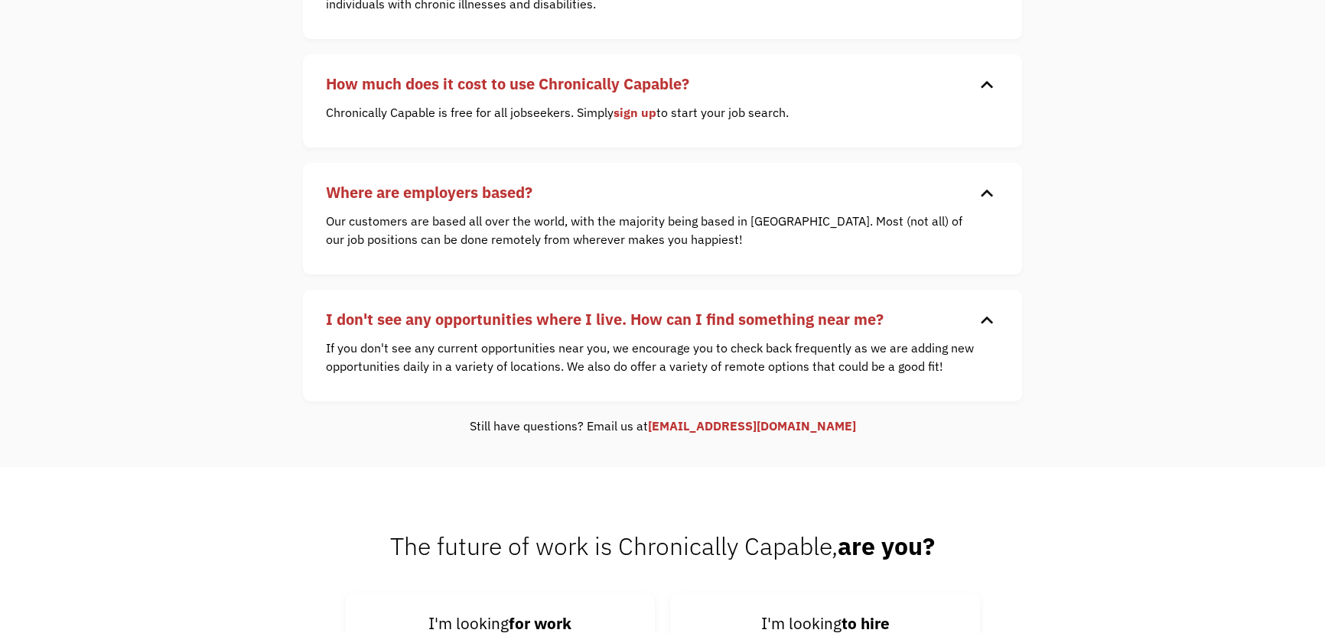
scroll to position [0, 0]
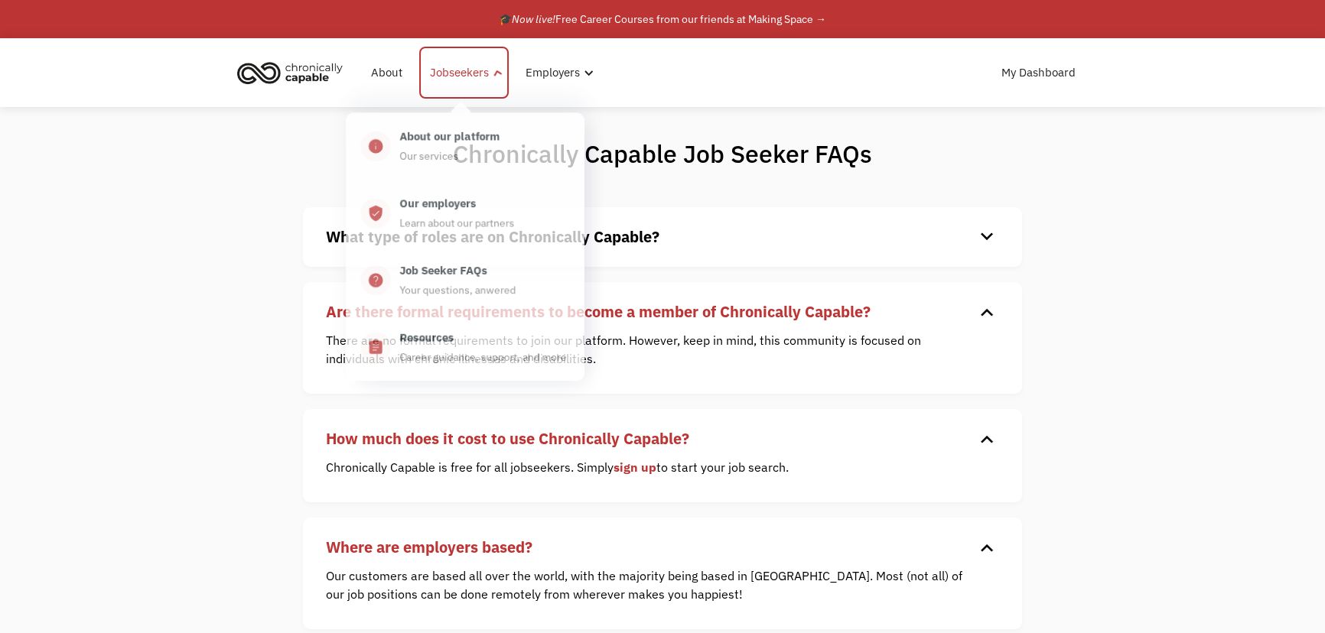
click at [436, 67] on div "Jobseekers" at bounding box center [459, 72] width 59 height 18
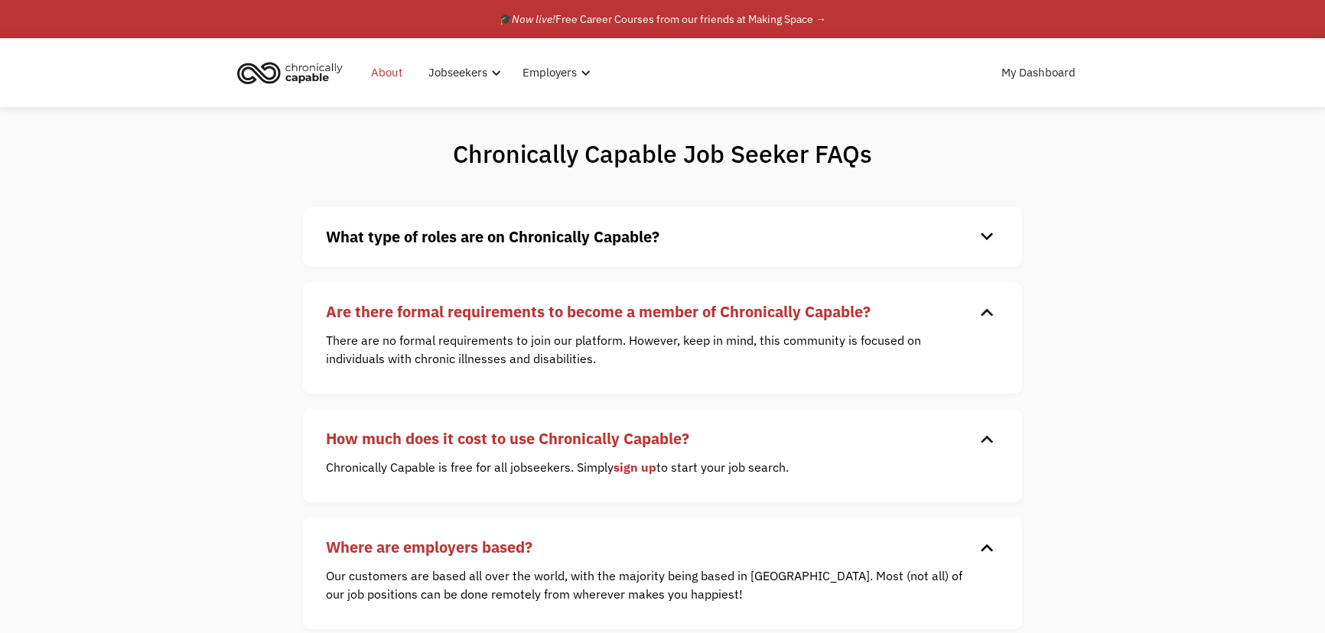
click at [382, 68] on link "About" at bounding box center [387, 72] width 50 height 49
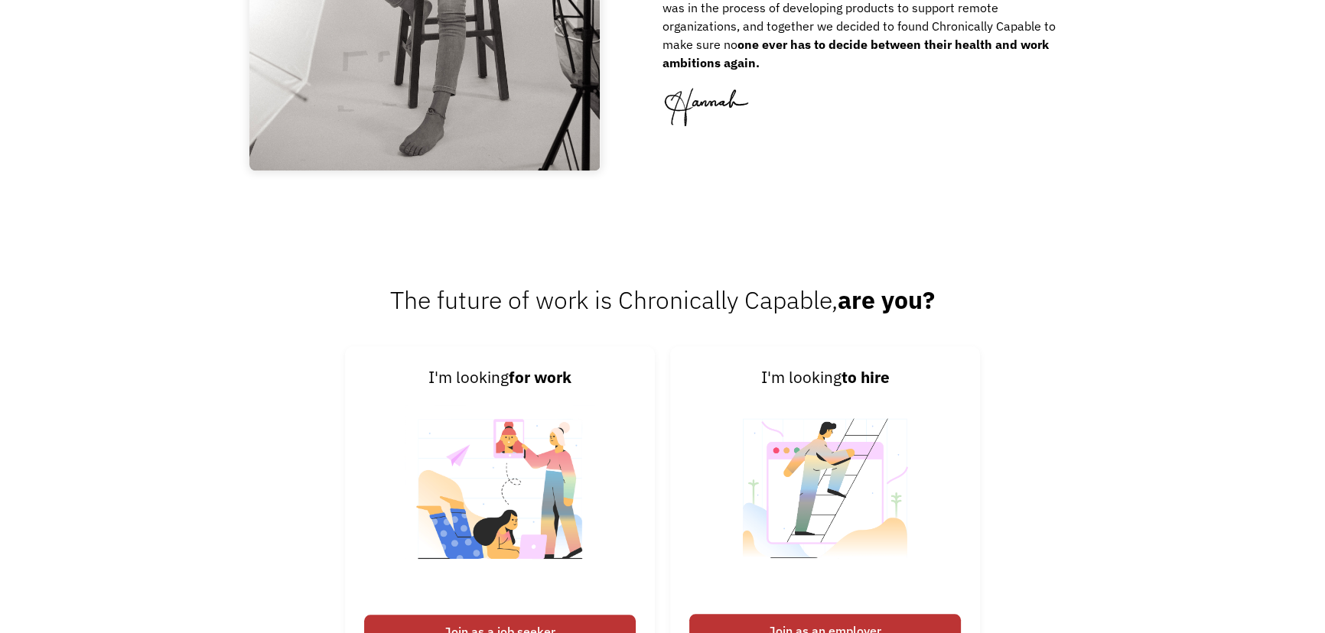
scroll to position [2363, 0]
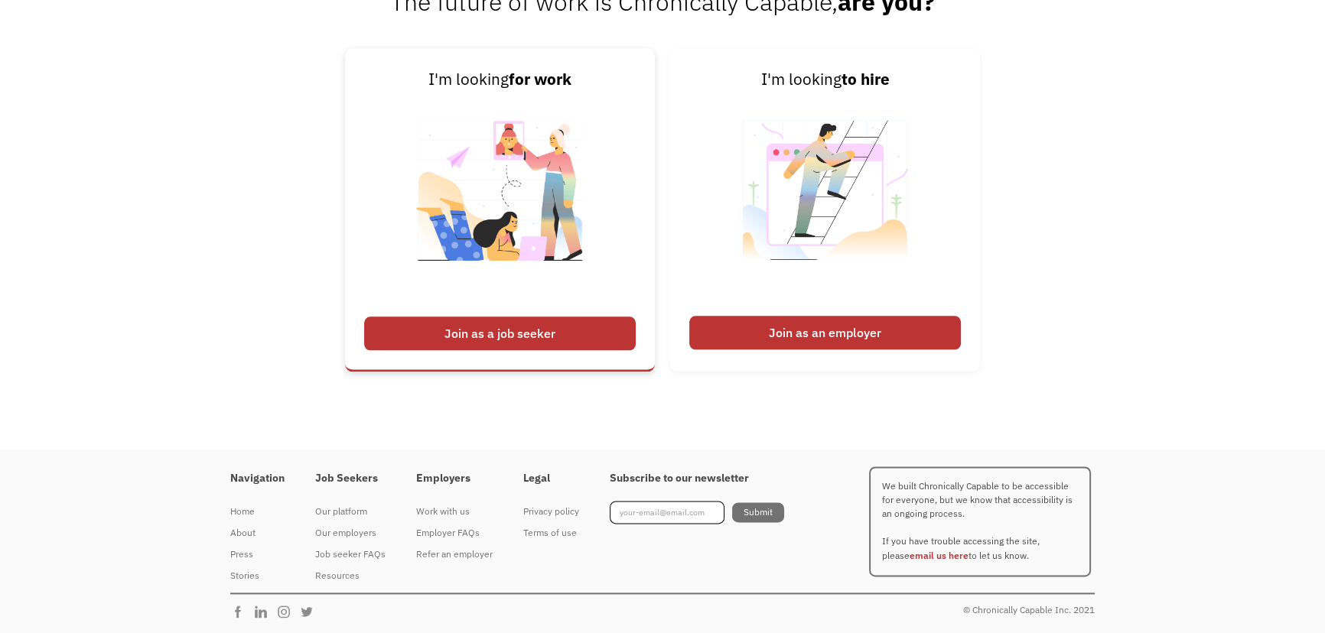
click at [493, 325] on div "Join as a job seeker" at bounding box center [500, 334] width 272 height 34
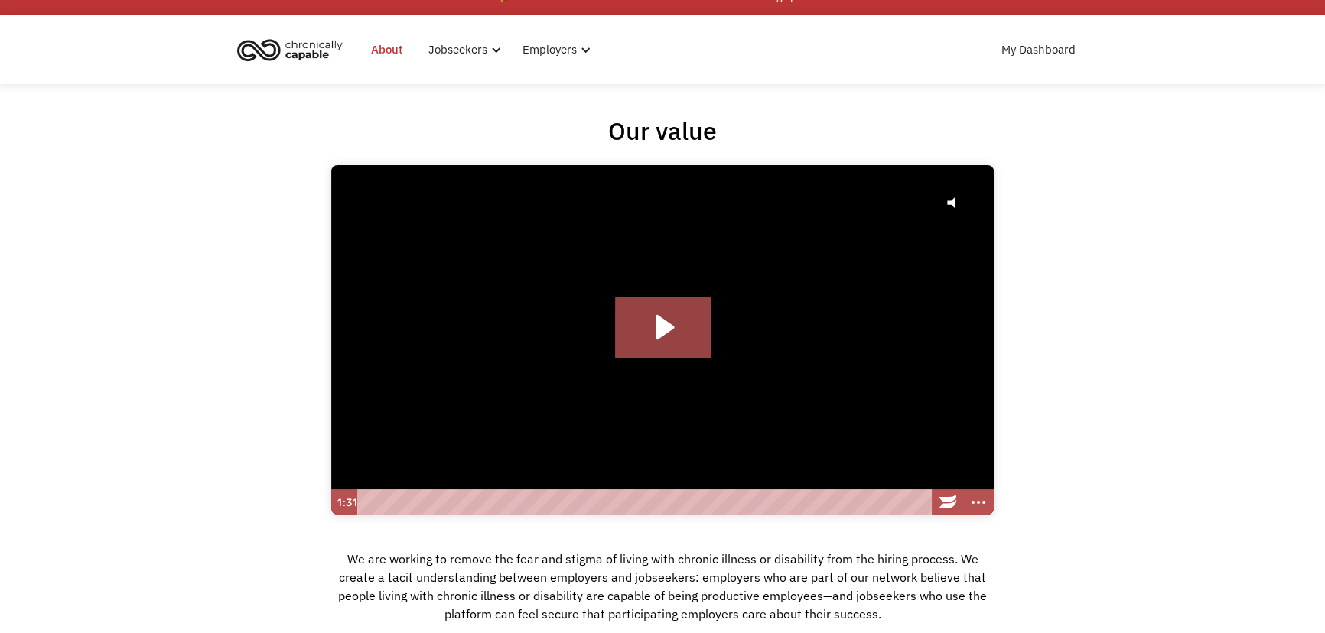
scroll to position [0, 0]
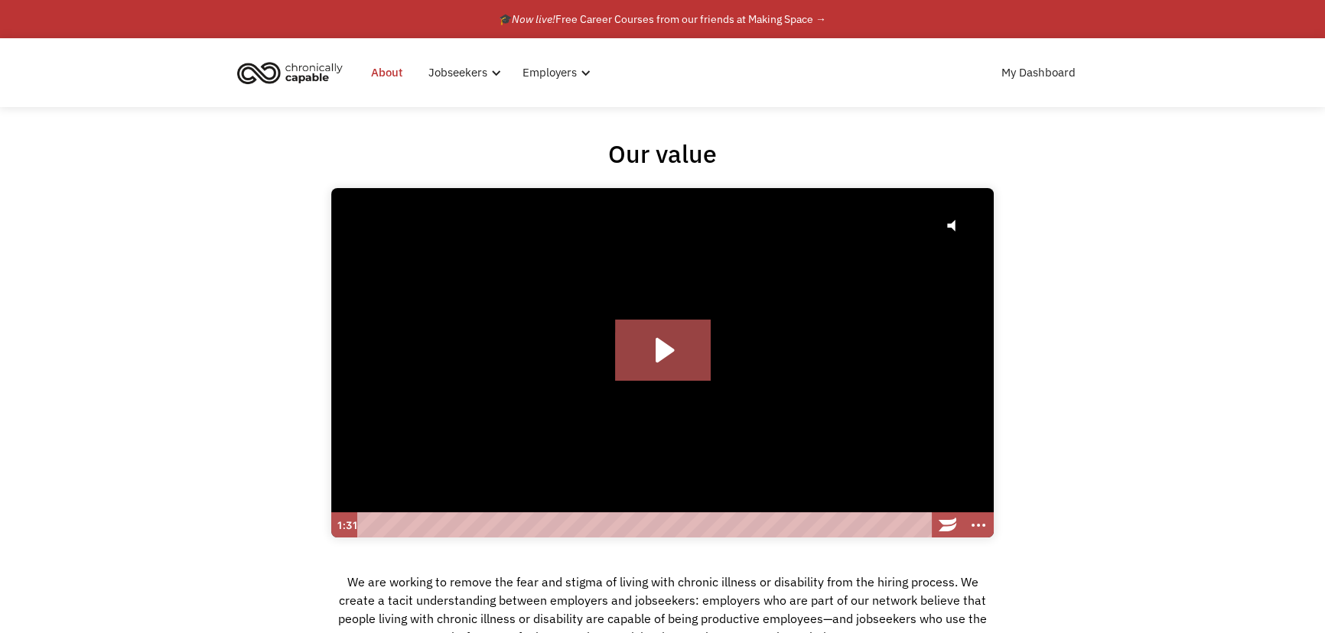
click at [323, 70] on img "home" at bounding box center [290, 73] width 115 height 34
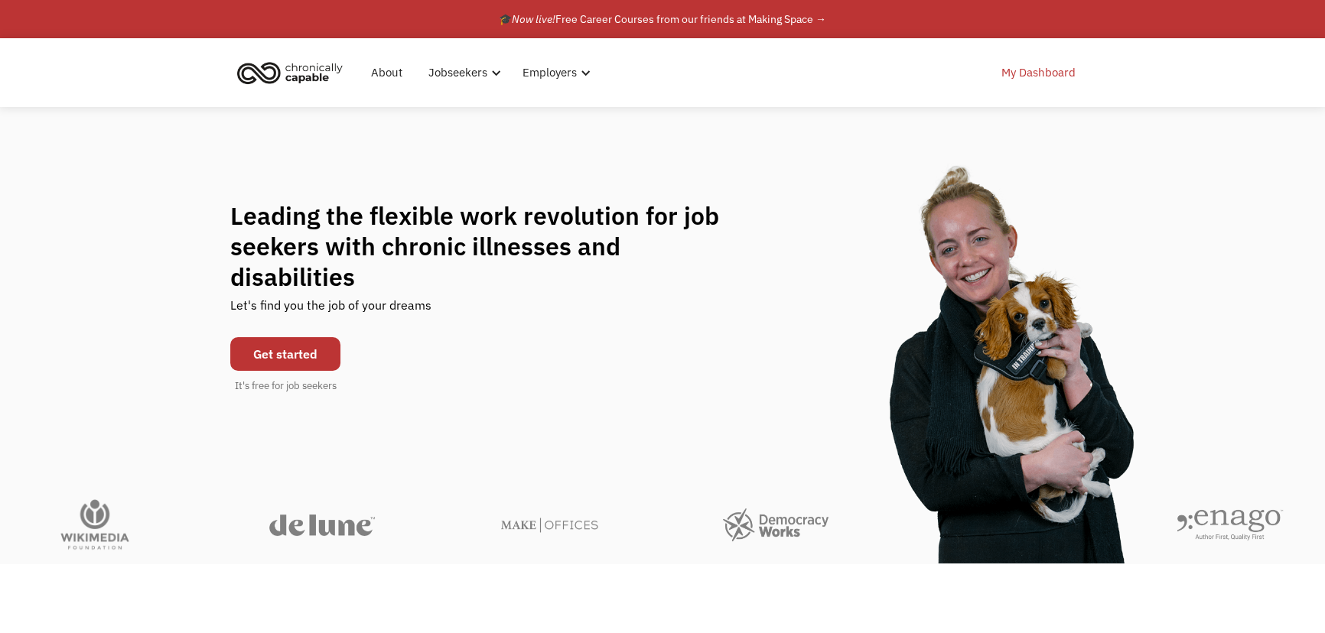
click at [1037, 70] on link "My Dashboard" at bounding box center [1038, 72] width 93 height 49
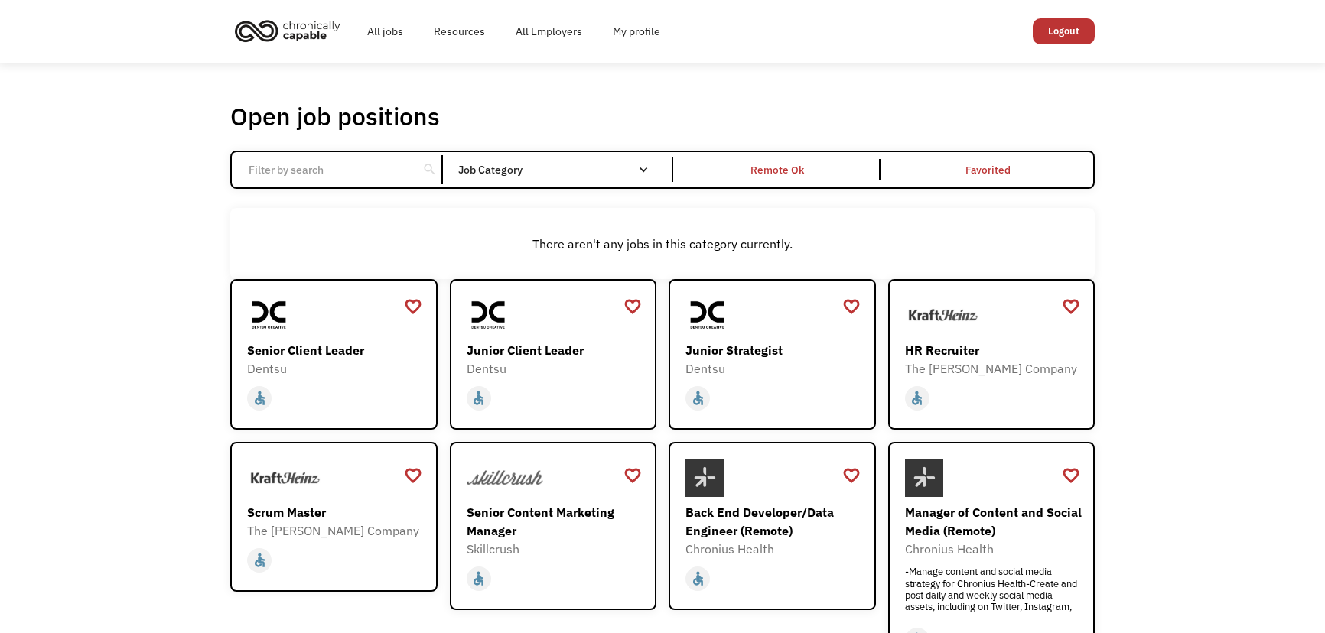
click at [1032, 73] on div "Open job positions You have X liked items Search search Filter by category Admi…" at bounding box center [662, 516] width 1325 height 907
click at [799, 170] on div "Remote Ok" at bounding box center [778, 170] width 54 height 18
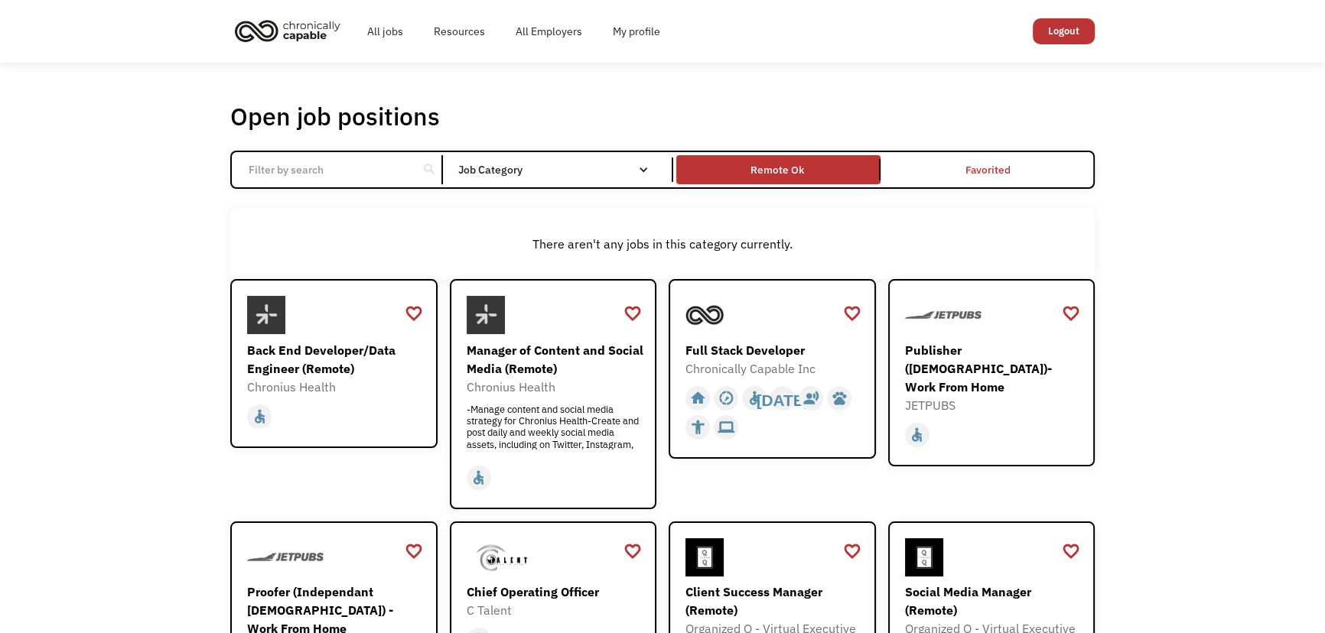
click at [0, 0] on nav "All None Administrative Communications & Public Relations Customer Service Desi…" at bounding box center [0, 0] width 0 height 0
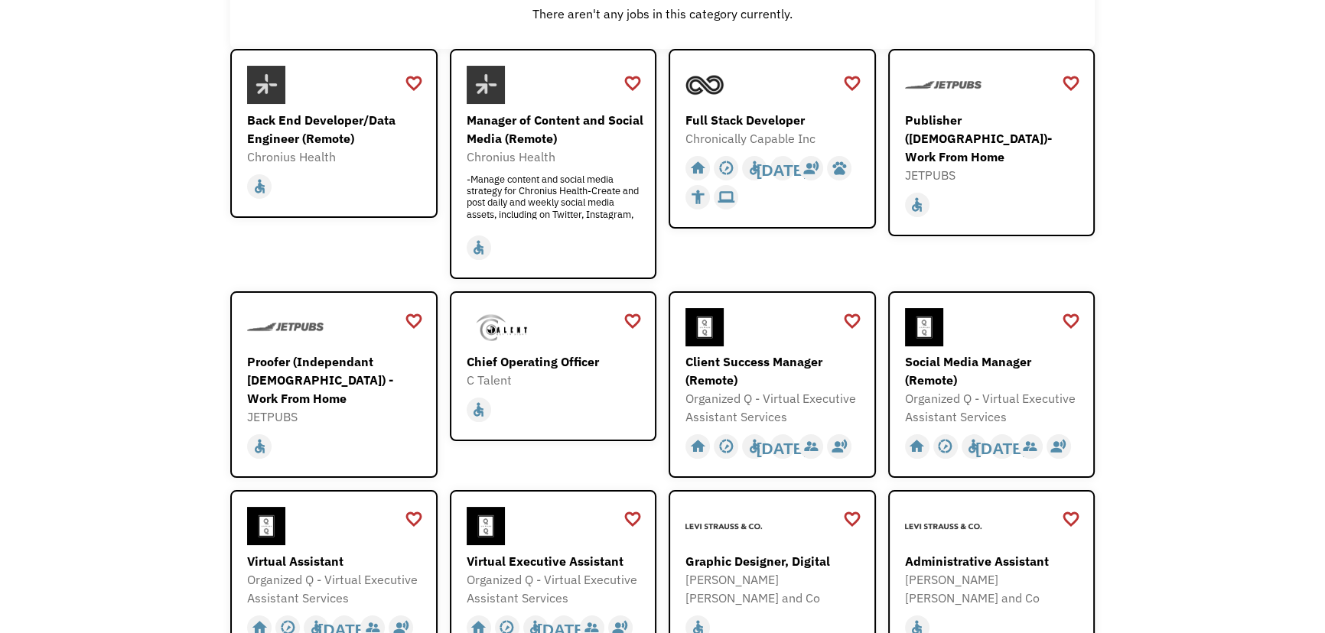
scroll to position [278, 0]
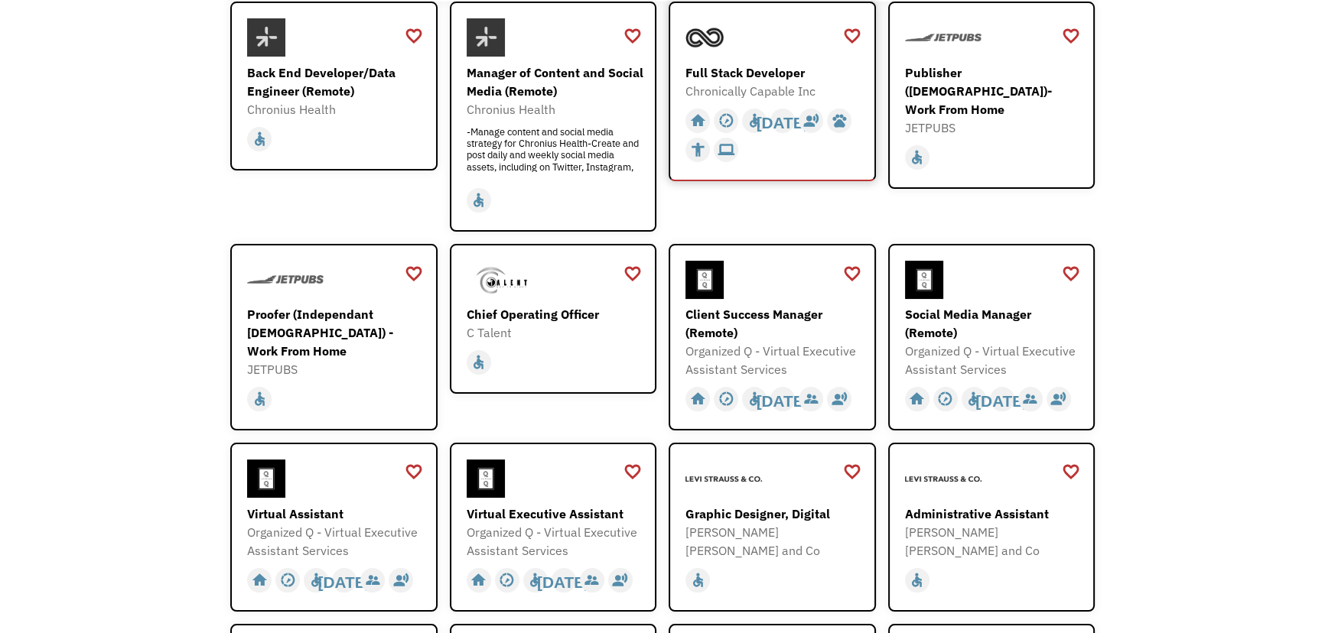
click at [809, 161] on div "home slow_motion_video accessible today not_interested supervisor_account recor…" at bounding box center [773, 135] width 177 height 58
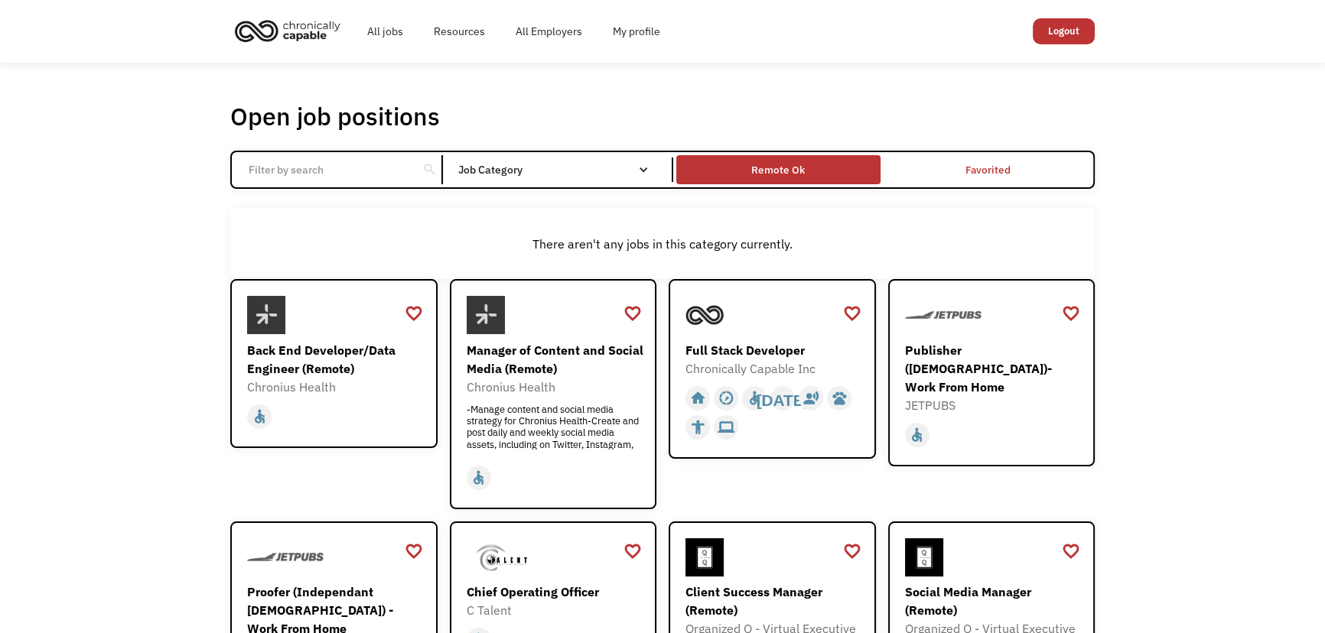
scroll to position [0, 0]
click at [800, 166] on div "Remote Ok" at bounding box center [778, 170] width 54 height 18
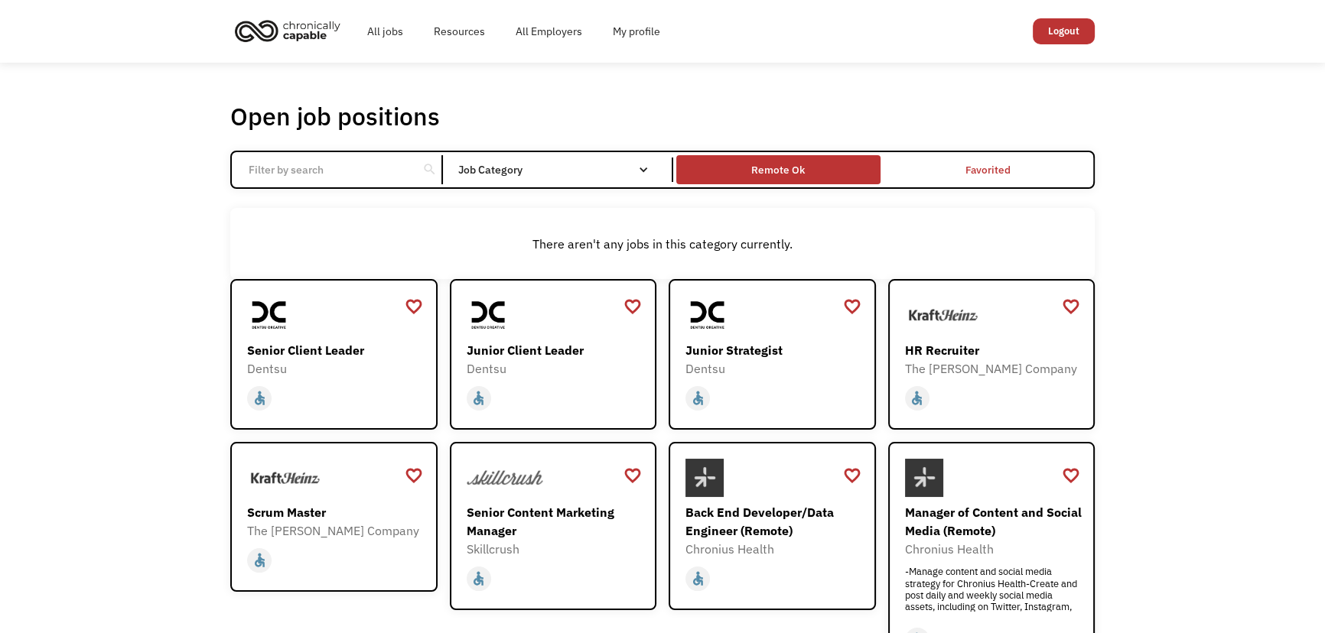
click at [809, 164] on div "Remote Ok" at bounding box center [777, 169] width 203 height 21
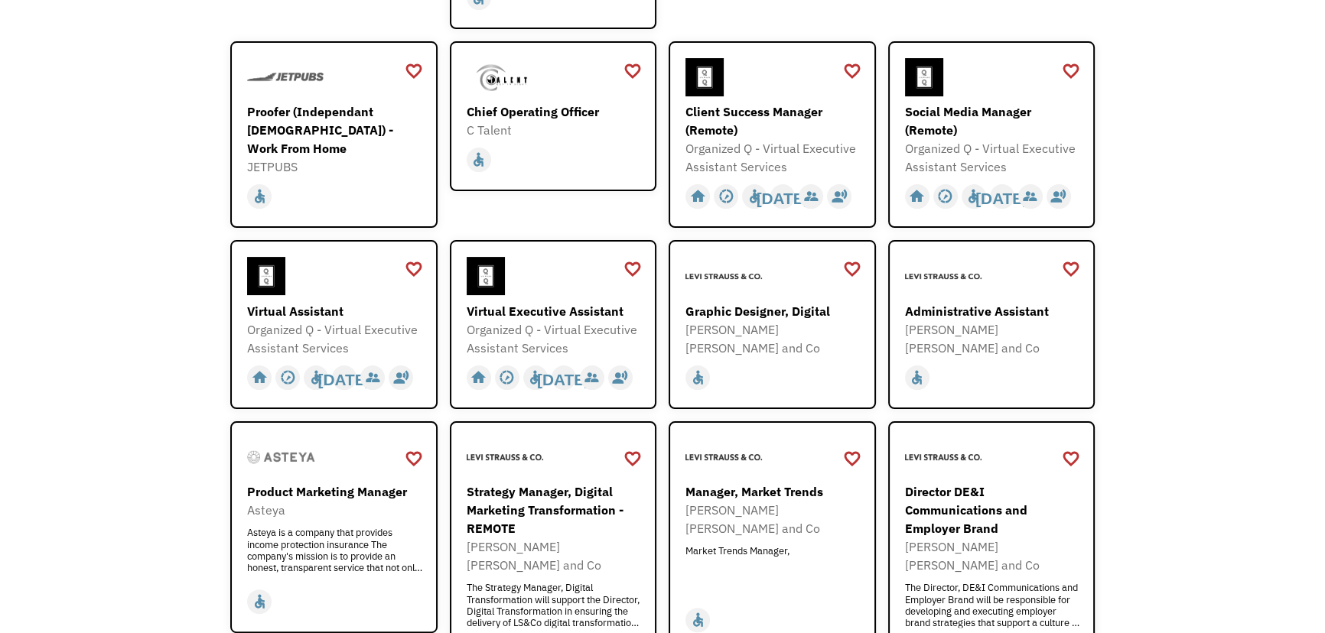
scroll to position [487, 0]
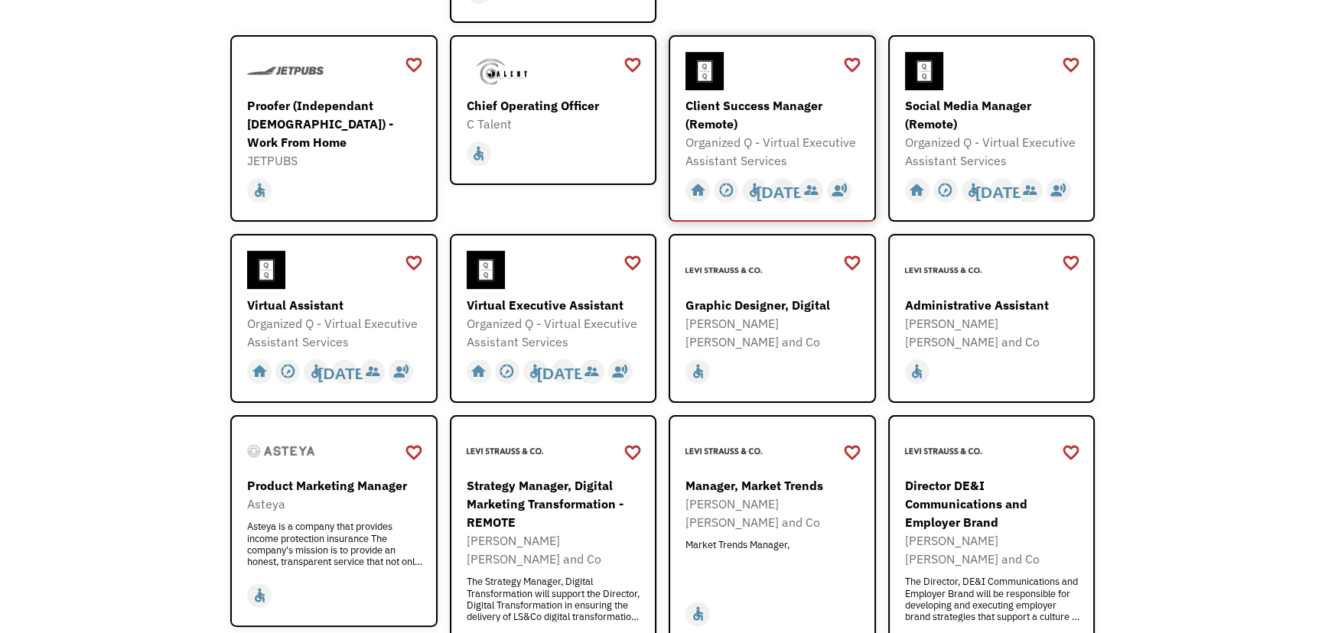
click at [801, 145] on div "Organized Q - Virtual Executive Assistant Services" at bounding box center [773, 151] width 177 height 37
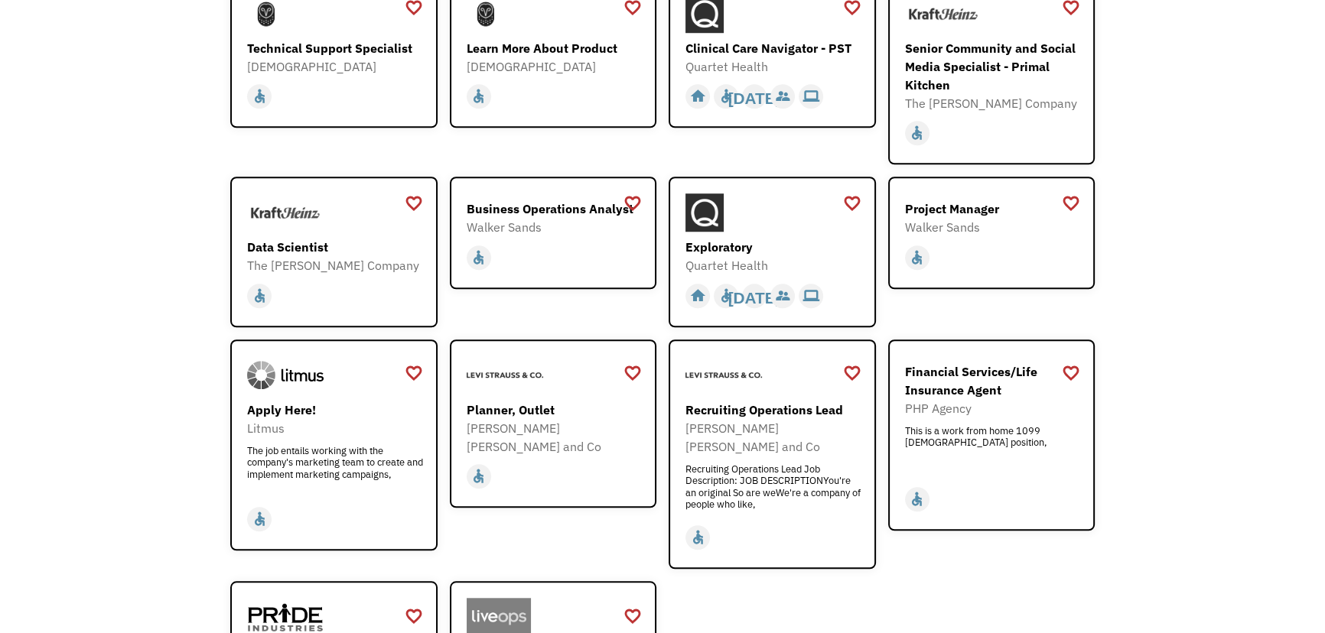
scroll to position [1599, 0]
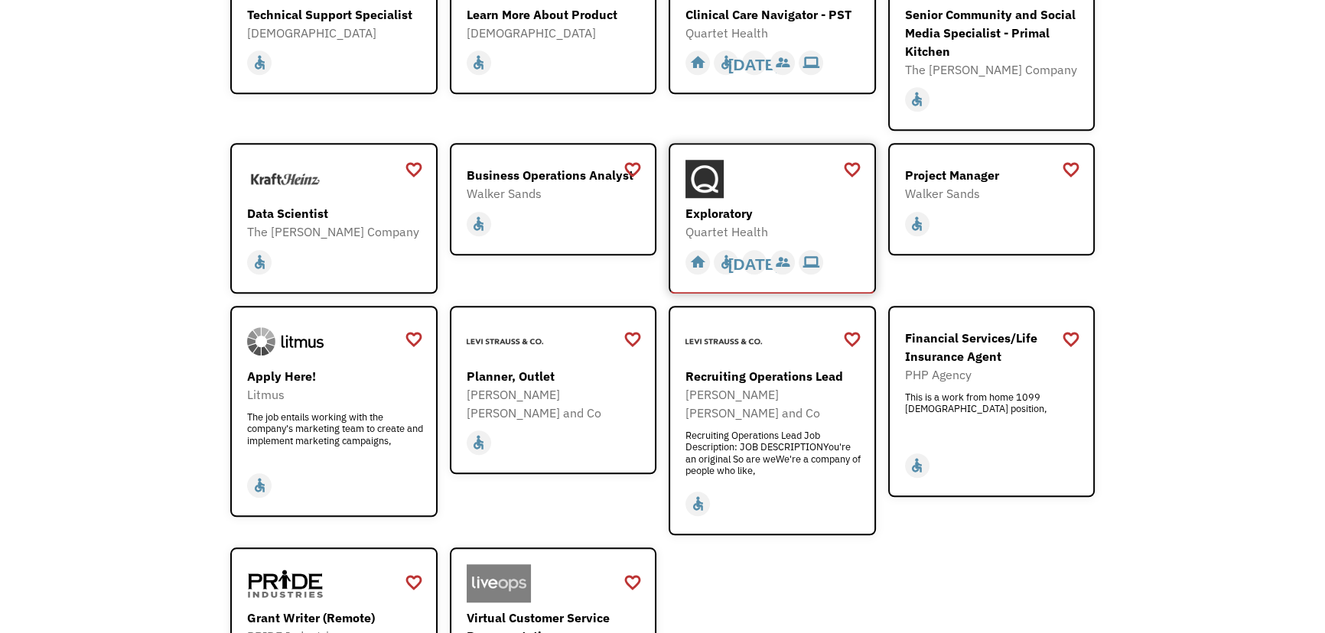
click at [799, 204] on div "Exploratory" at bounding box center [773, 213] width 177 height 18
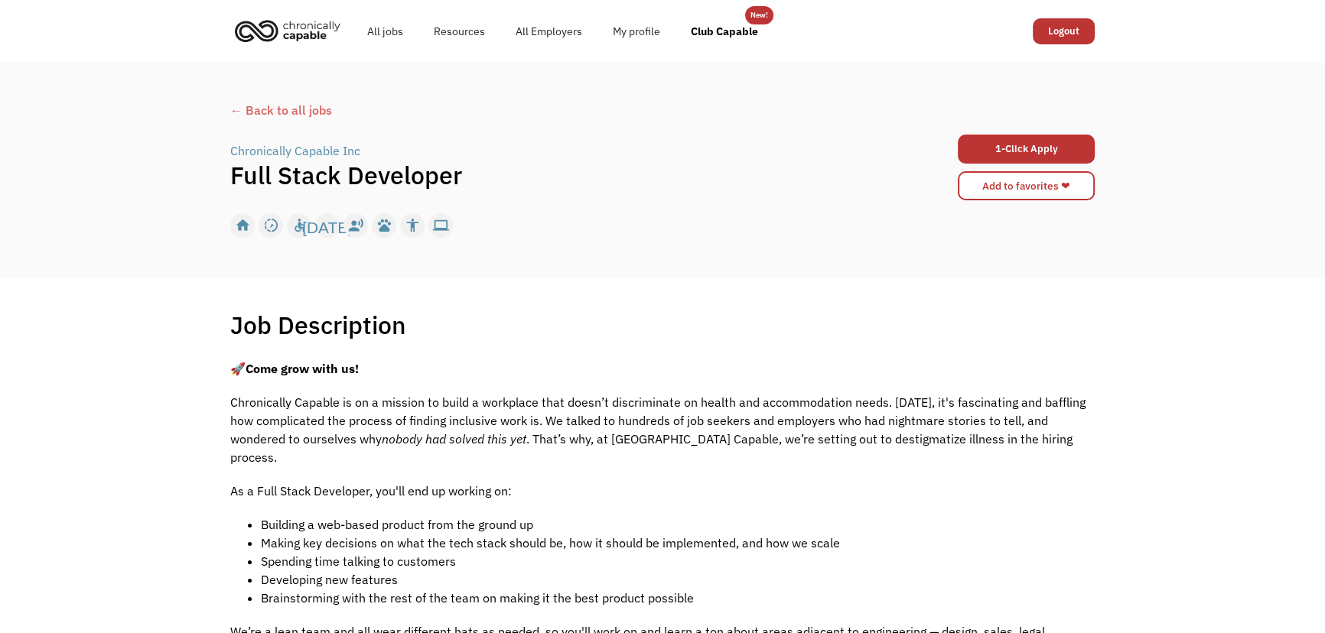
click at [302, 150] on div "Chronically Capable Inc" at bounding box center [295, 151] width 130 height 18
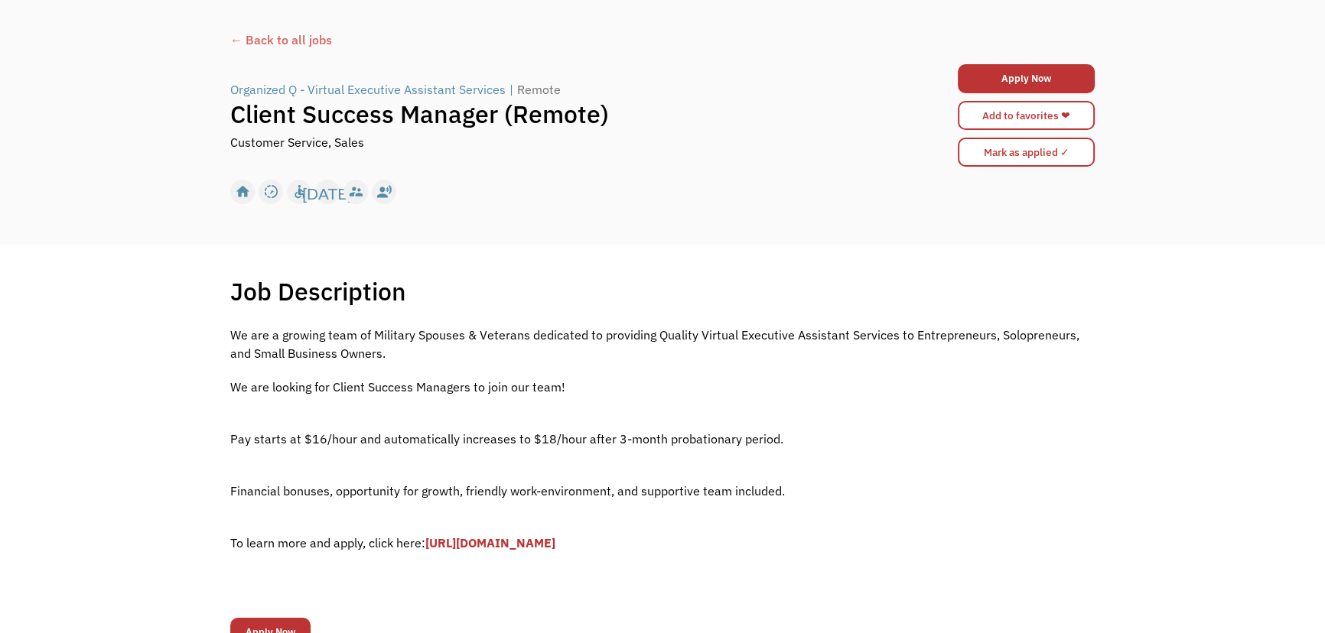
scroll to position [138, 0]
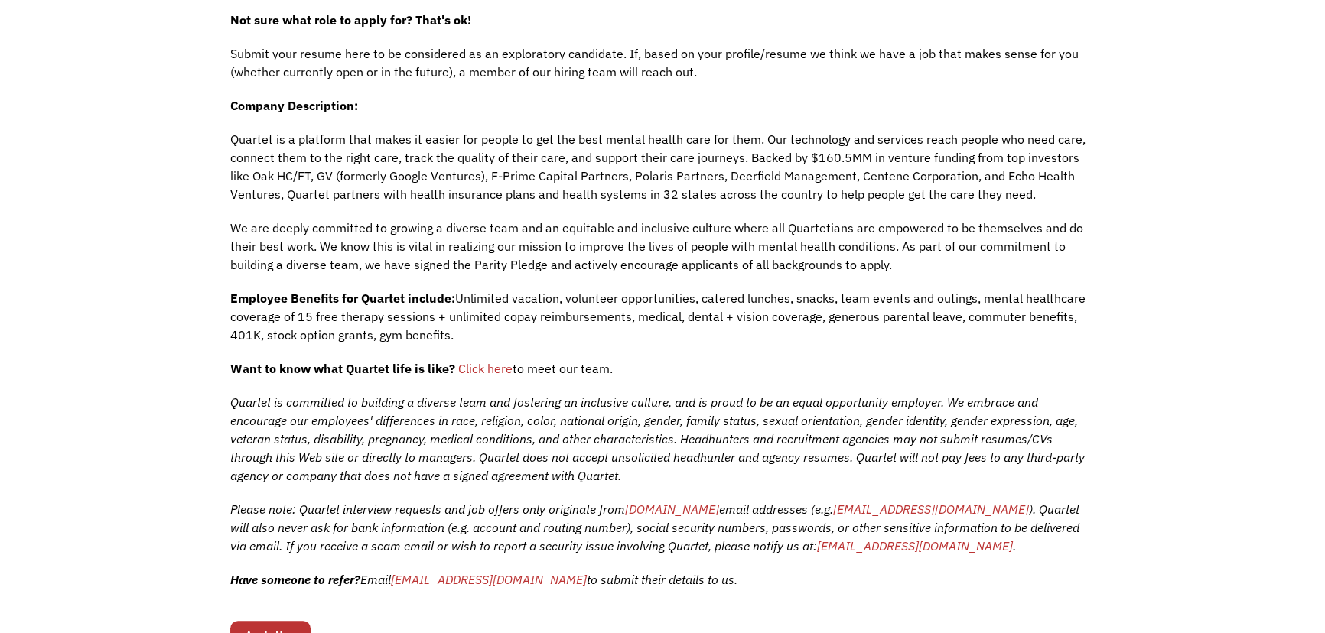
scroll to position [417, 0]
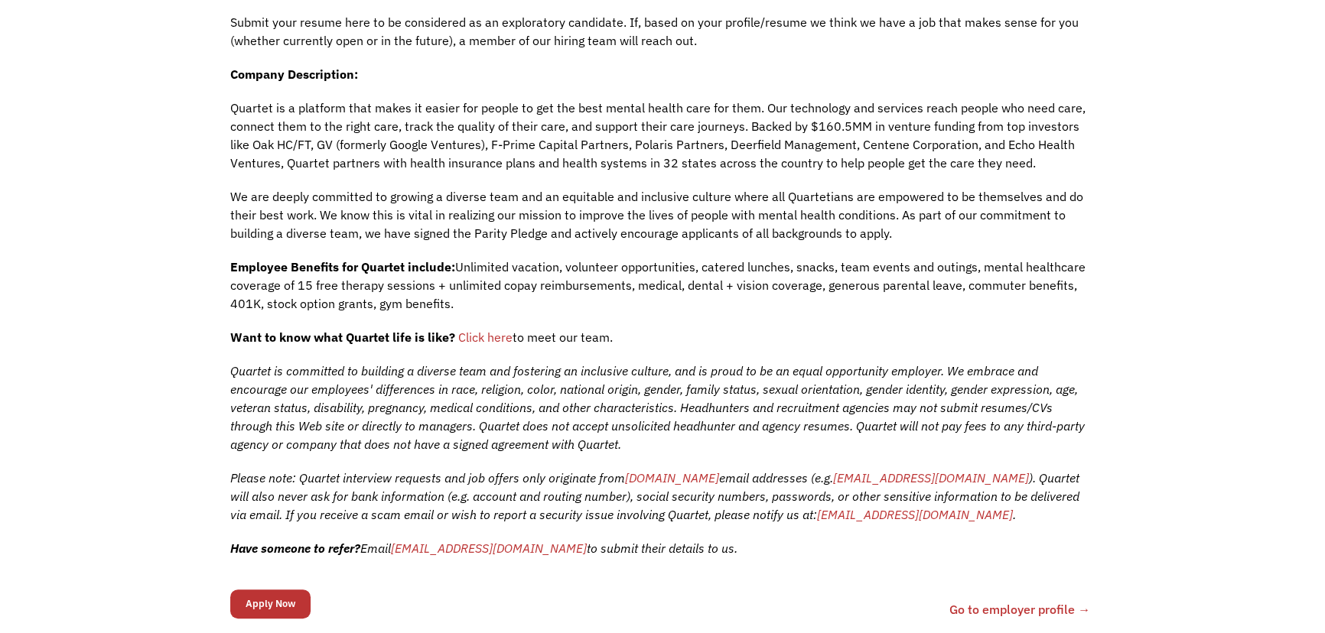
click at [674, 295] on p "Employee Benefits for Quartet include: Unlimited vacation, volunteer opportunit…" at bounding box center [662, 285] width 864 height 55
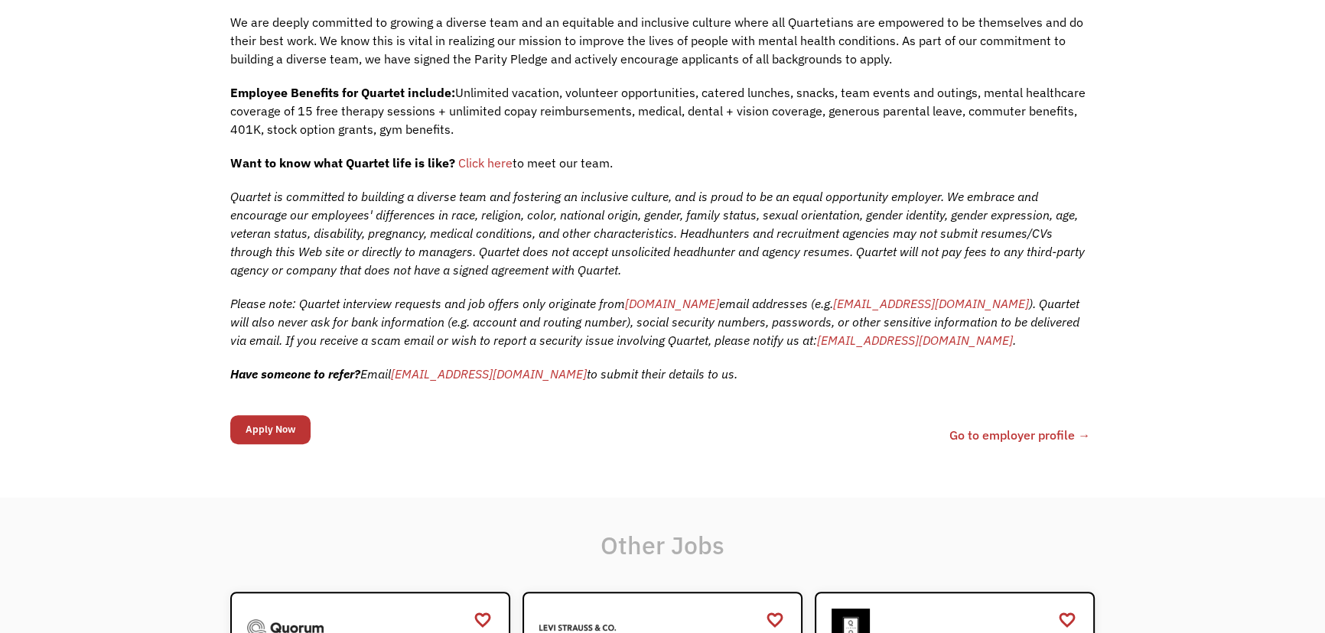
scroll to position [765, 0]
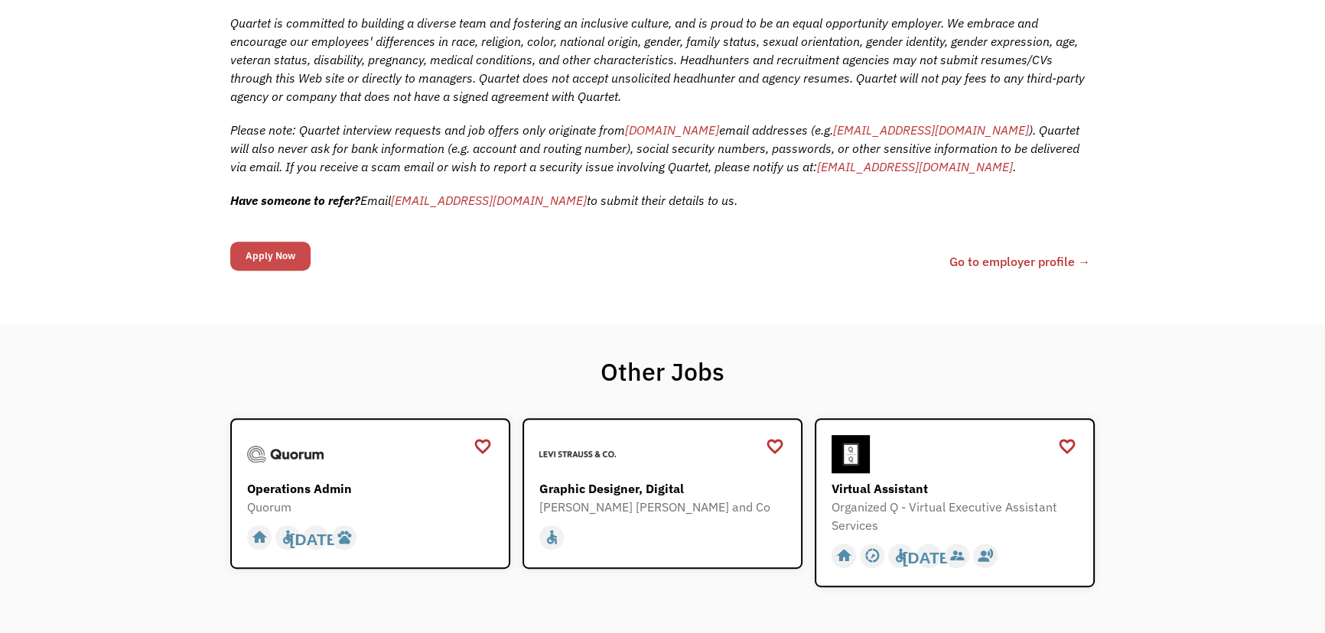
click at [283, 252] on input "Apply Now" at bounding box center [270, 256] width 80 height 29
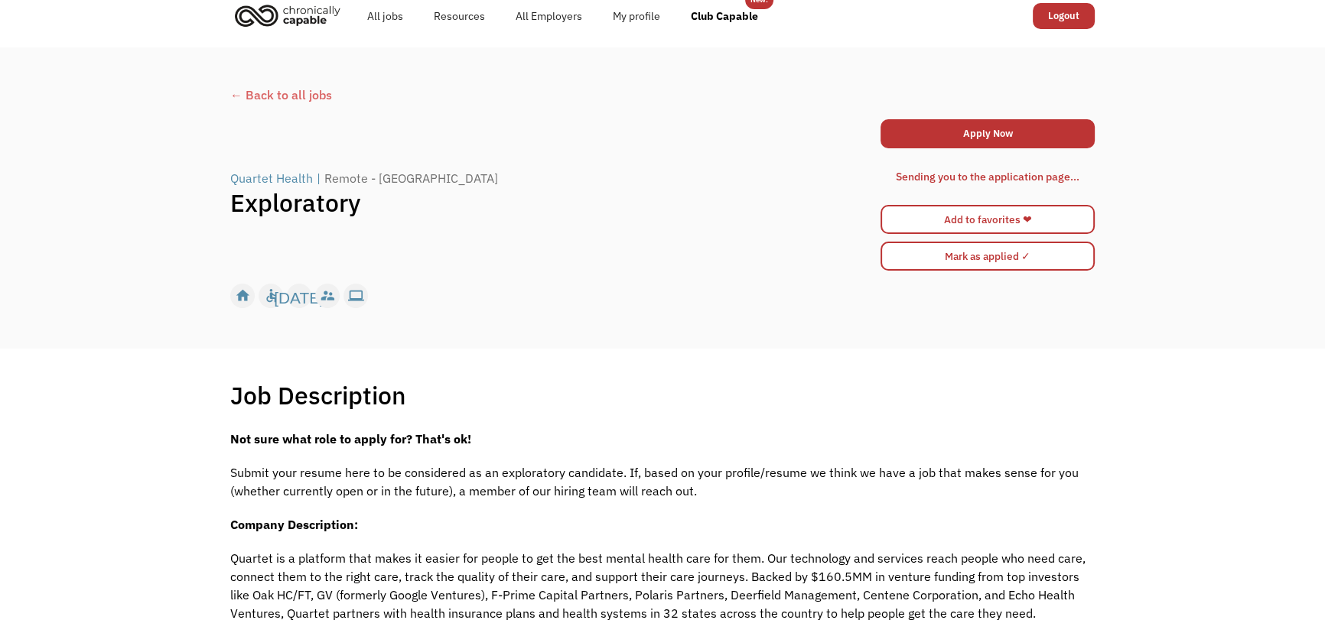
scroll to position [0, 0]
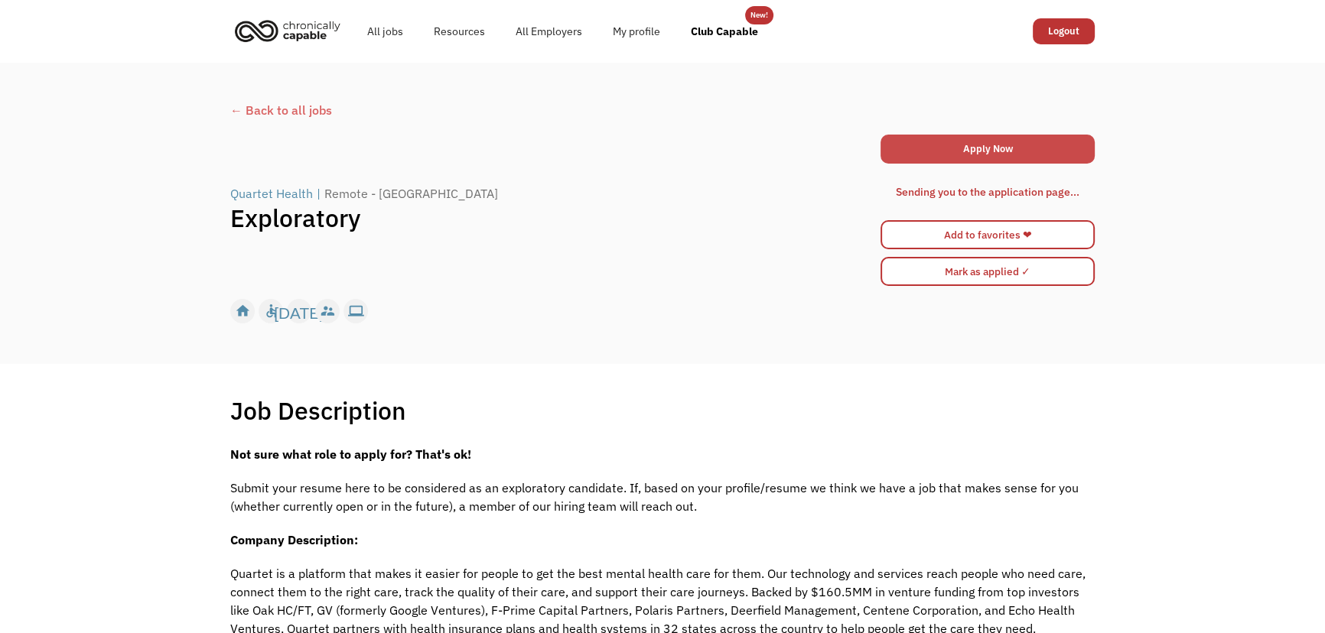
click at [953, 142] on link "Apply Now" at bounding box center [987, 149] width 214 height 29
